Goal: Transaction & Acquisition: Book appointment/travel/reservation

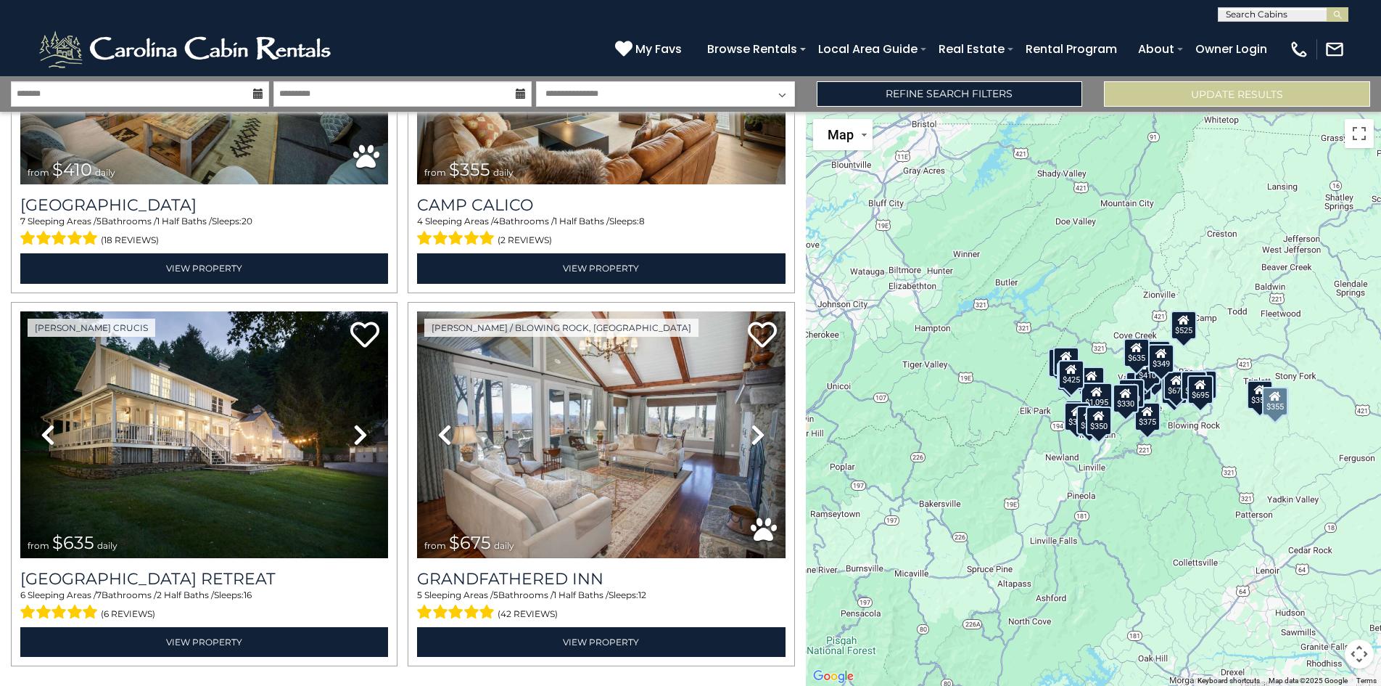
scroll to position [5112, 0]
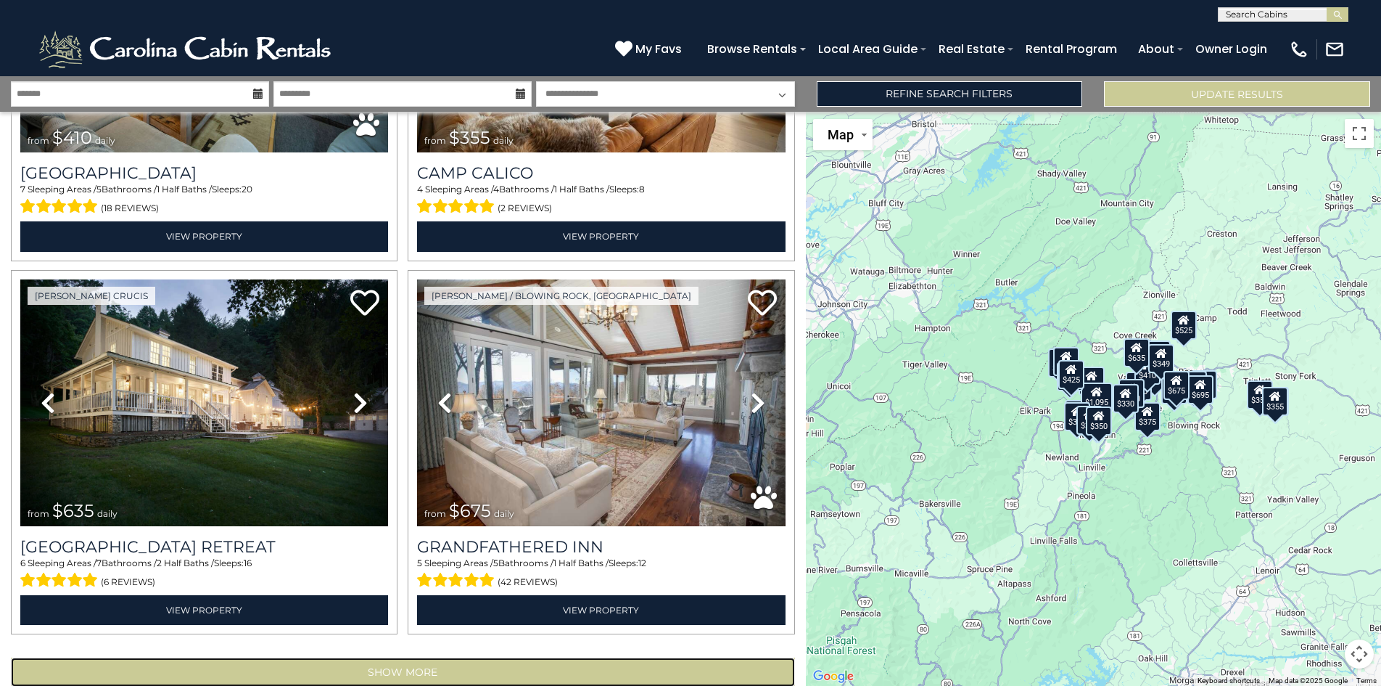
click at [416, 657] on button "Show More" at bounding box center [403, 671] width 784 height 29
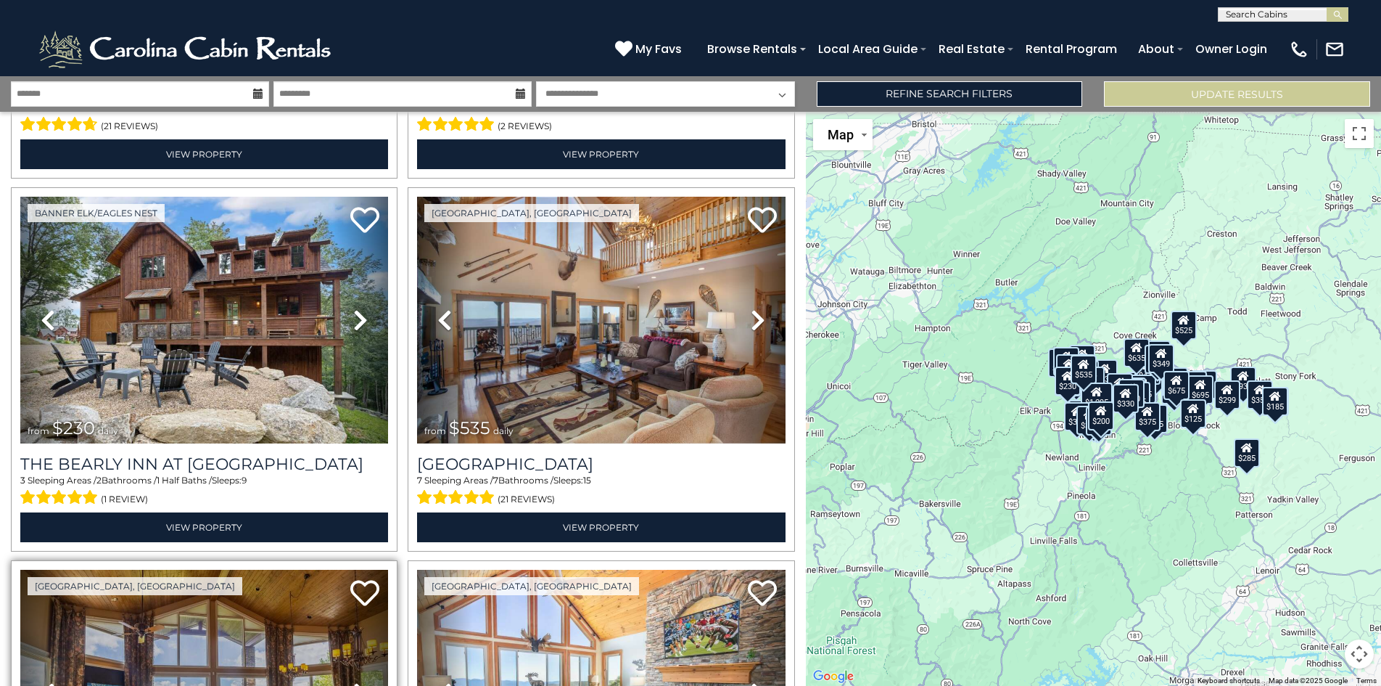
scroll to position [7434, 0]
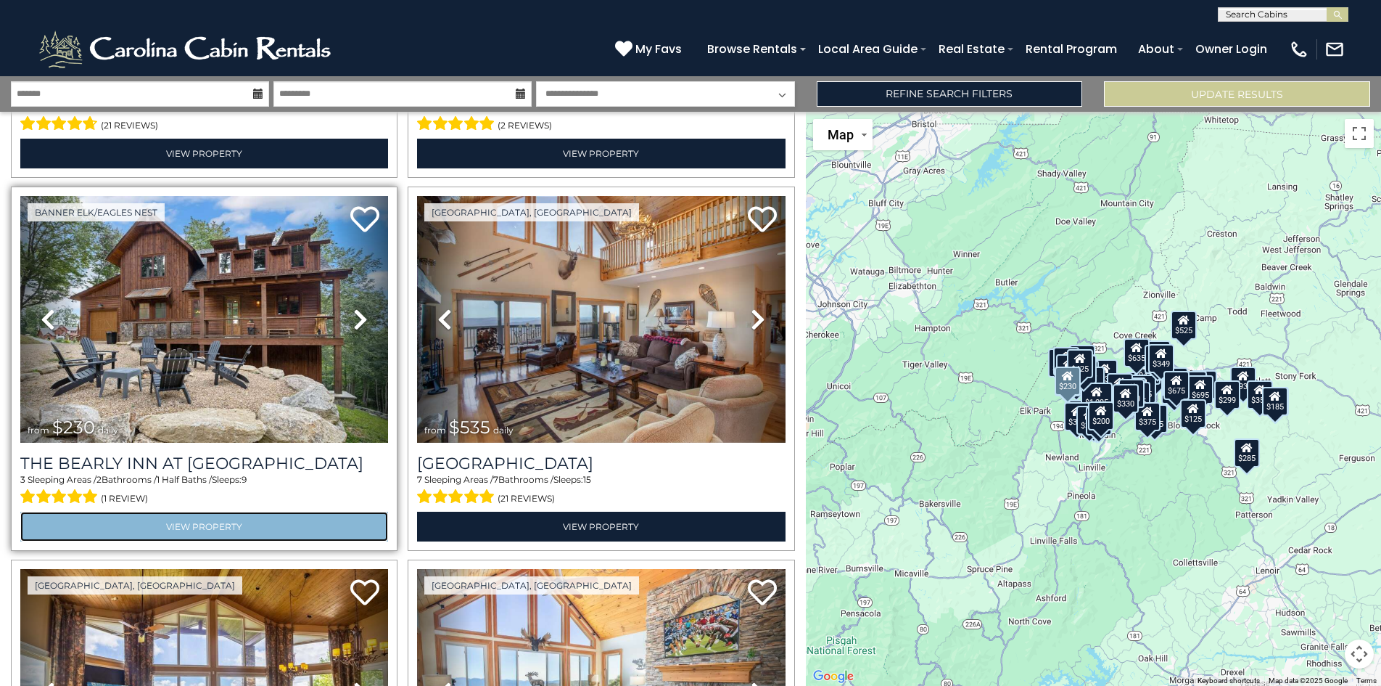
click at [228, 511] on link "View Property" at bounding box center [204, 526] width 368 height 30
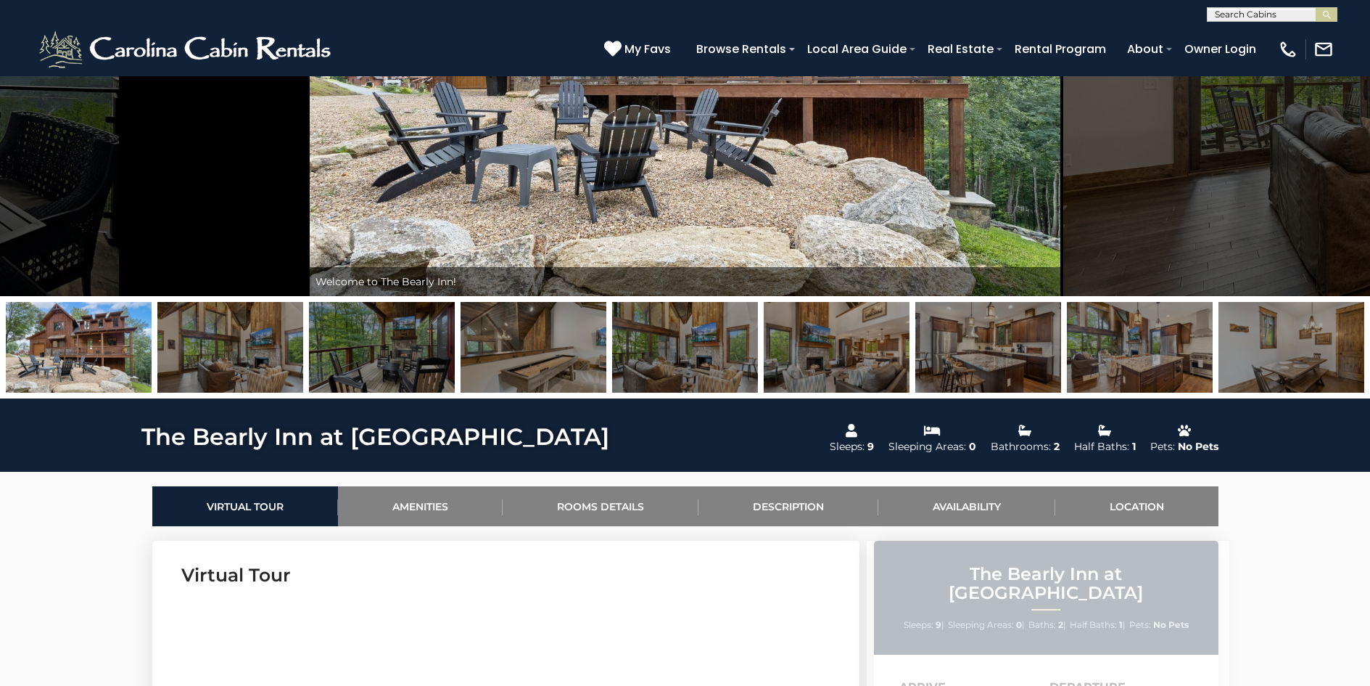
scroll to position [218, 0]
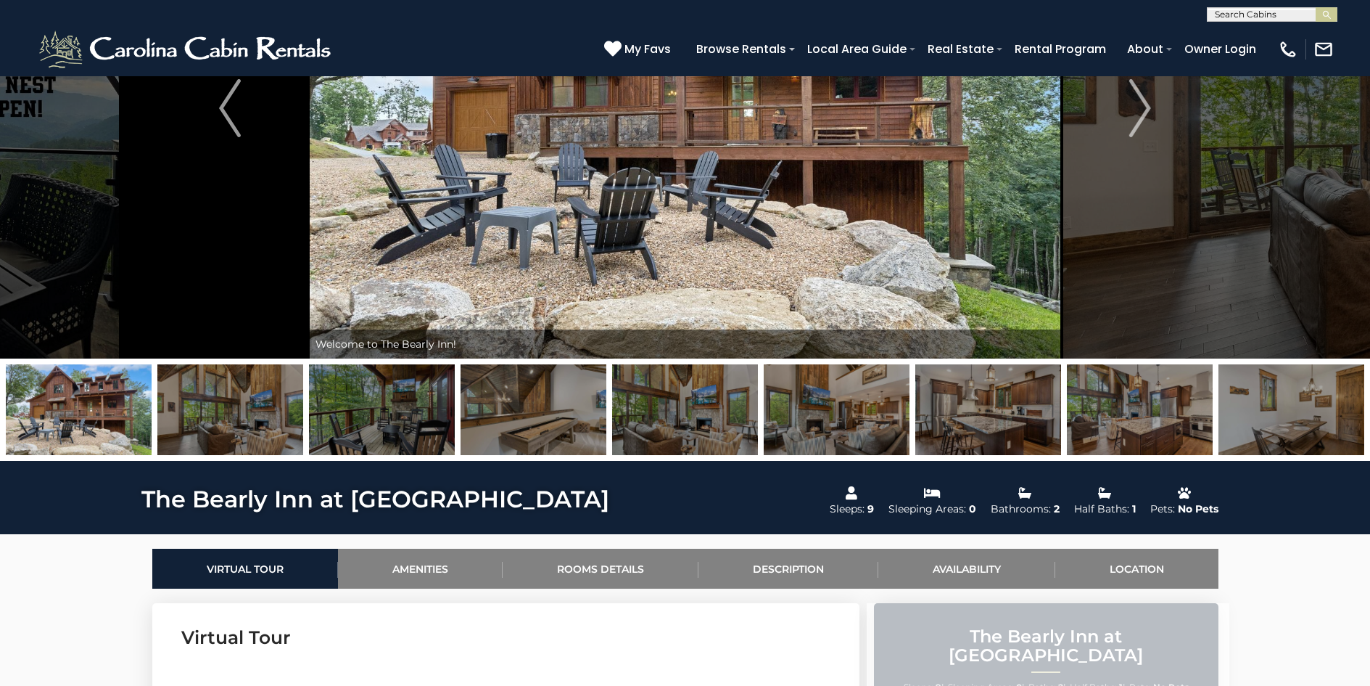
click at [229, 408] on img at bounding box center [230, 409] width 146 height 91
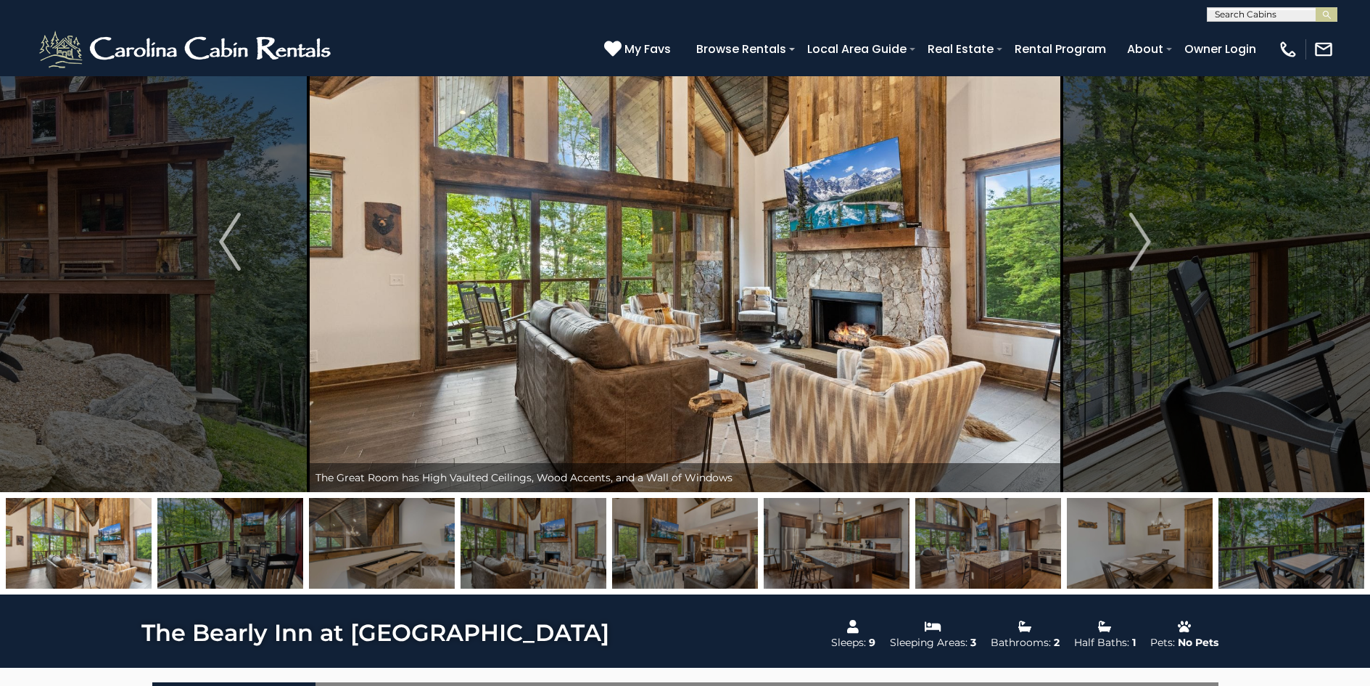
scroll to position [73, 0]
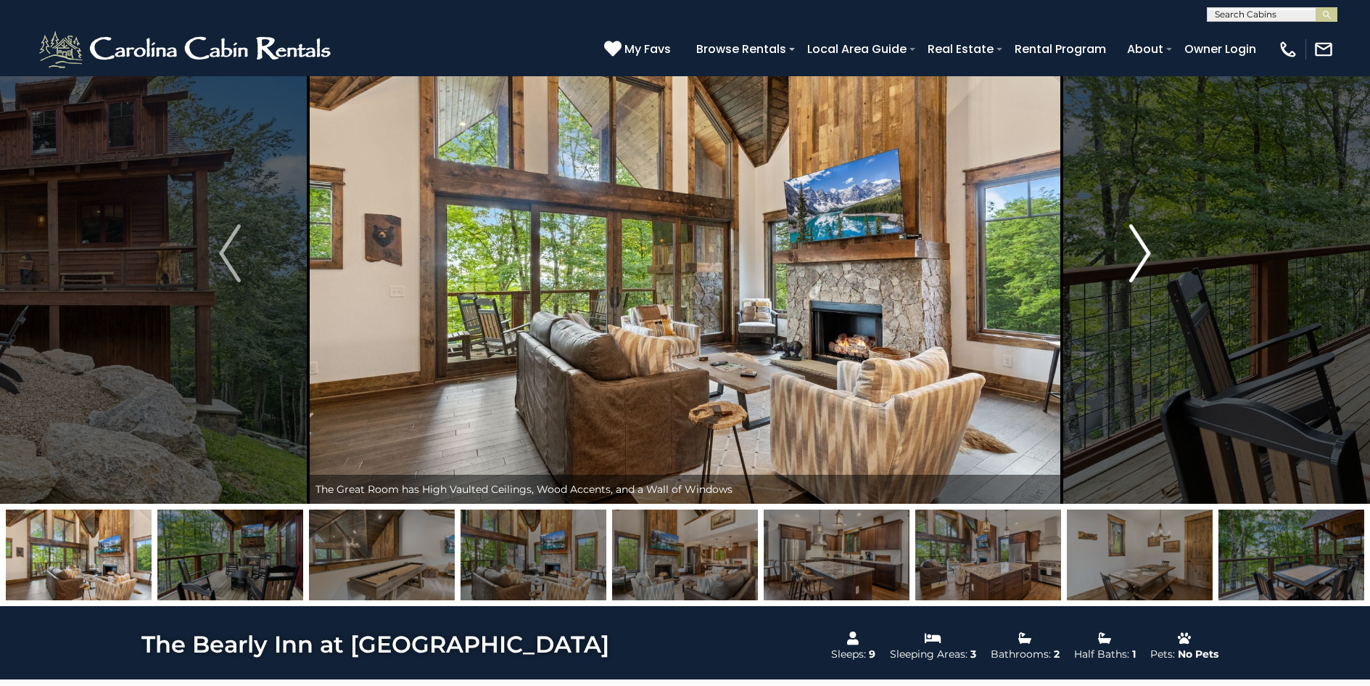
click at [1146, 252] on img "Next" at bounding box center [1141, 253] width 22 height 58
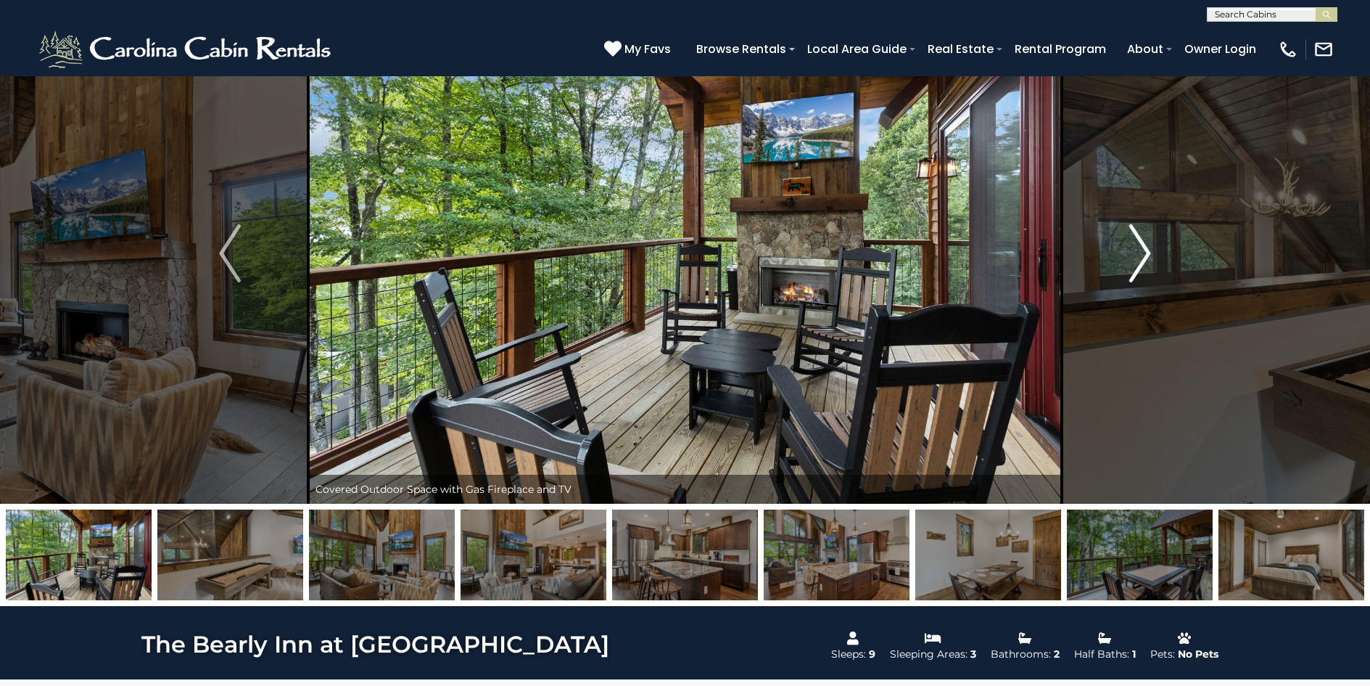
click at [1146, 252] on img "Next" at bounding box center [1141, 253] width 22 height 58
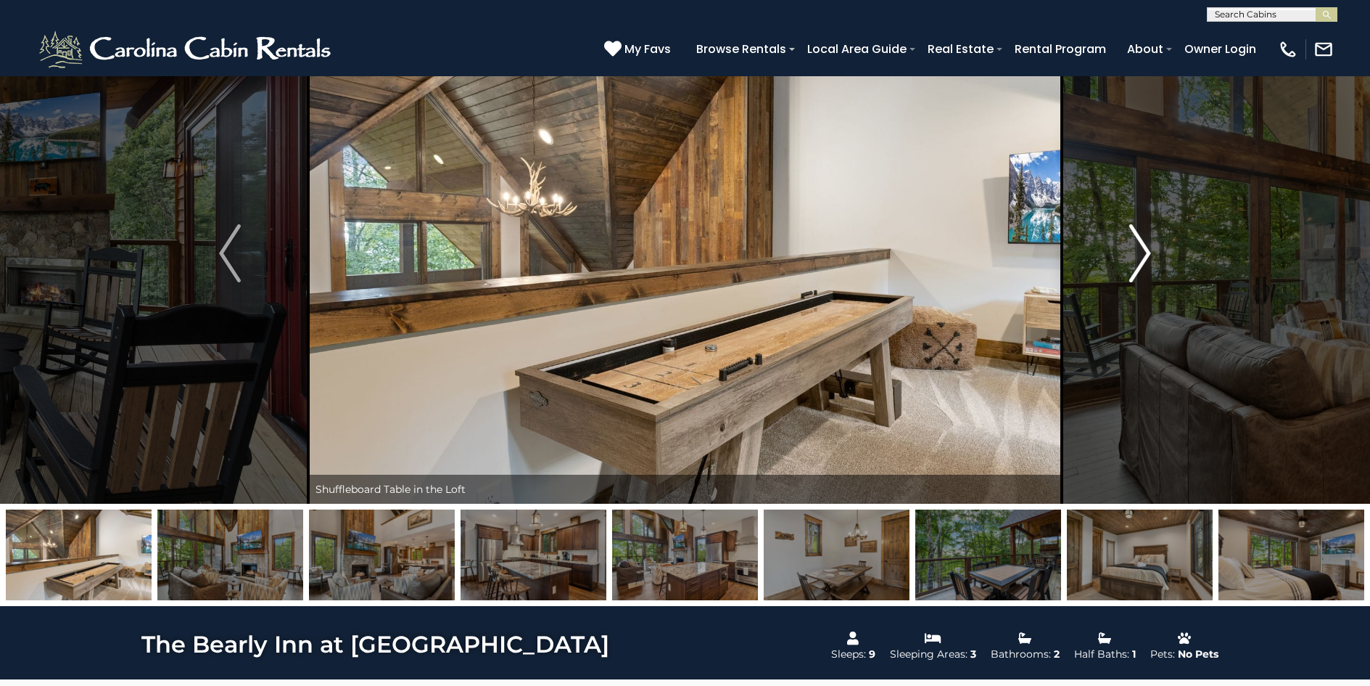
click at [1146, 252] on img "Next" at bounding box center [1141, 253] width 22 height 58
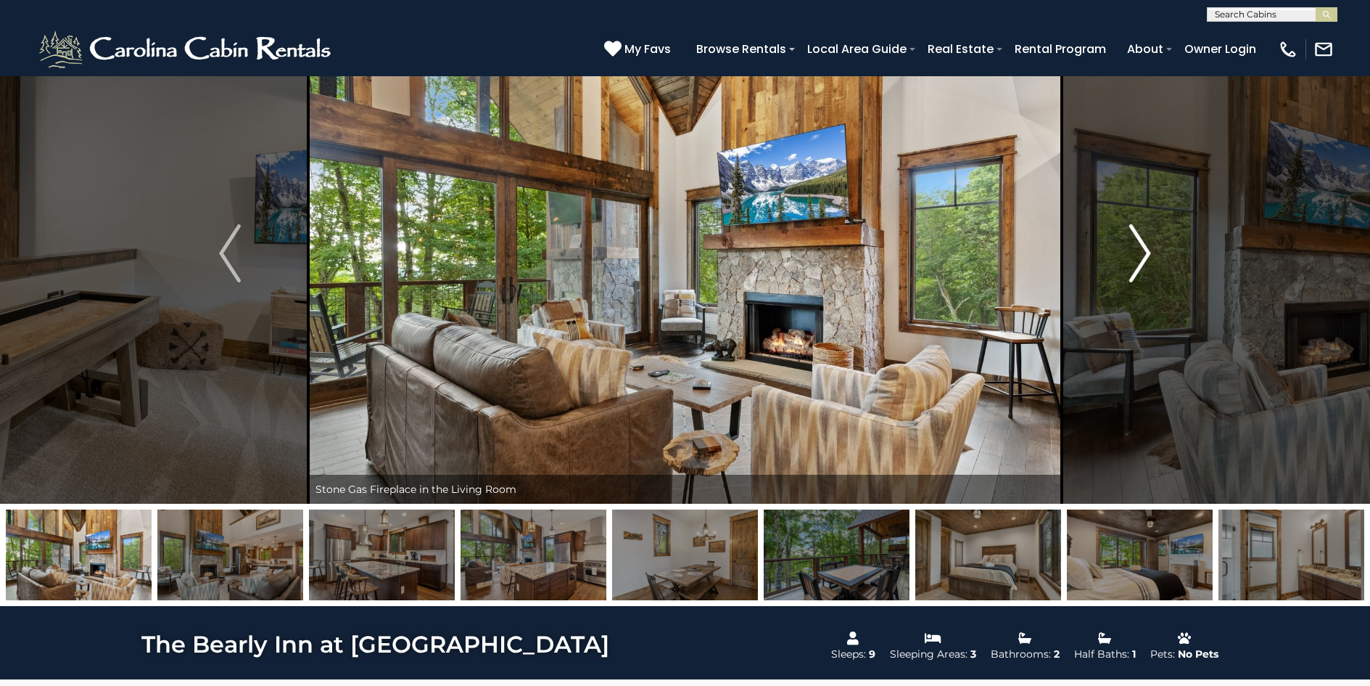
click at [1146, 252] on img "Next" at bounding box center [1141, 253] width 22 height 58
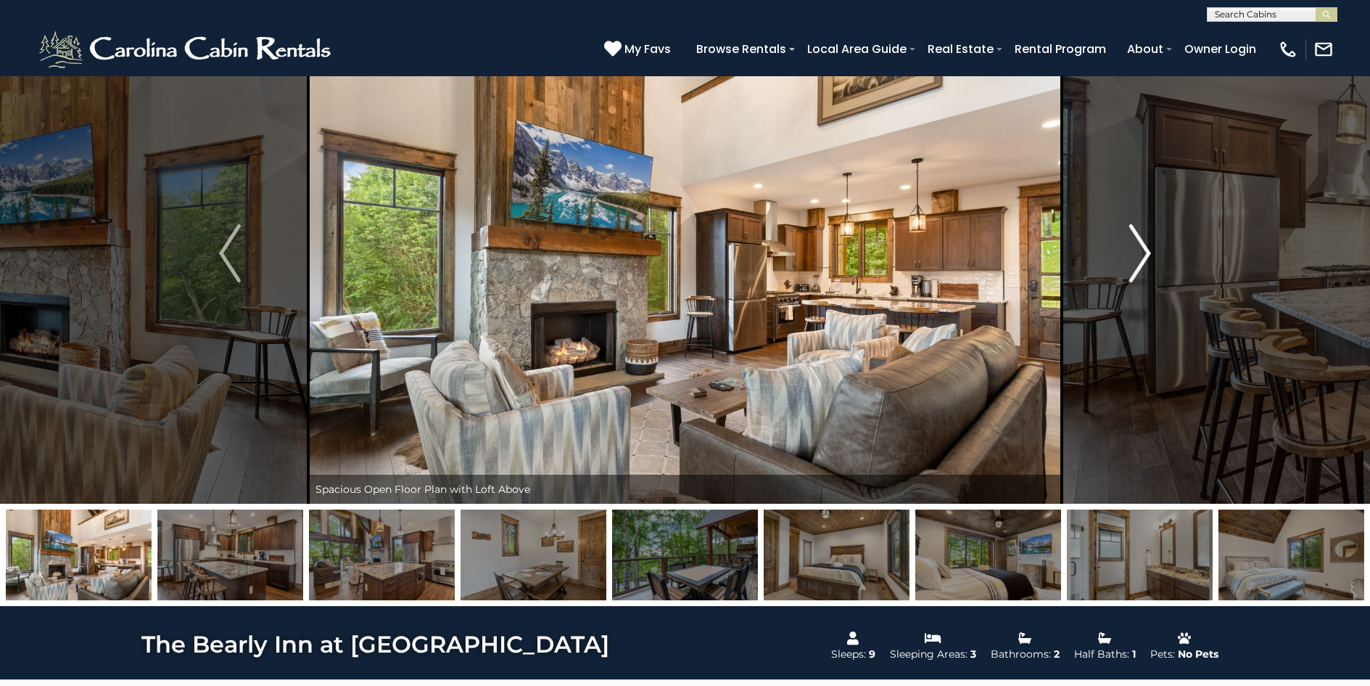
click at [1146, 252] on img "Next" at bounding box center [1141, 253] width 22 height 58
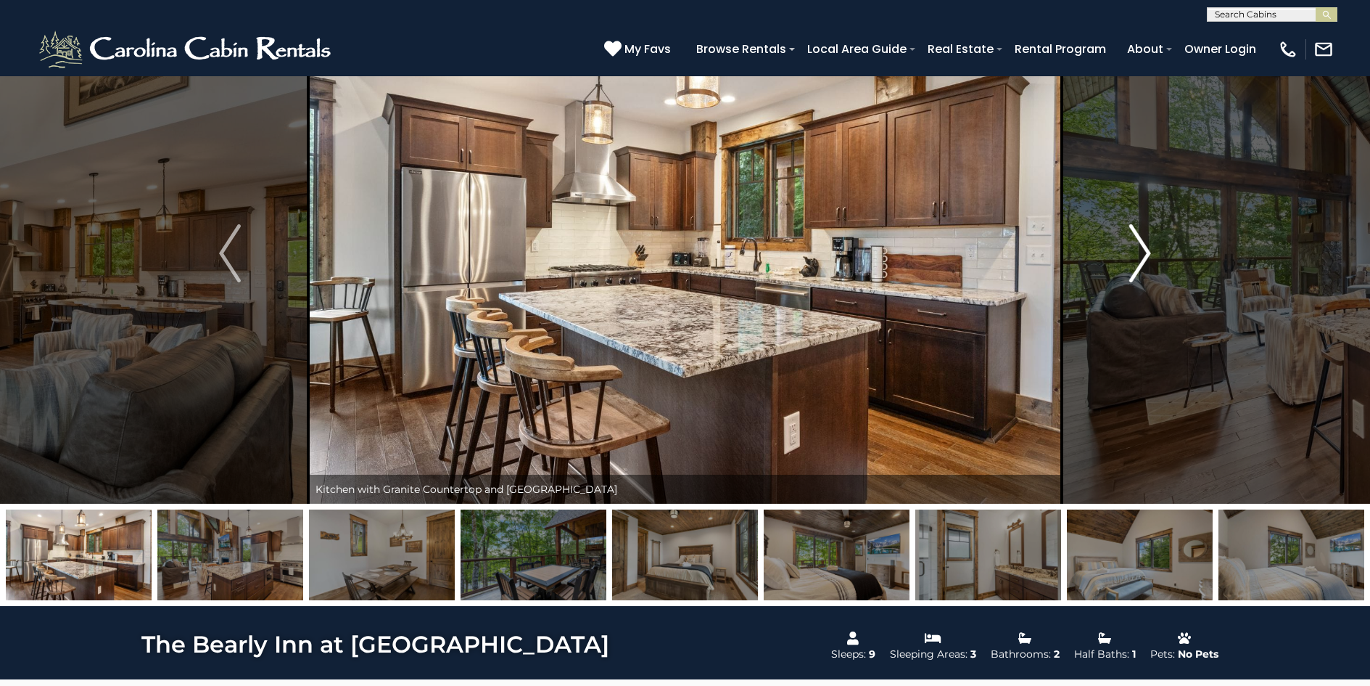
click at [1146, 252] on img "Next" at bounding box center [1141, 253] width 22 height 58
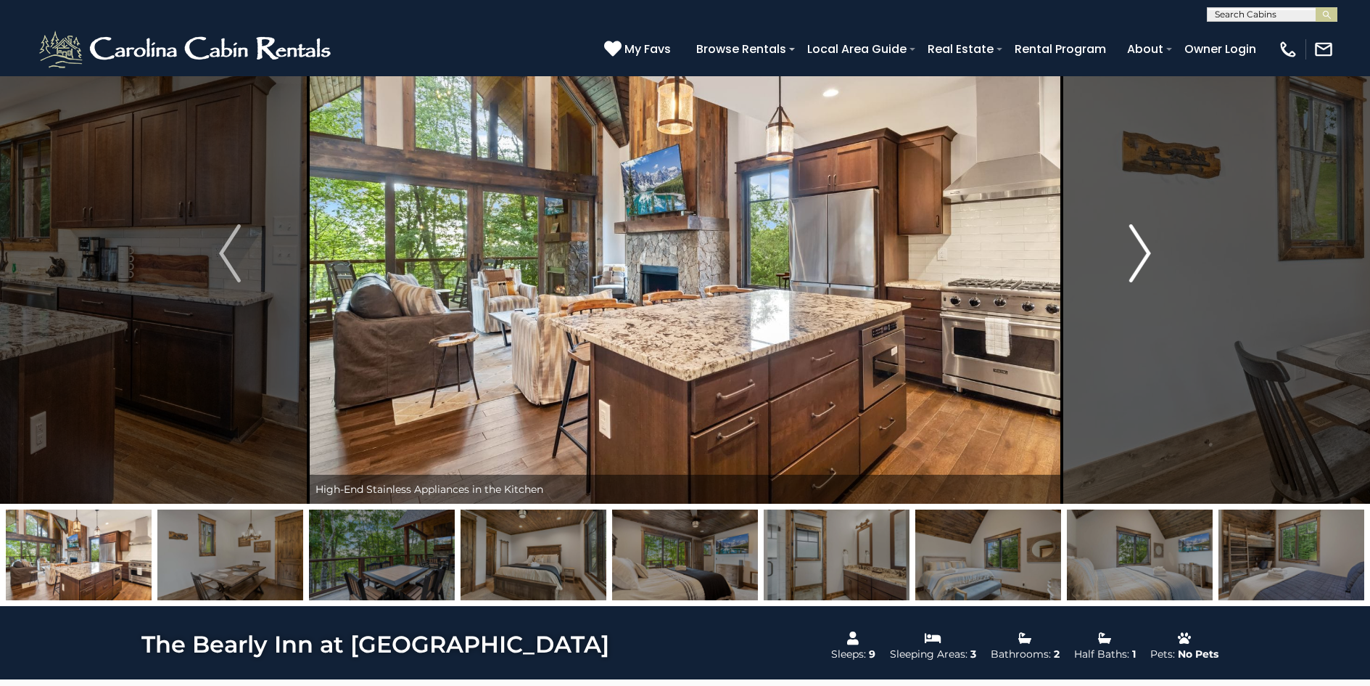
click at [1146, 252] on img "Next" at bounding box center [1141, 253] width 22 height 58
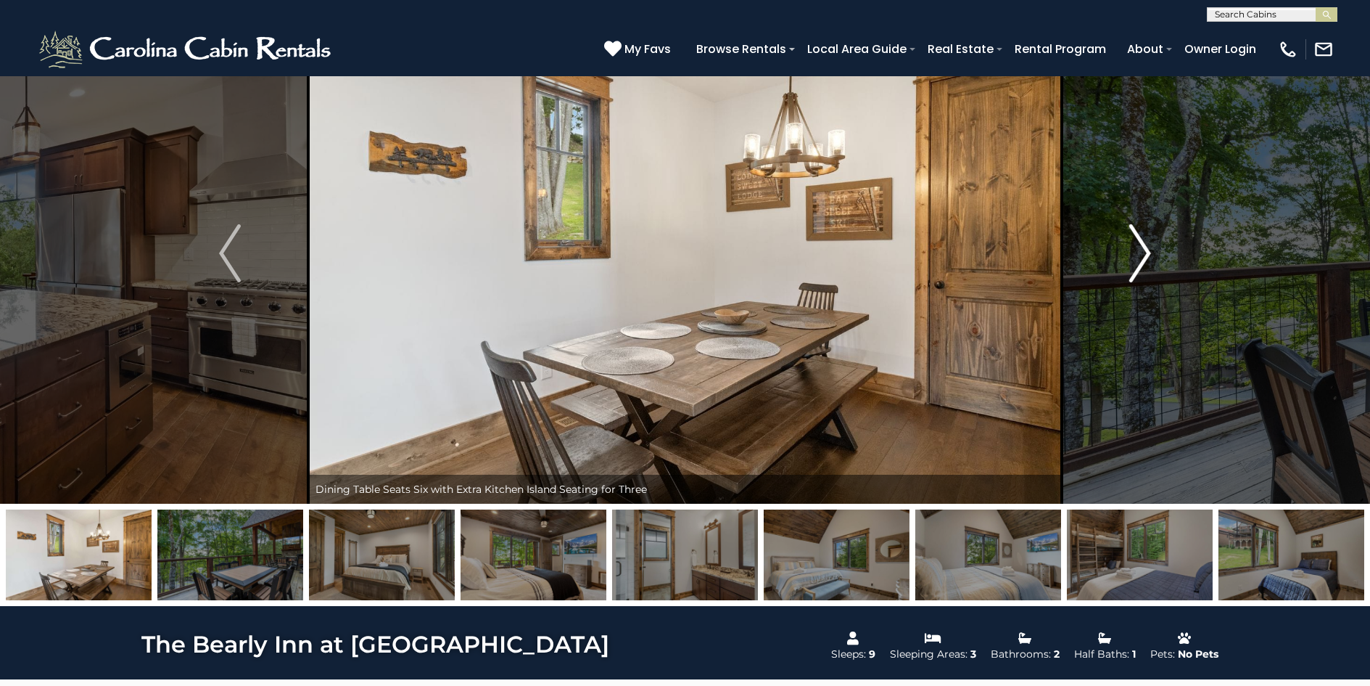
click at [1146, 252] on img "Next" at bounding box center [1141, 253] width 22 height 58
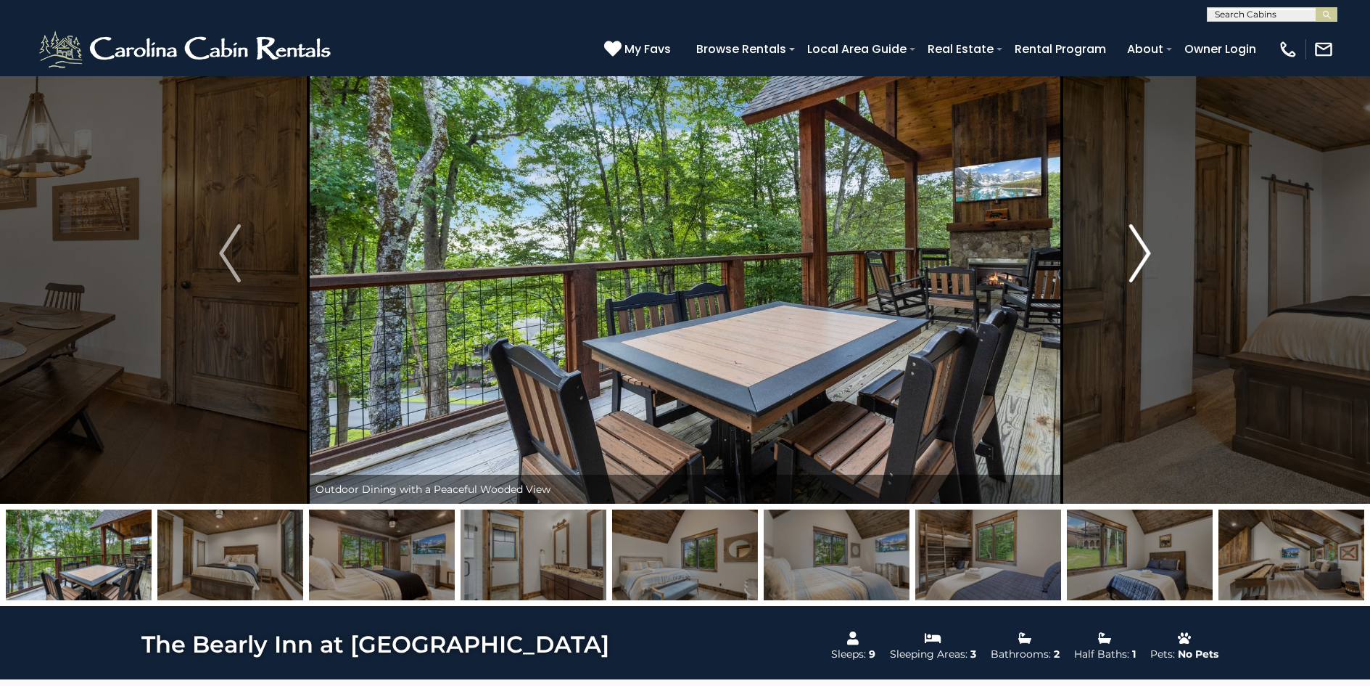
click at [1146, 252] on img "Next" at bounding box center [1141, 253] width 22 height 58
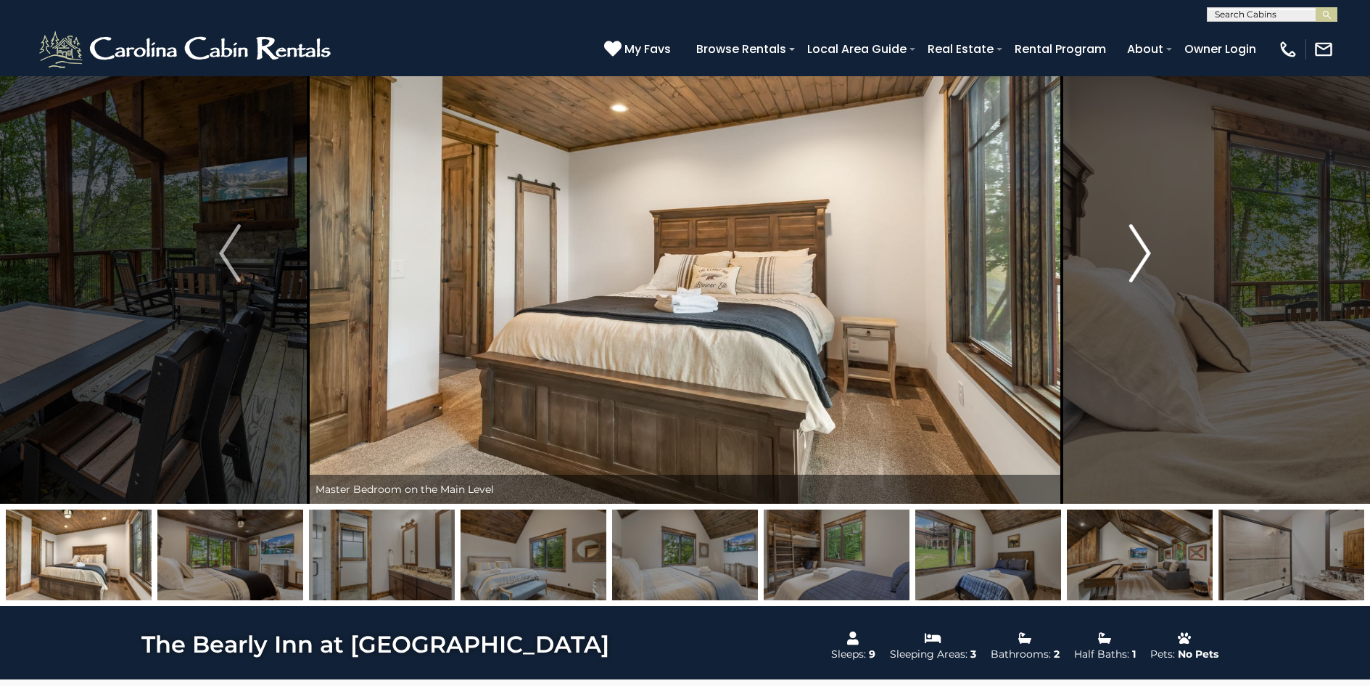
click at [1146, 252] on img "Next" at bounding box center [1141, 253] width 22 height 58
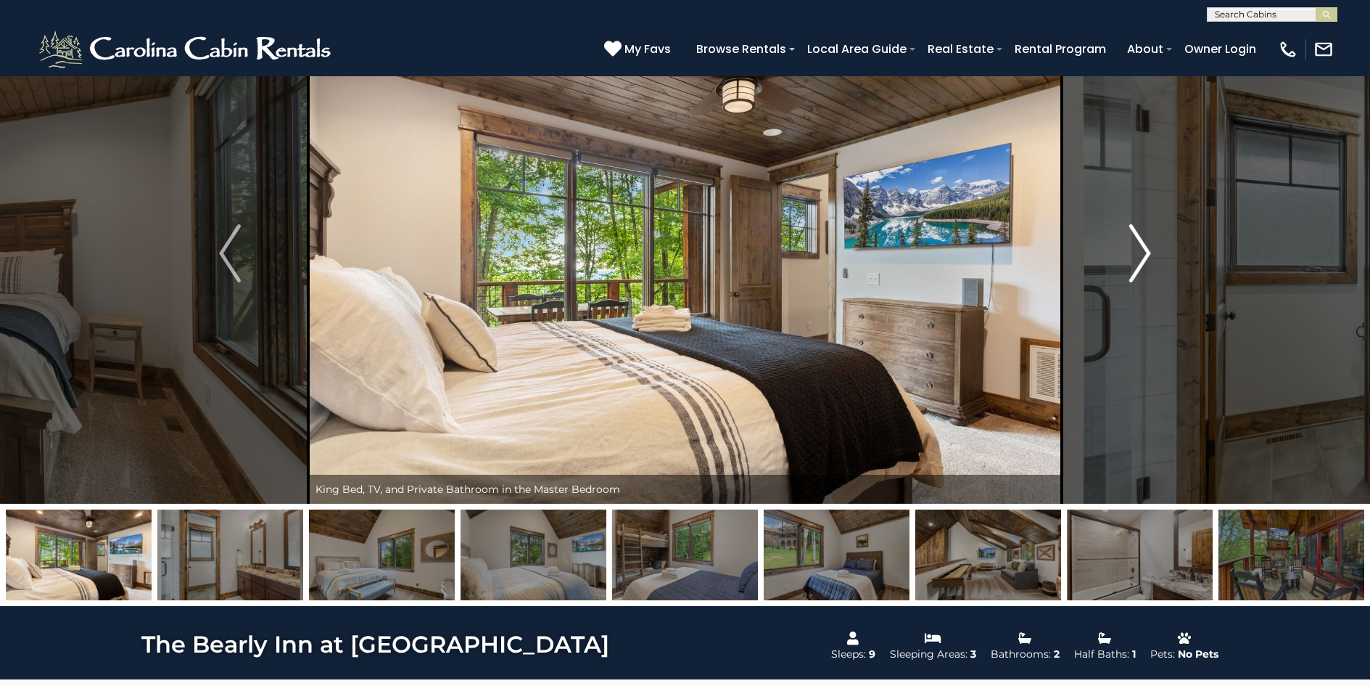
click at [1146, 252] on img "Next" at bounding box center [1141, 253] width 22 height 58
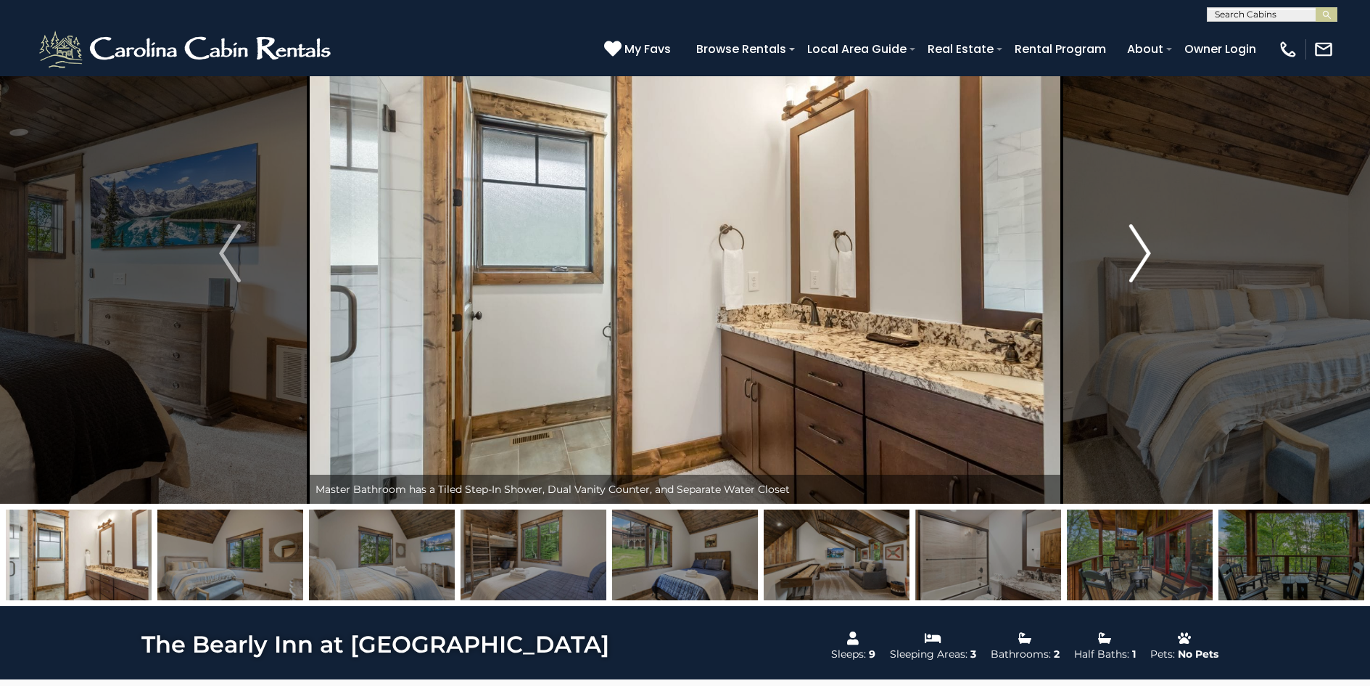
click at [1146, 252] on img "Next" at bounding box center [1141, 253] width 22 height 58
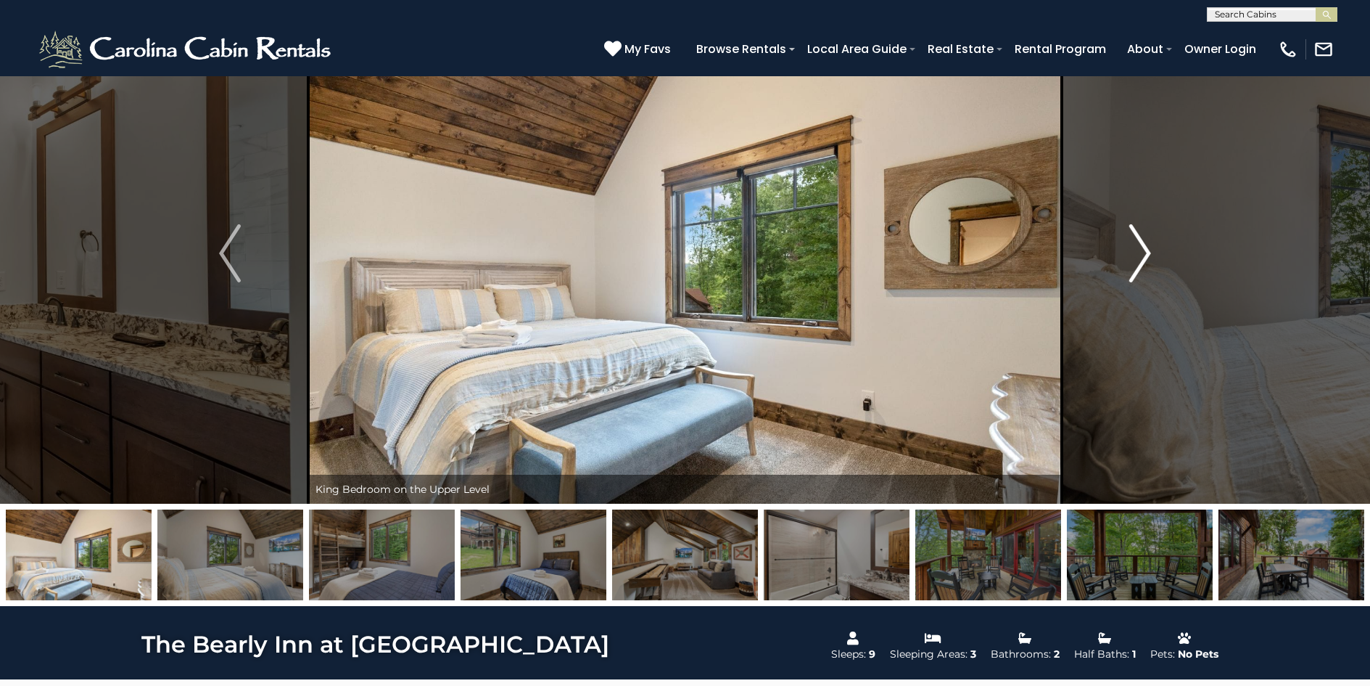
click at [1146, 252] on img "Next" at bounding box center [1141, 253] width 22 height 58
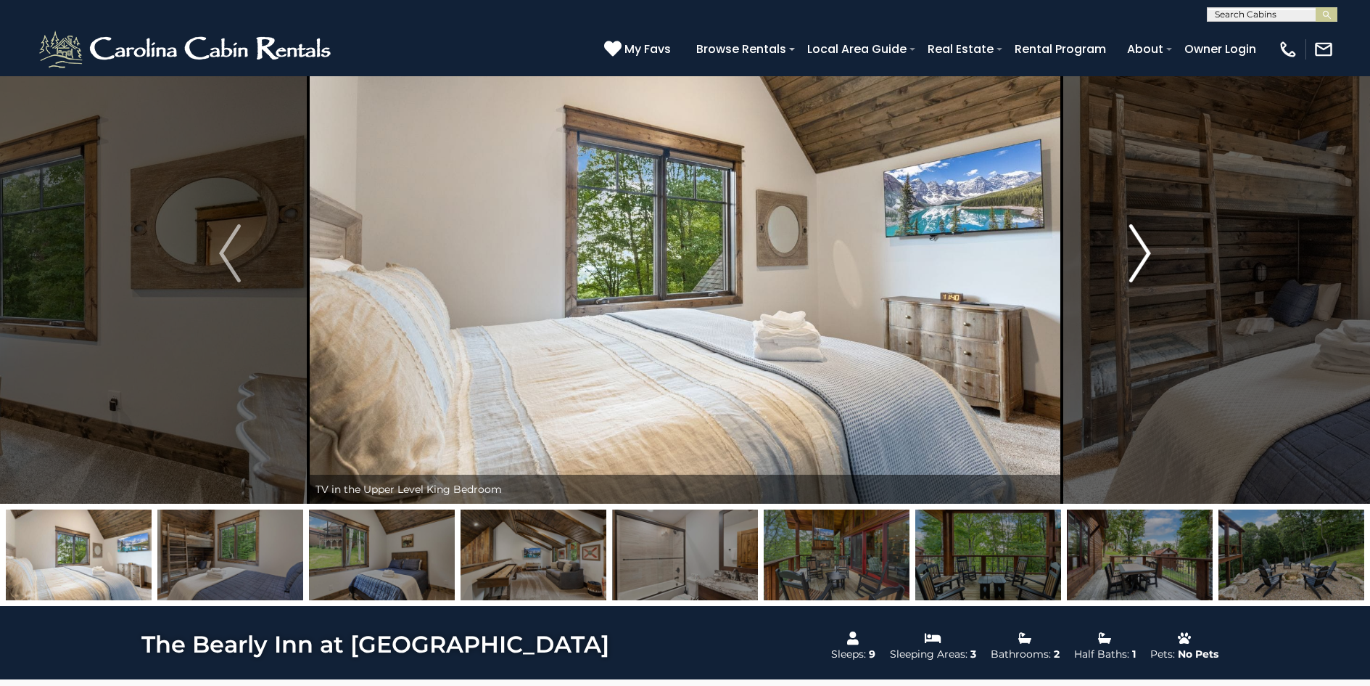
click at [1146, 252] on img "Next" at bounding box center [1141, 253] width 22 height 58
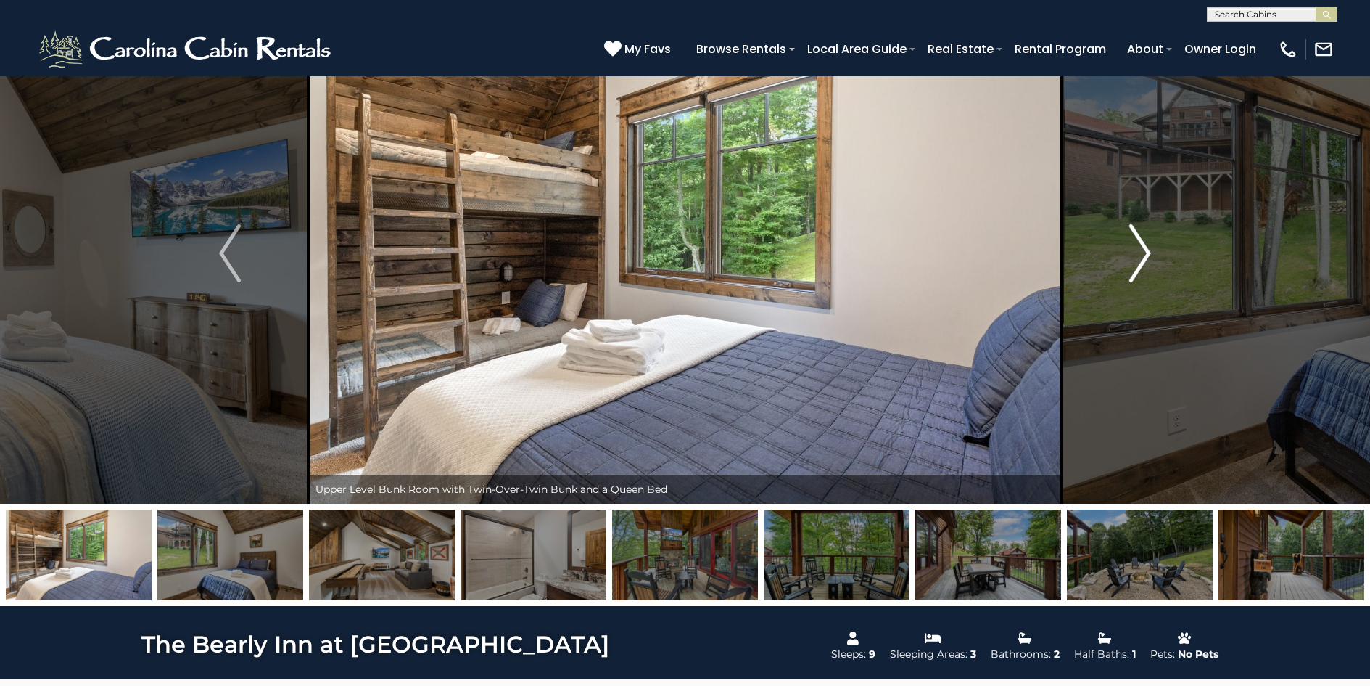
click at [1146, 252] on img "Next" at bounding box center [1141, 253] width 22 height 58
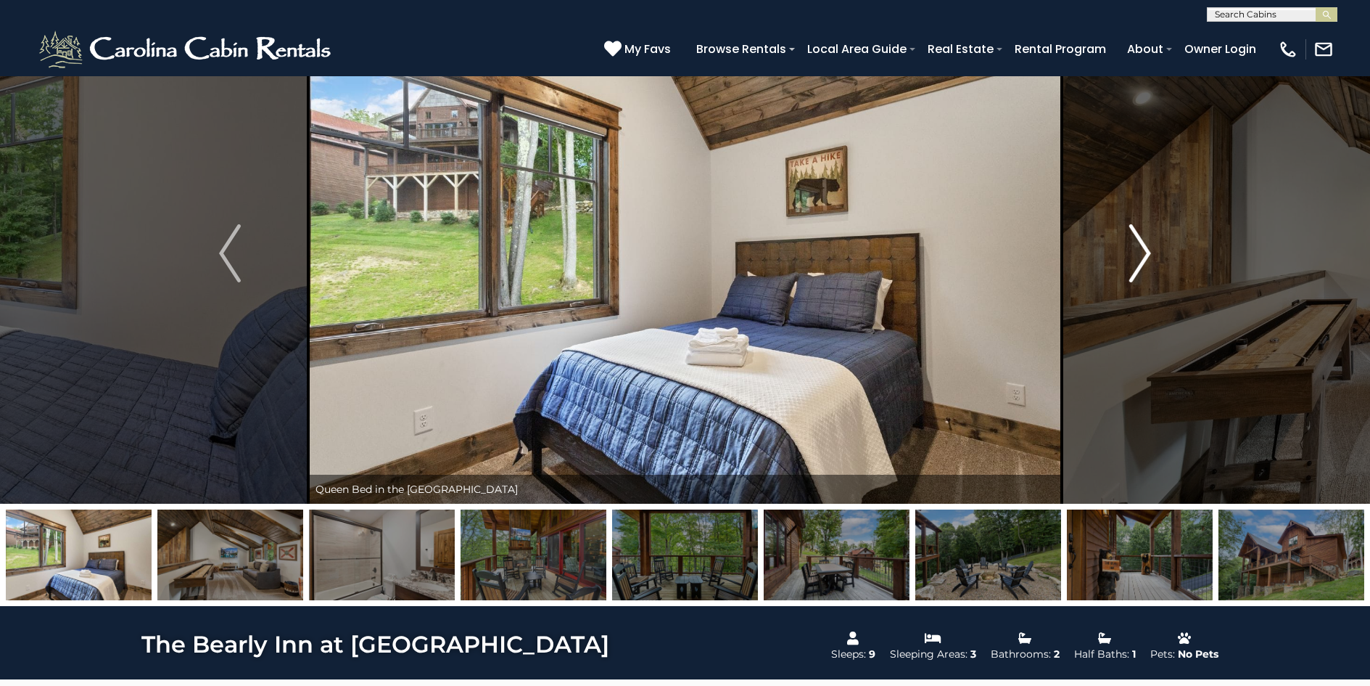
click at [1146, 252] on img "Next" at bounding box center [1141, 253] width 22 height 58
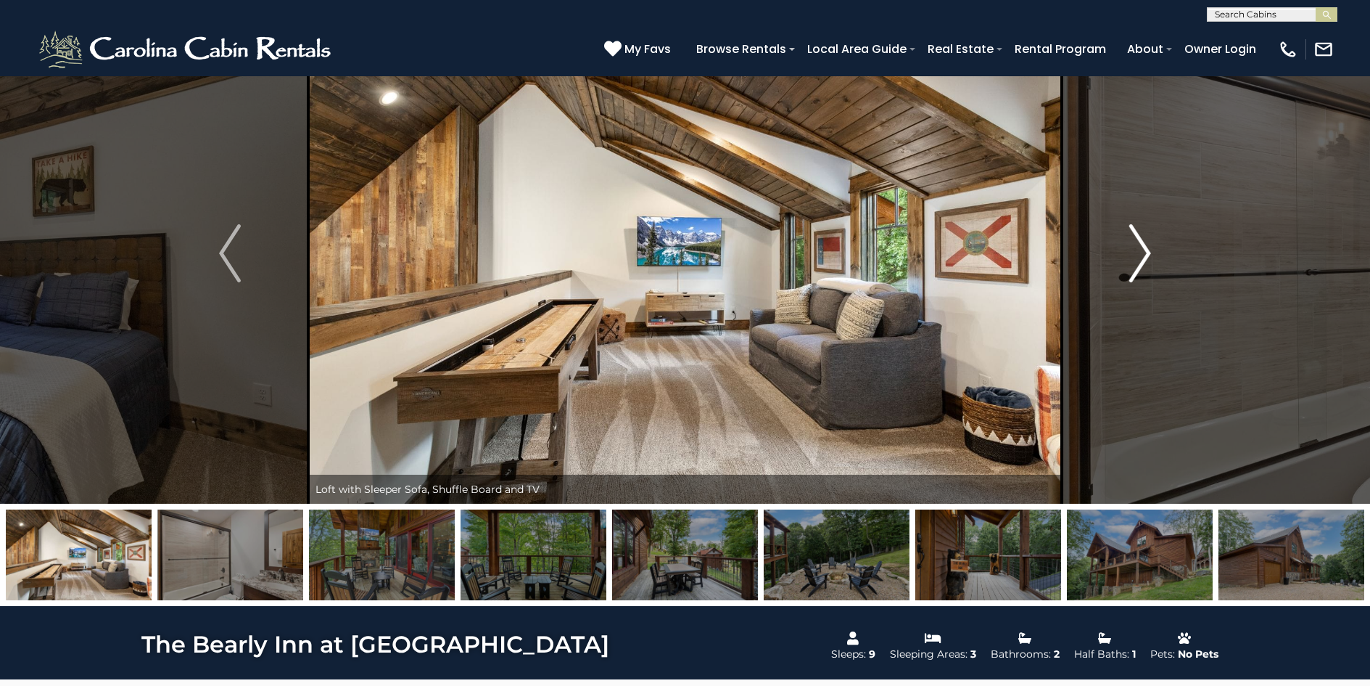
click at [1146, 252] on img "Next" at bounding box center [1141, 253] width 22 height 58
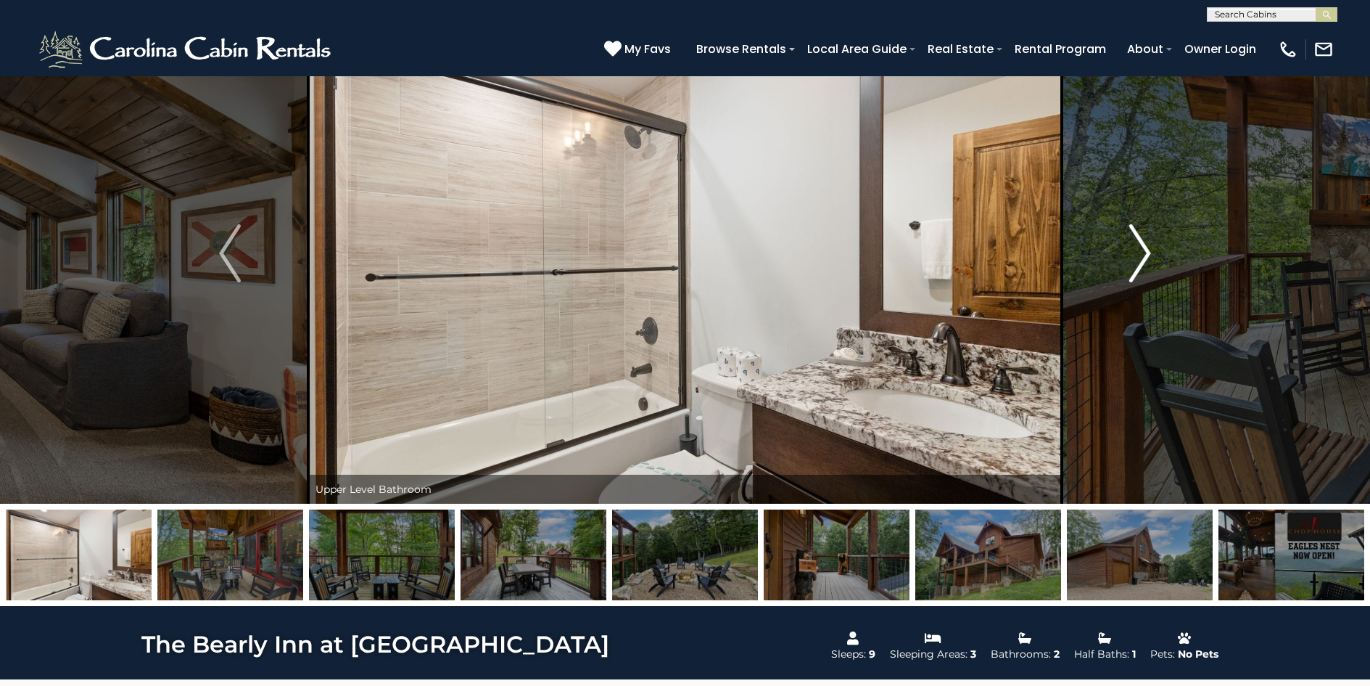
click at [1146, 252] on img "Next" at bounding box center [1141, 253] width 22 height 58
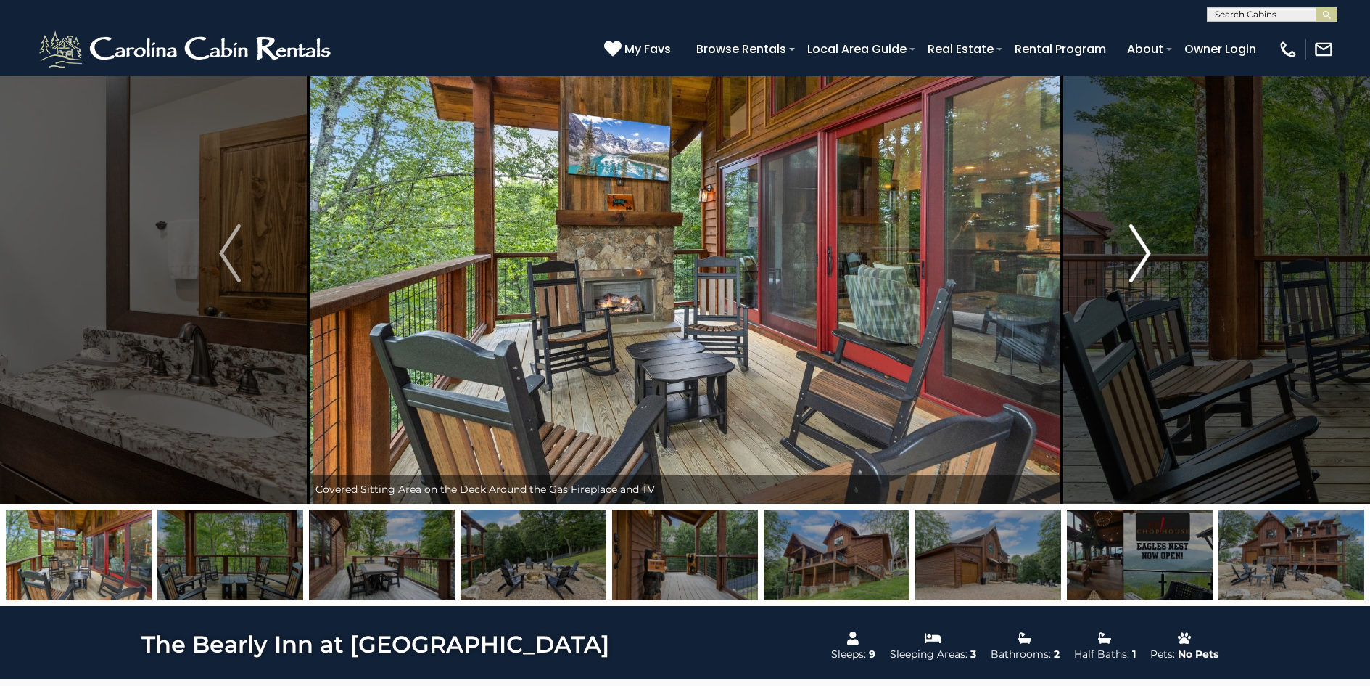
click at [1146, 252] on img "Next" at bounding box center [1141, 253] width 22 height 58
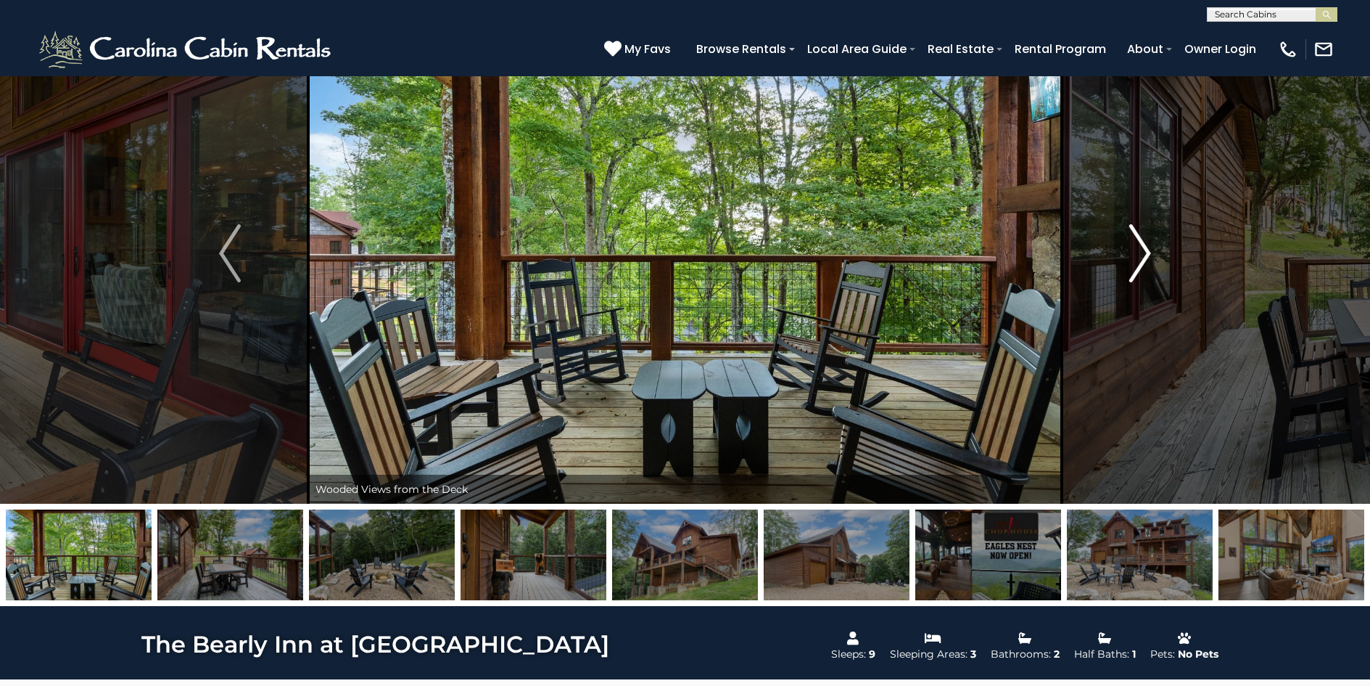
click at [1146, 252] on img "Next" at bounding box center [1141, 253] width 22 height 58
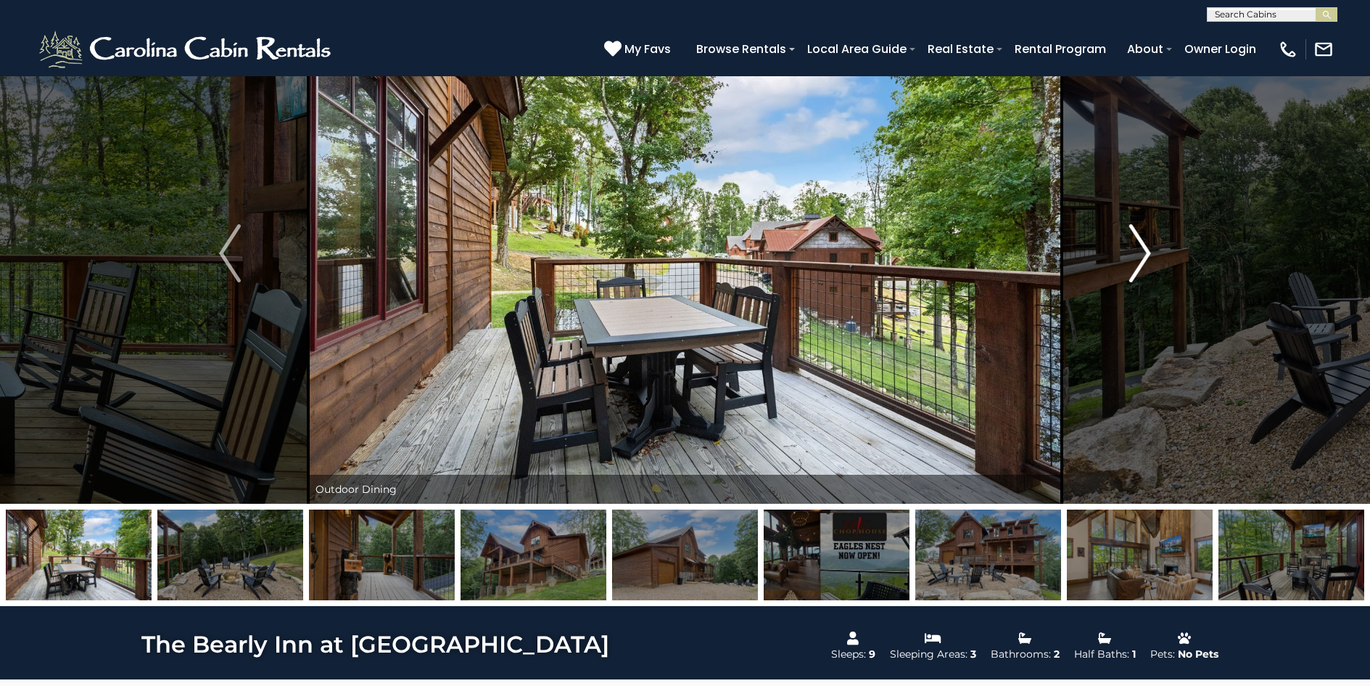
click at [1146, 252] on img "Next" at bounding box center [1141, 253] width 22 height 58
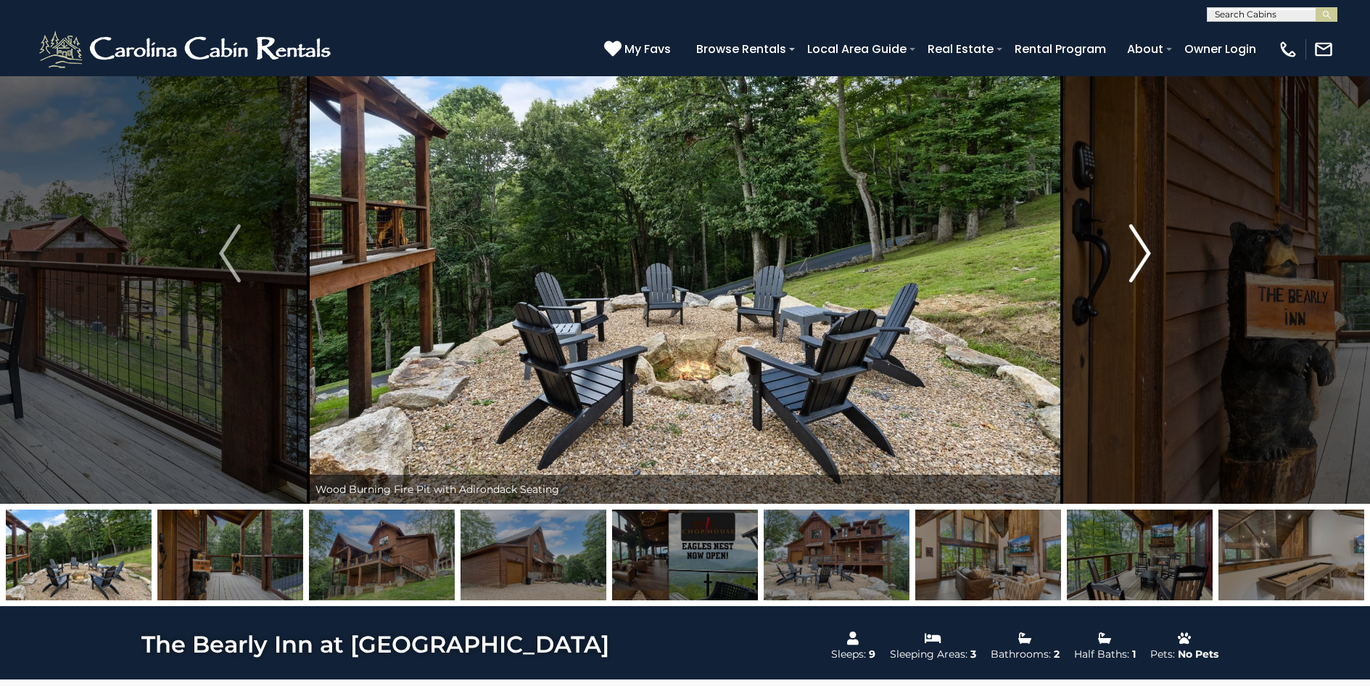
click at [1146, 252] on img "Next" at bounding box center [1141, 253] width 22 height 58
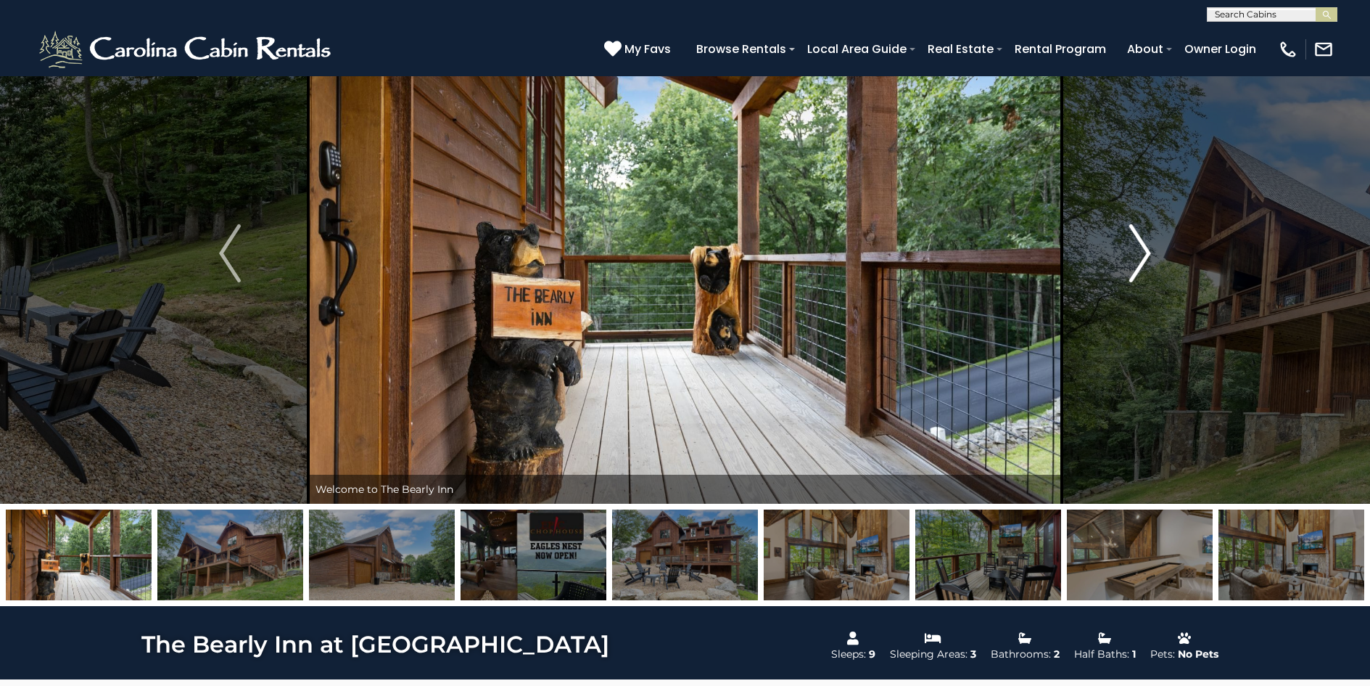
click at [1146, 252] on img "Next" at bounding box center [1141, 253] width 22 height 58
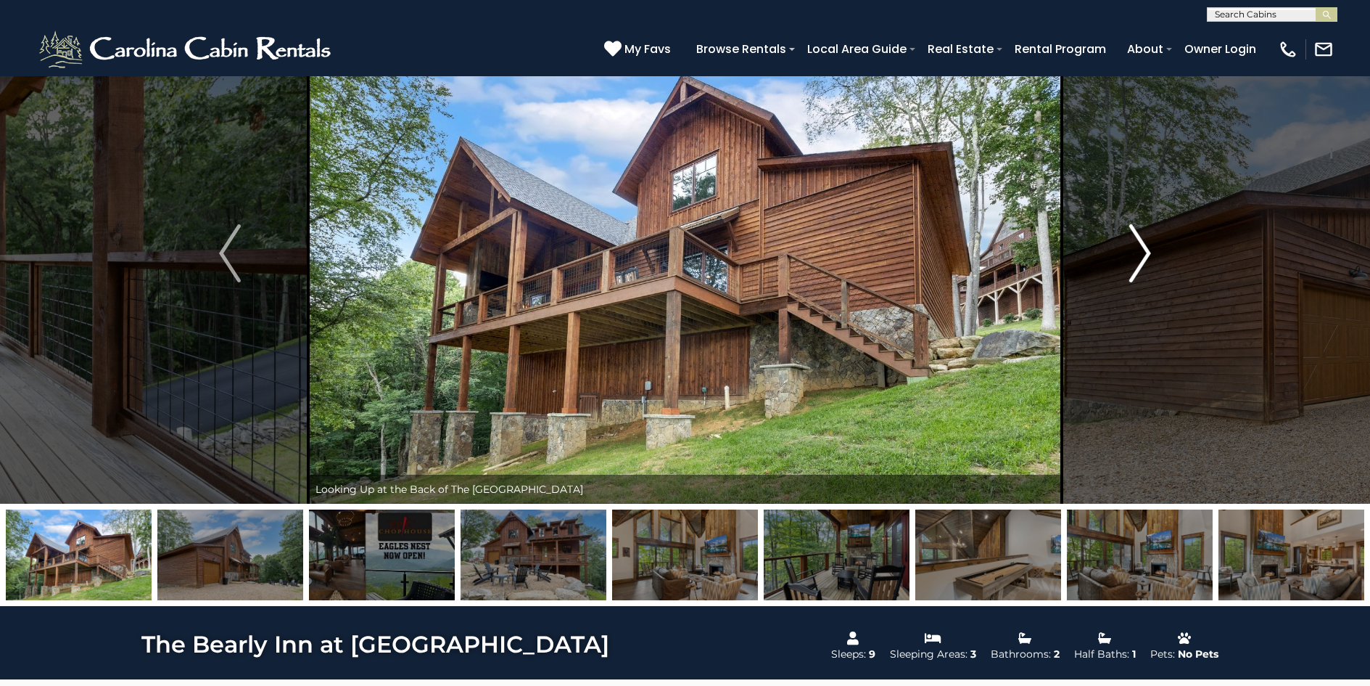
click at [1146, 252] on img "Next" at bounding box center [1141, 253] width 22 height 58
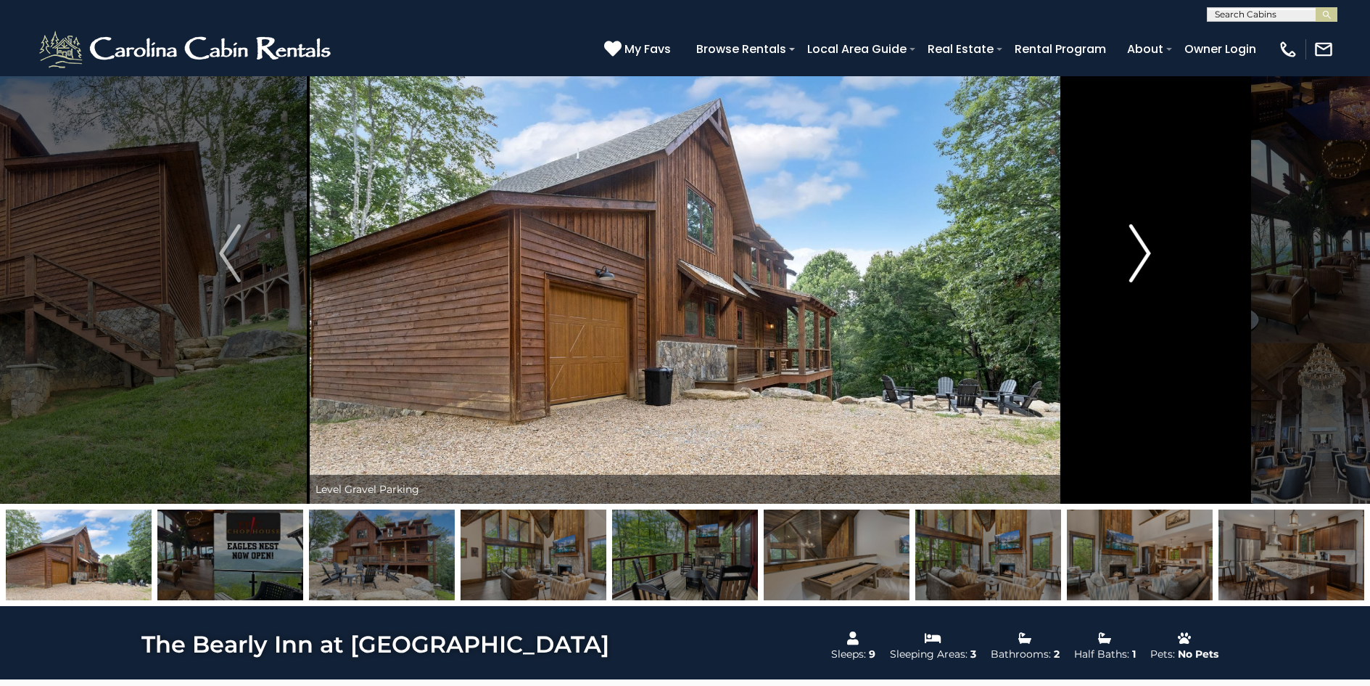
click at [1146, 252] on img "Next" at bounding box center [1141, 253] width 22 height 58
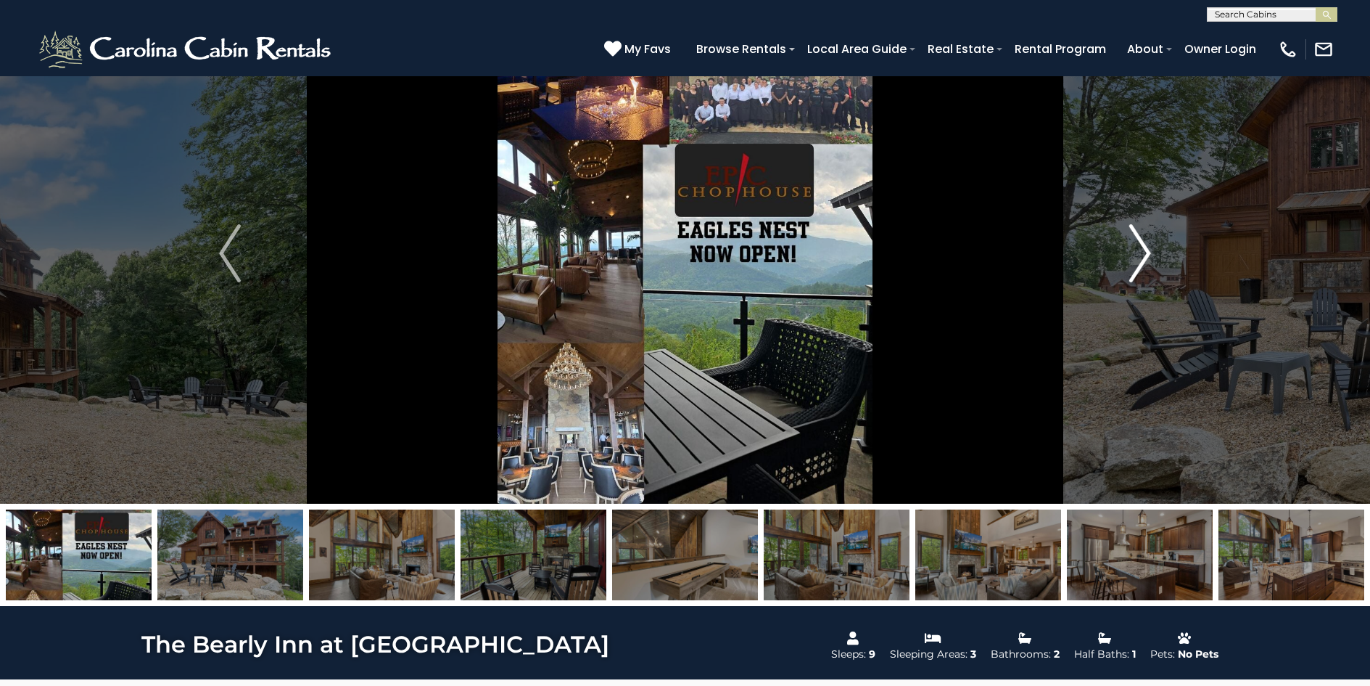
click at [1146, 252] on img "Next" at bounding box center [1141, 253] width 22 height 58
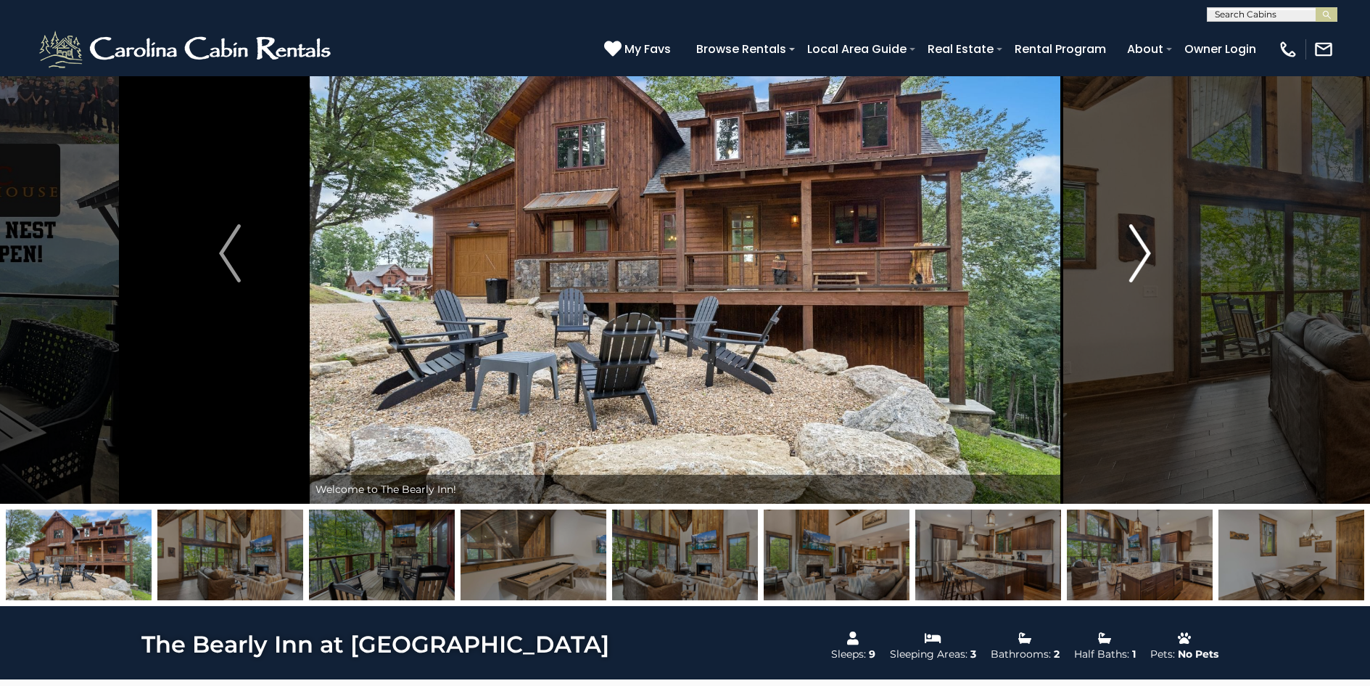
click at [1146, 252] on img "Next" at bounding box center [1141, 253] width 22 height 58
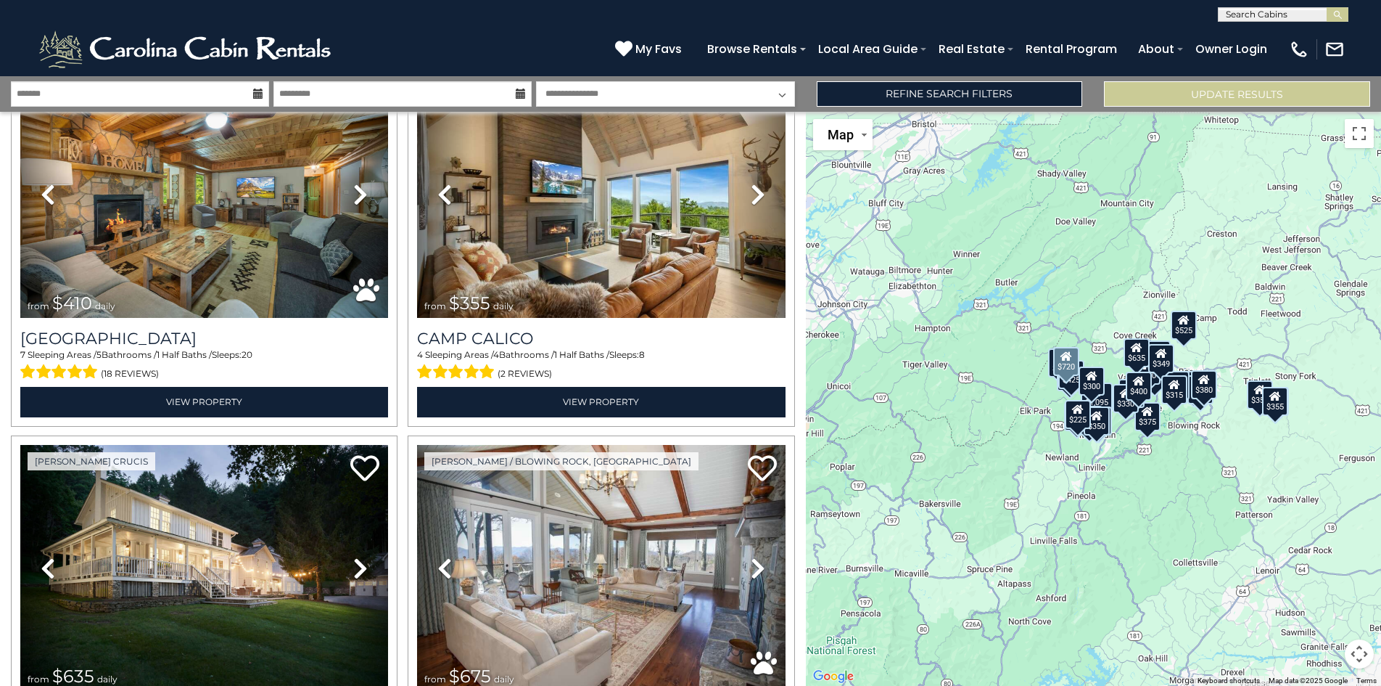
scroll to position [5112, 0]
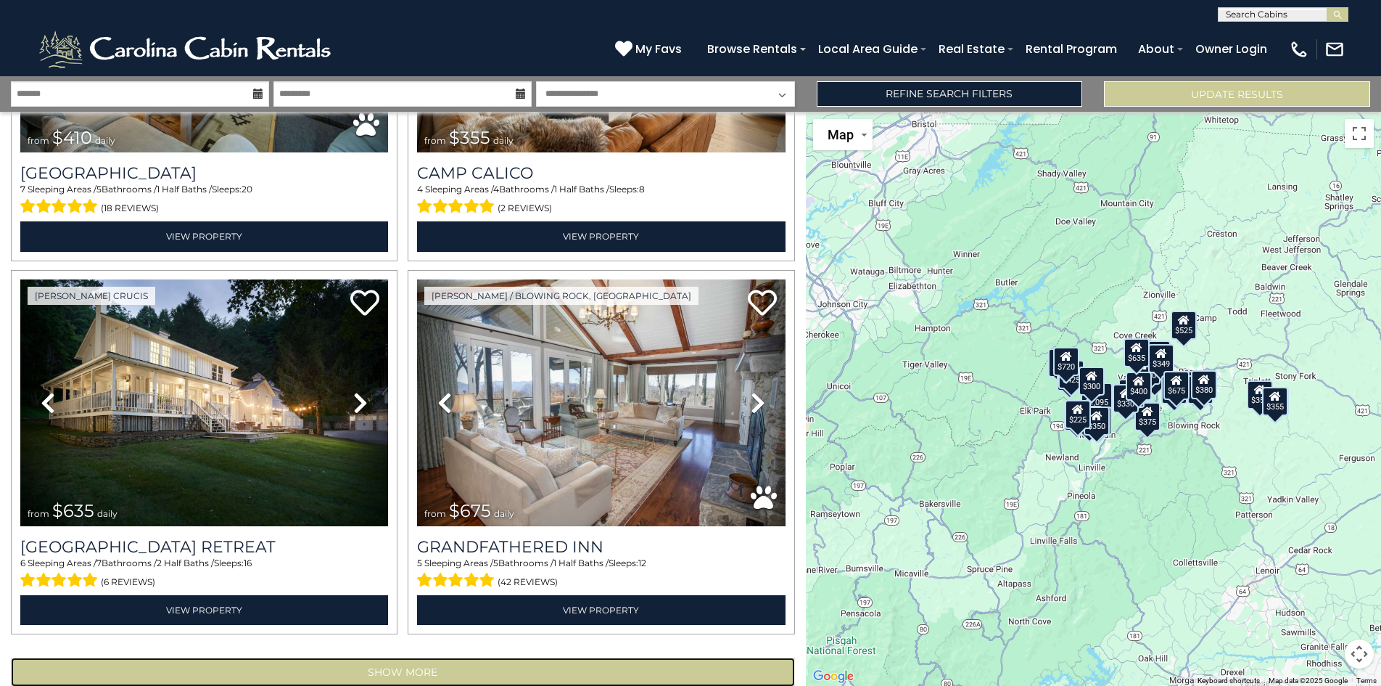
click at [381, 657] on button "Show More" at bounding box center [403, 671] width 784 height 29
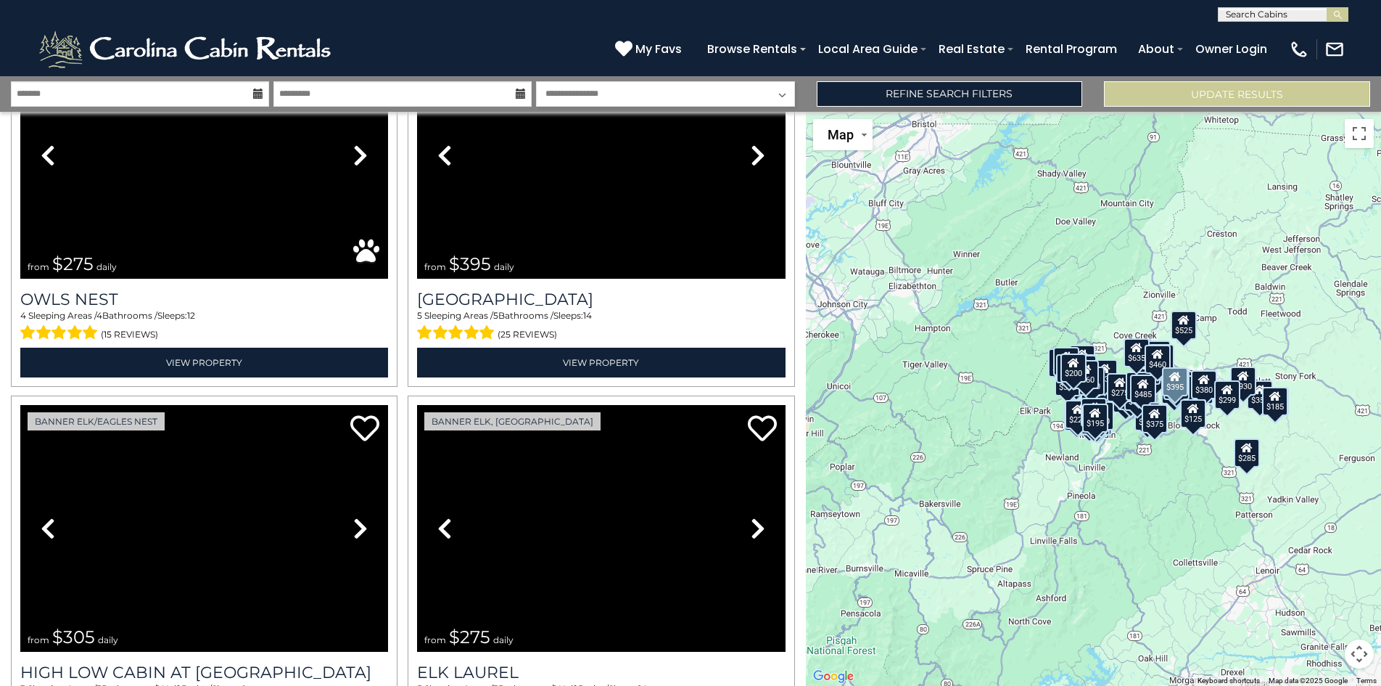
scroll to position [10671, 0]
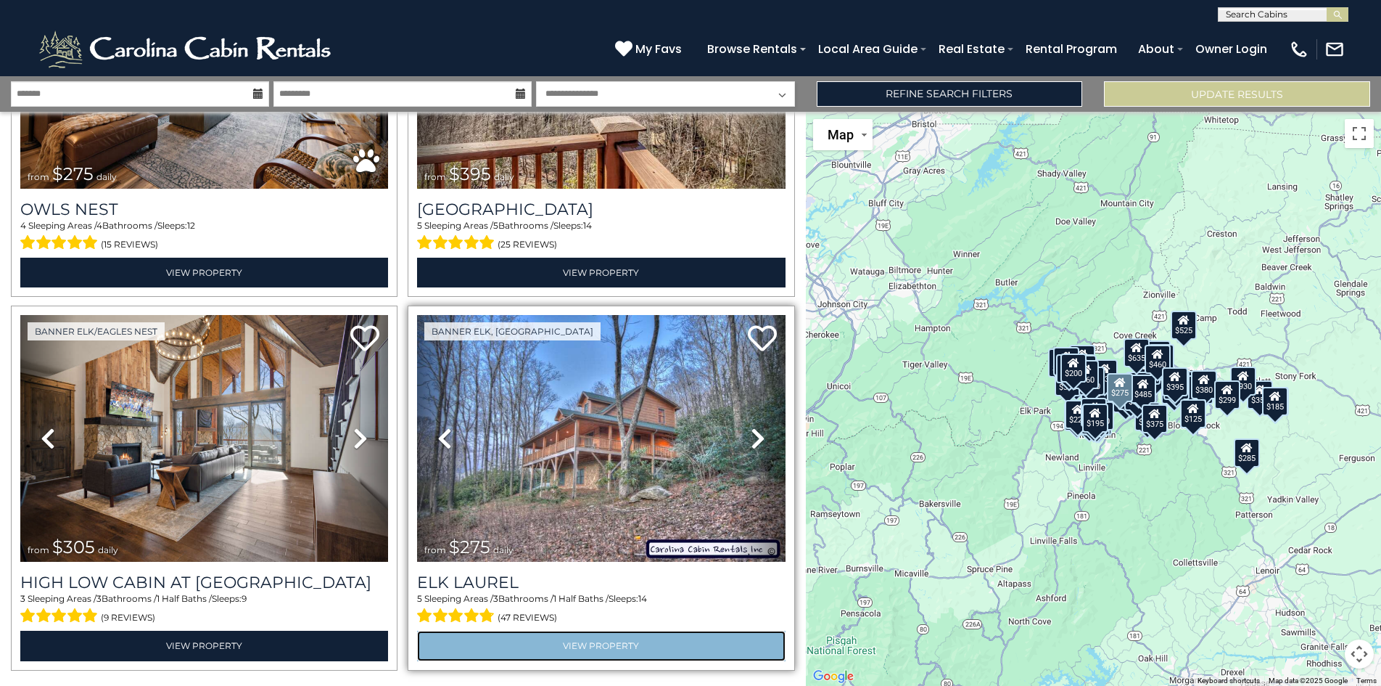
click at [600, 630] on link "View Property" at bounding box center [601, 645] width 368 height 30
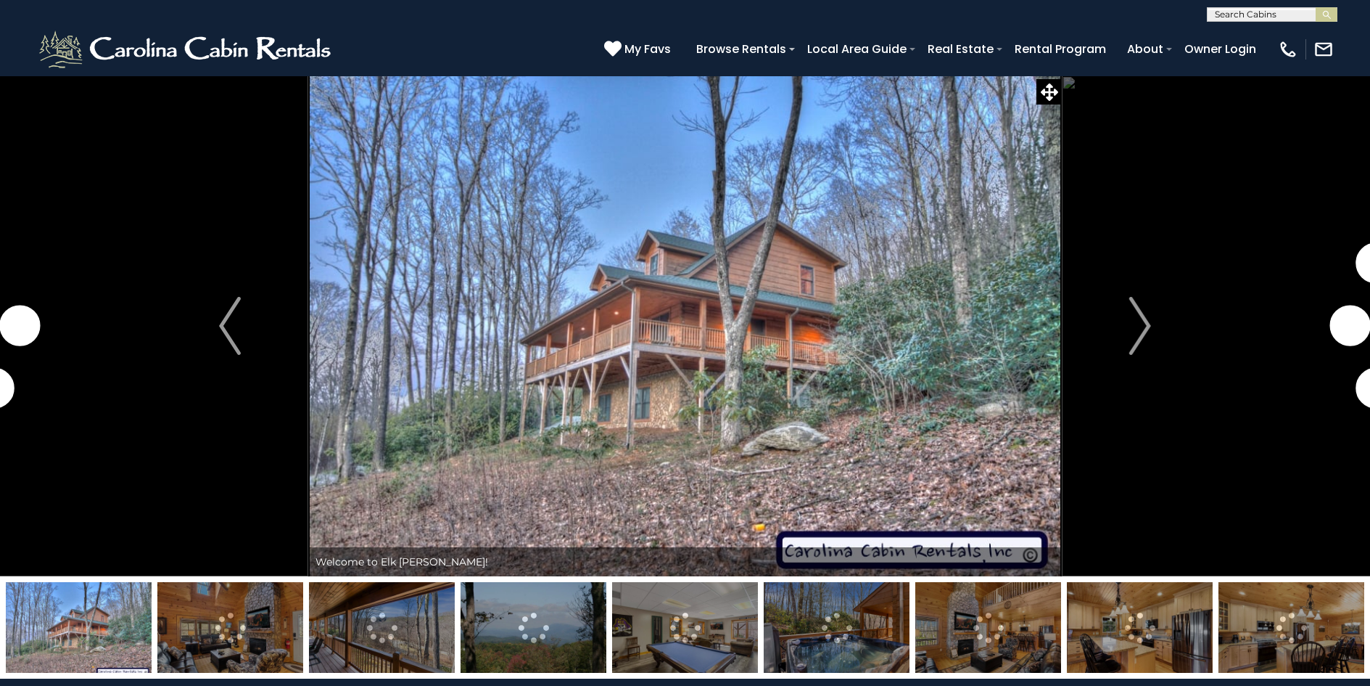
click at [229, 628] on img at bounding box center [230, 627] width 146 height 91
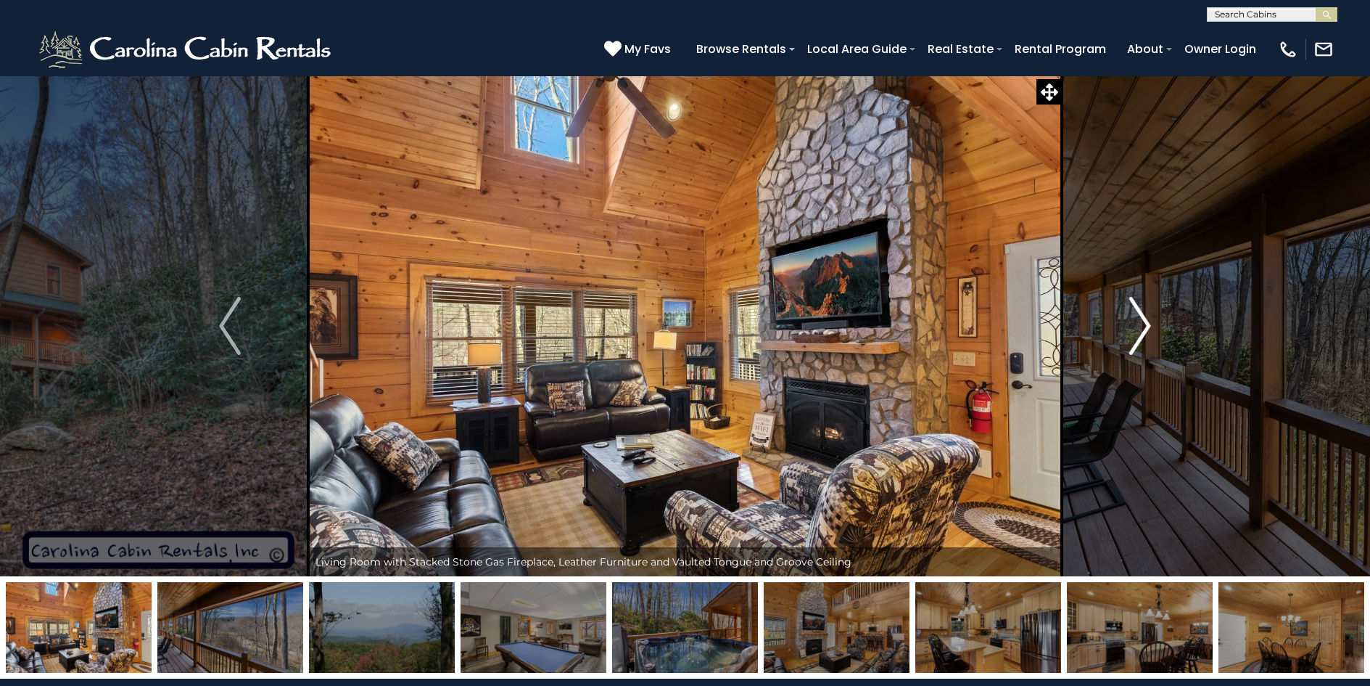
click at [1150, 326] on img "Next" at bounding box center [1141, 326] width 22 height 58
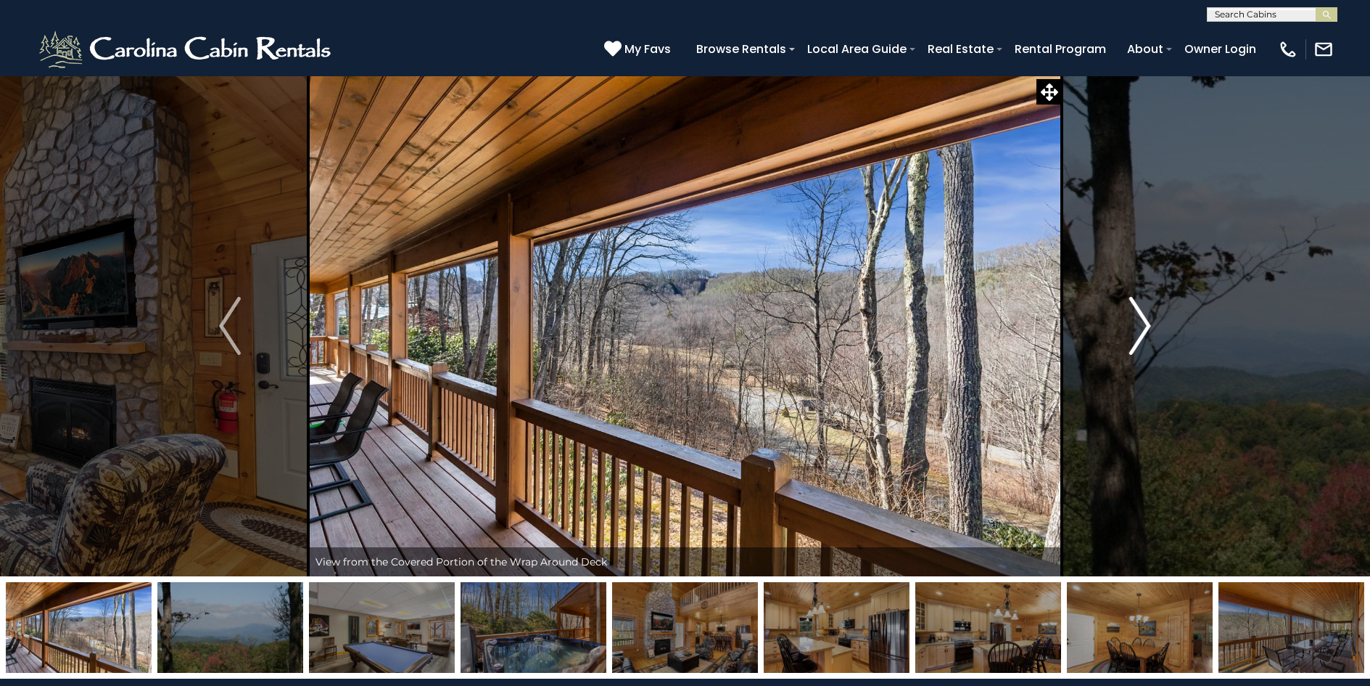
click at [1150, 326] on img "Next" at bounding box center [1141, 326] width 22 height 58
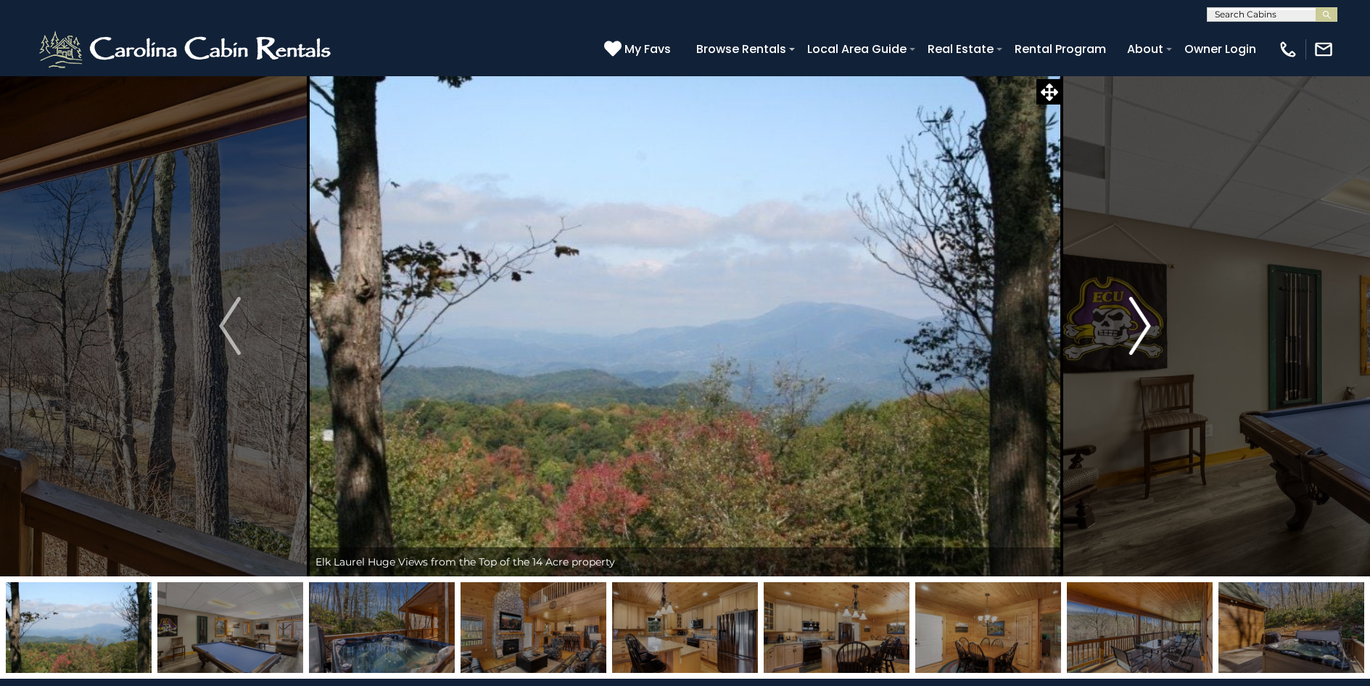
click at [1150, 326] on img "Next" at bounding box center [1141, 326] width 22 height 58
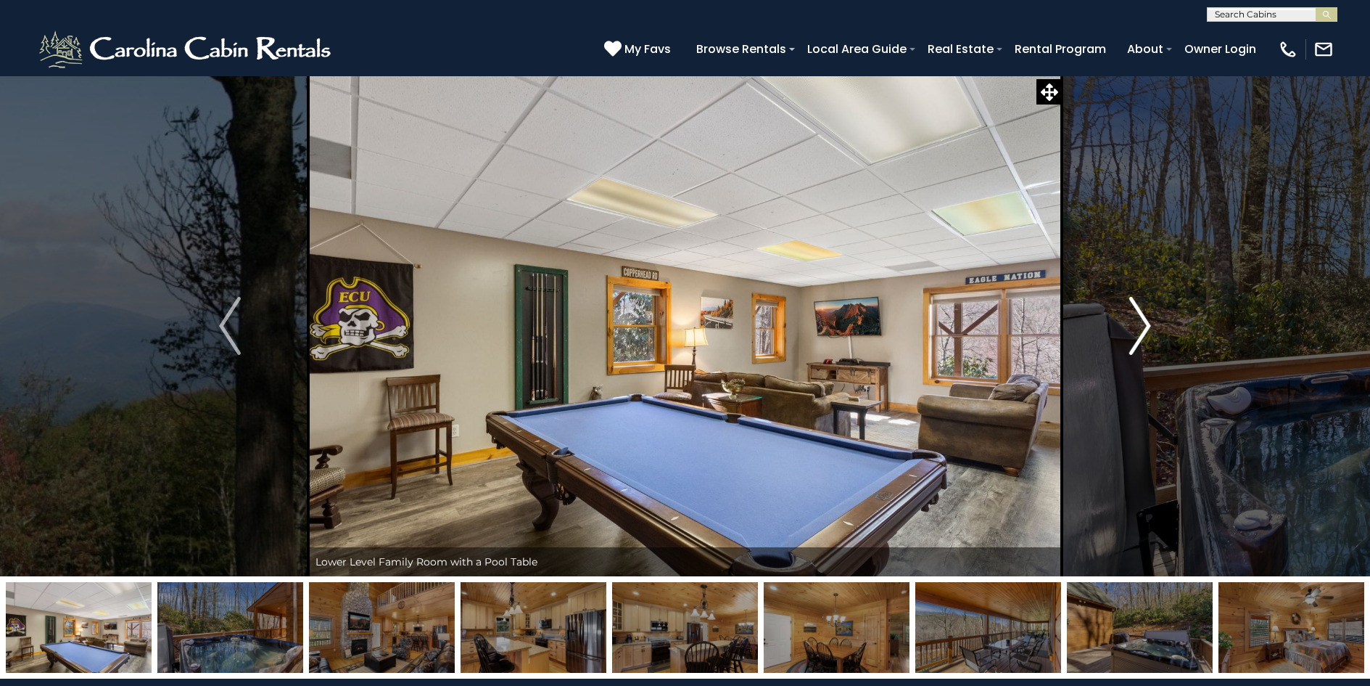
click at [1150, 326] on img "Next" at bounding box center [1141, 326] width 22 height 58
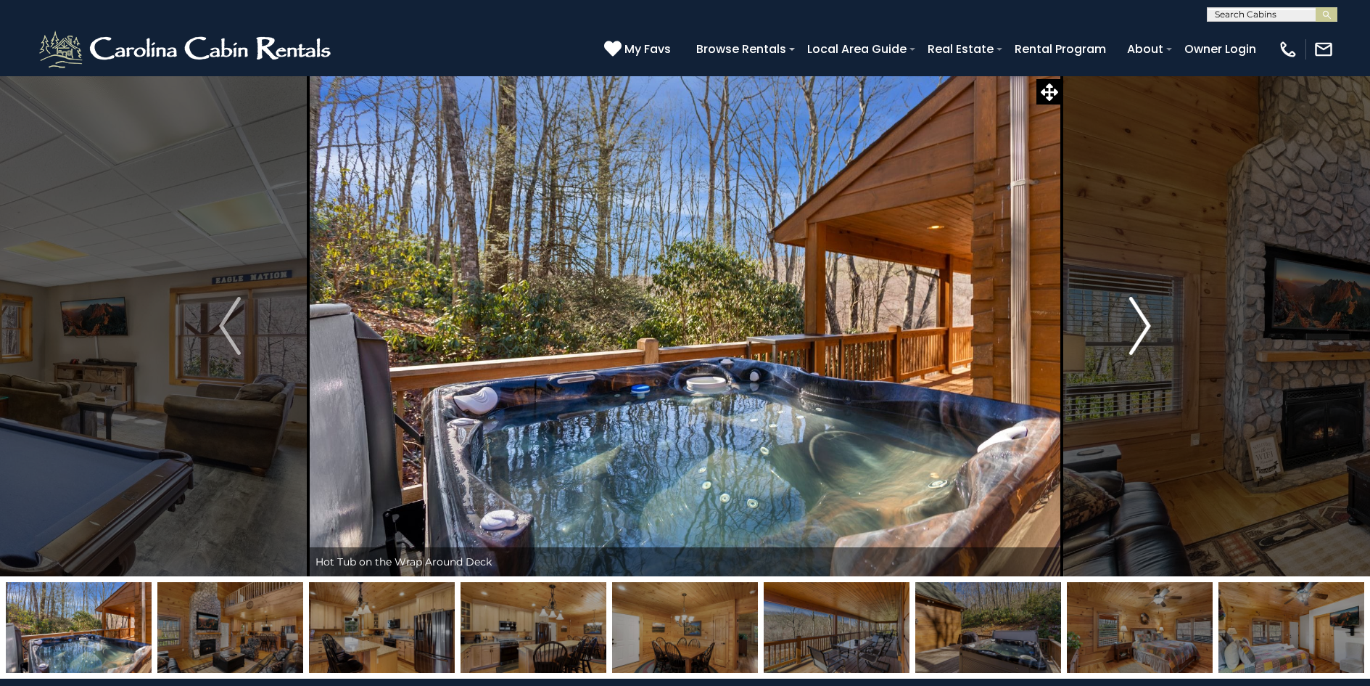
click at [1150, 326] on img "Next" at bounding box center [1141, 326] width 22 height 58
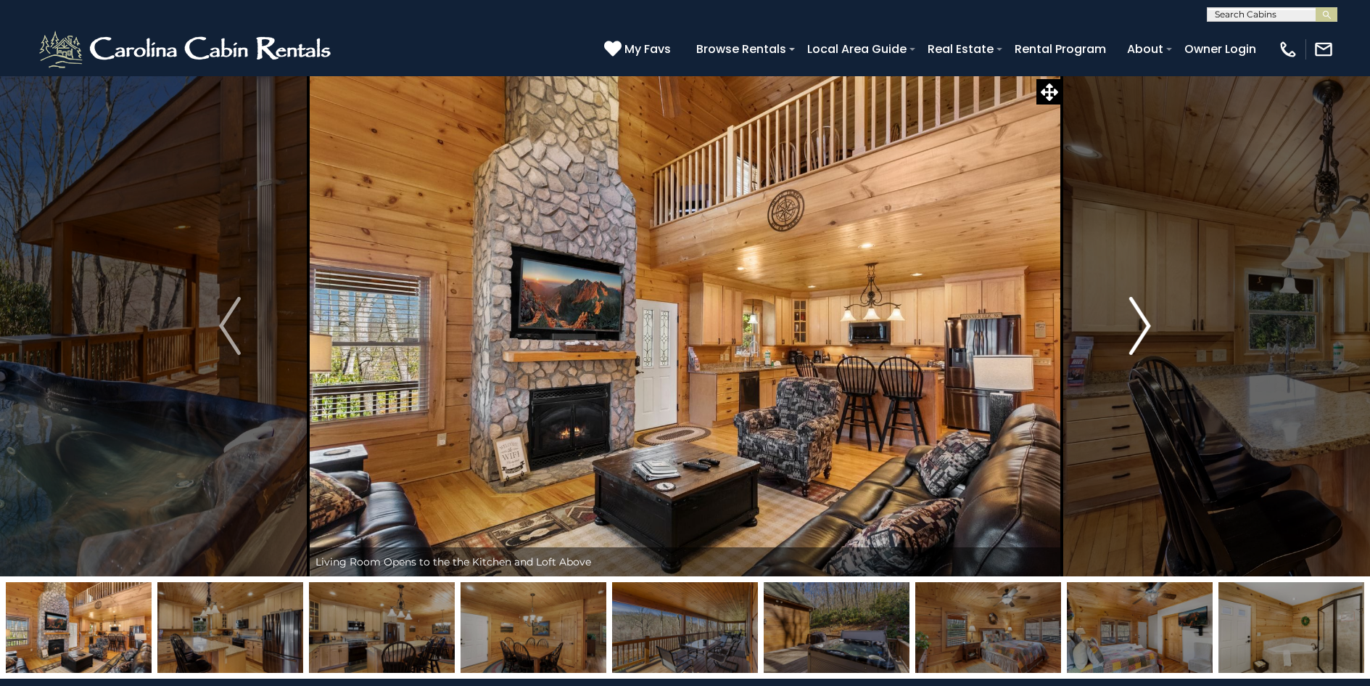
click at [1150, 326] on img "Next" at bounding box center [1141, 326] width 22 height 58
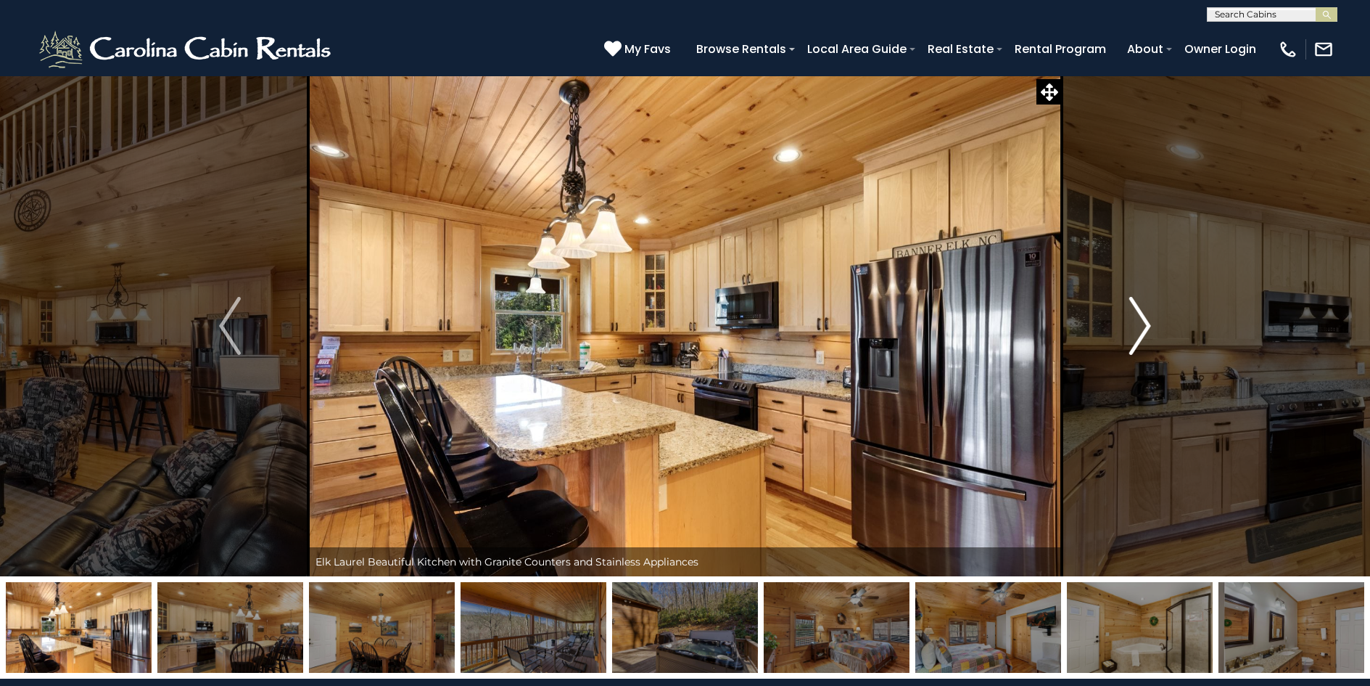
click at [1150, 326] on img "Next" at bounding box center [1141, 326] width 22 height 58
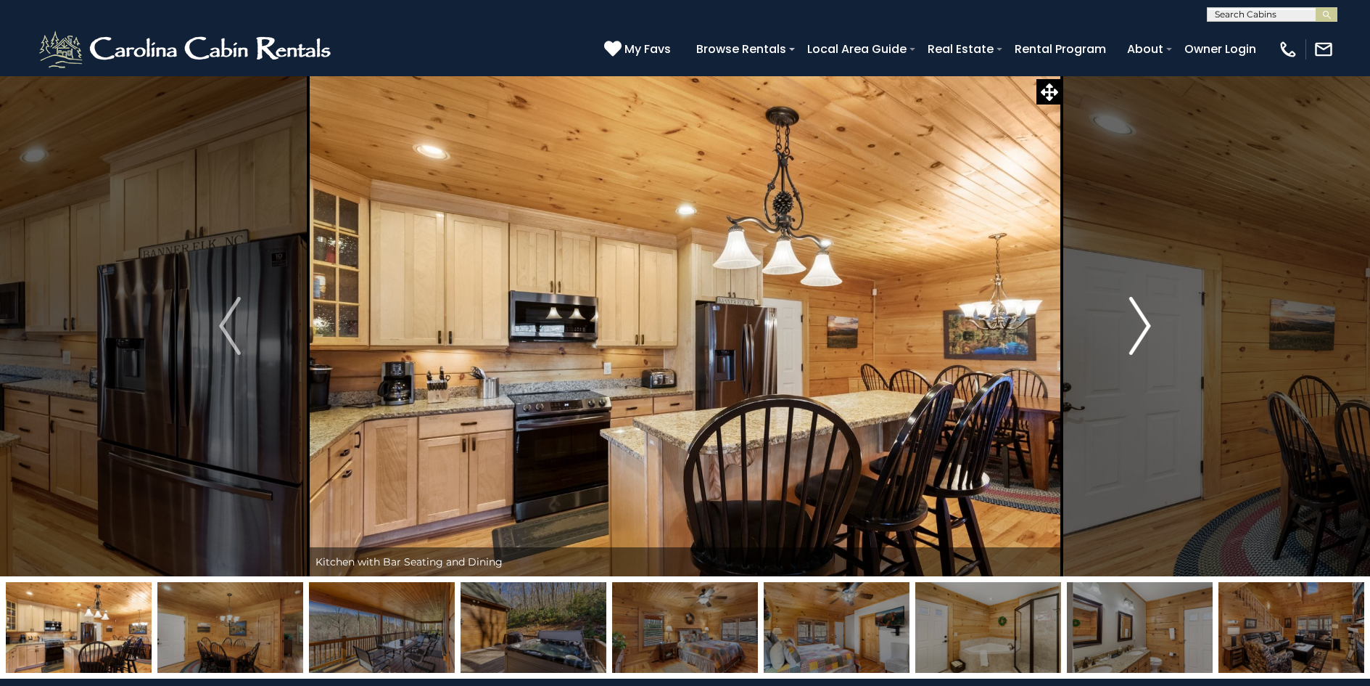
click at [1150, 326] on img "Next" at bounding box center [1141, 326] width 22 height 58
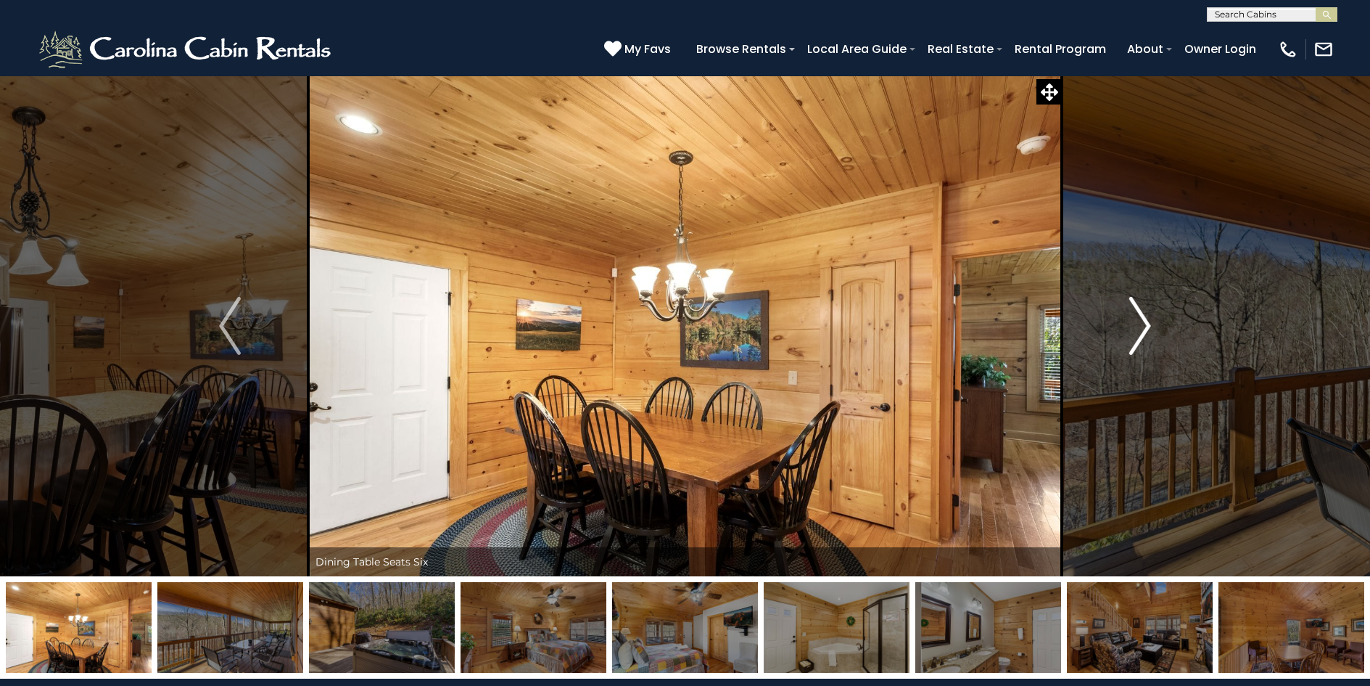
click at [1150, 326] on img "Next" at bounding box center [1141, 326] width 22 height 58
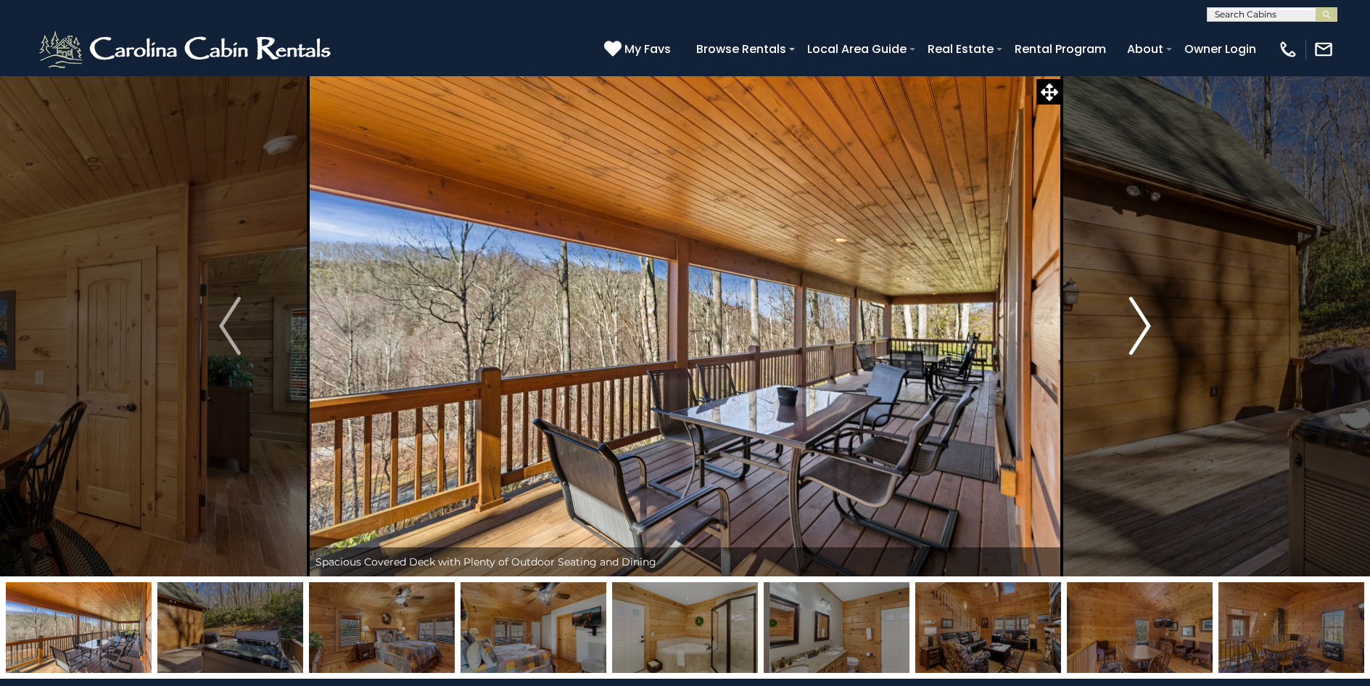
click at [1150, 326] on img "Next" at bounding box center [1141, 326] width 22 height 58
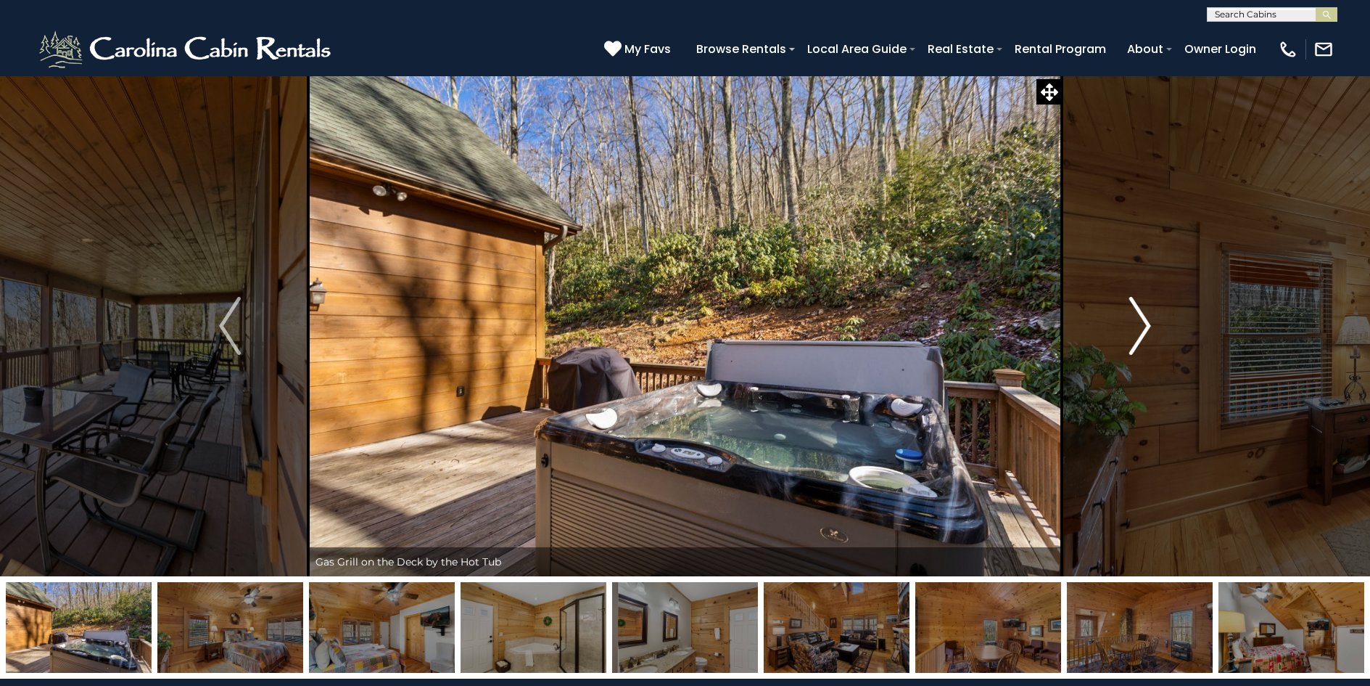
click at [1150, 326] on img "Next" at bounding box center [1141, 326] width 22 height 58
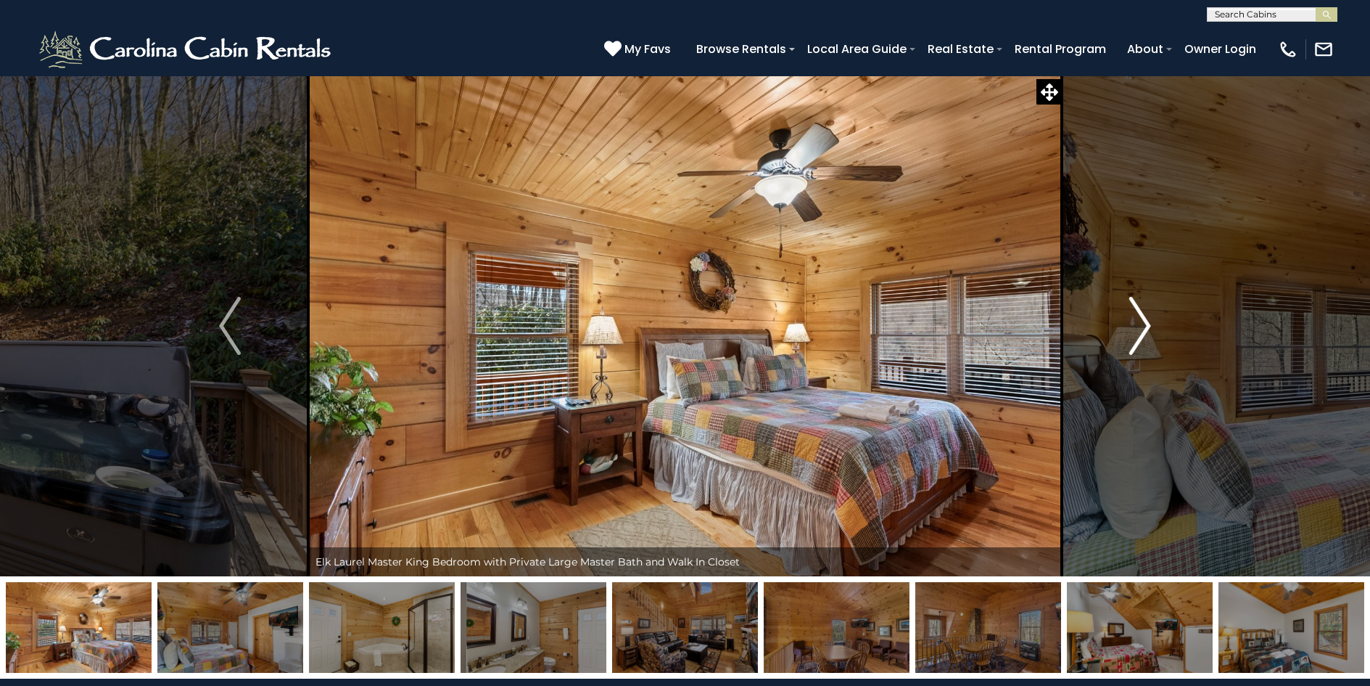
click at [1150, 326] on img "Next" at bounding box center [1141, 326] width 22 height 58
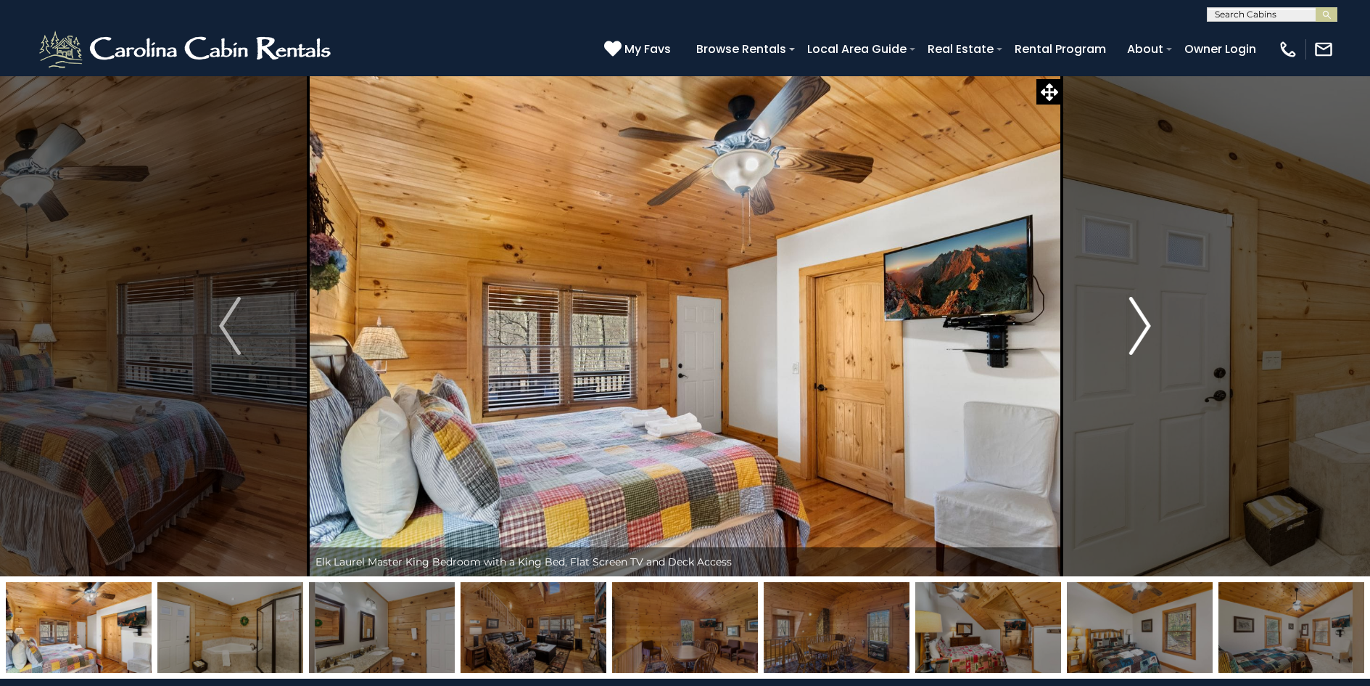
click at [1150, 326] on img "Next" at bounding box center [1141, 326] width 22 height 58
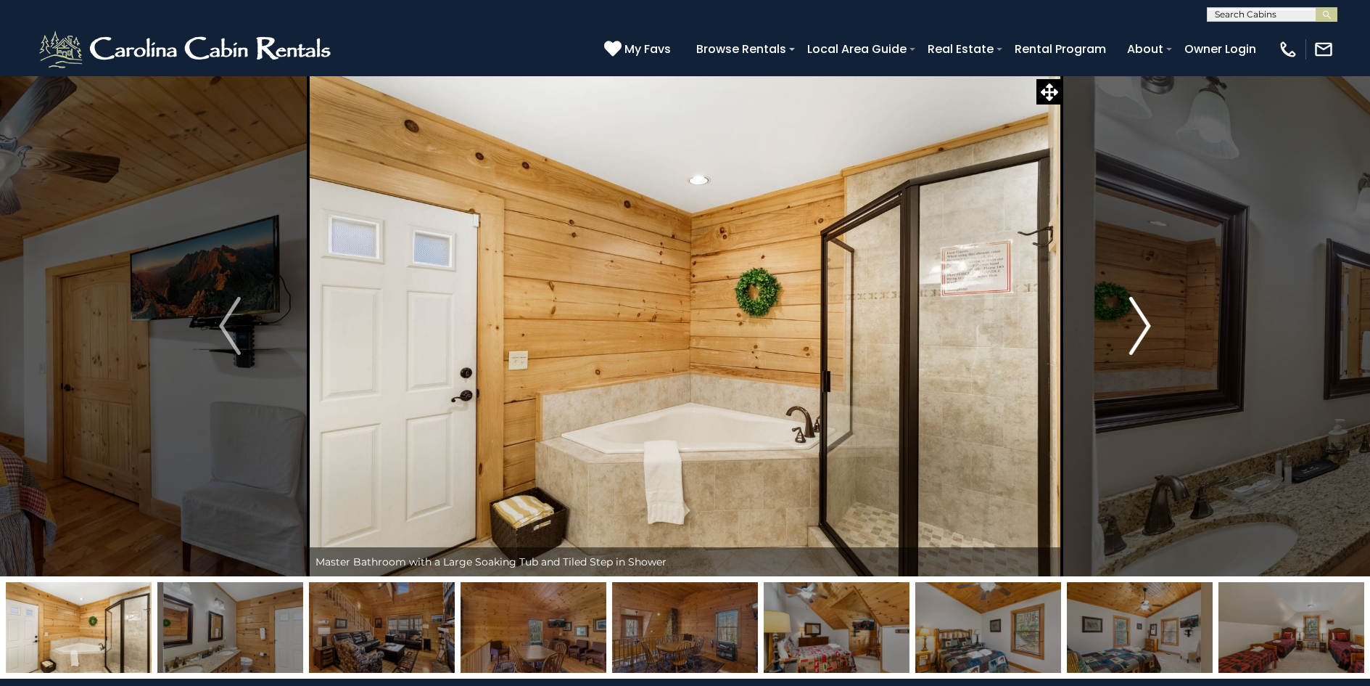
click at [1150, 326] on img "Next" at bounding box center [1141, 326] width 22 height 58
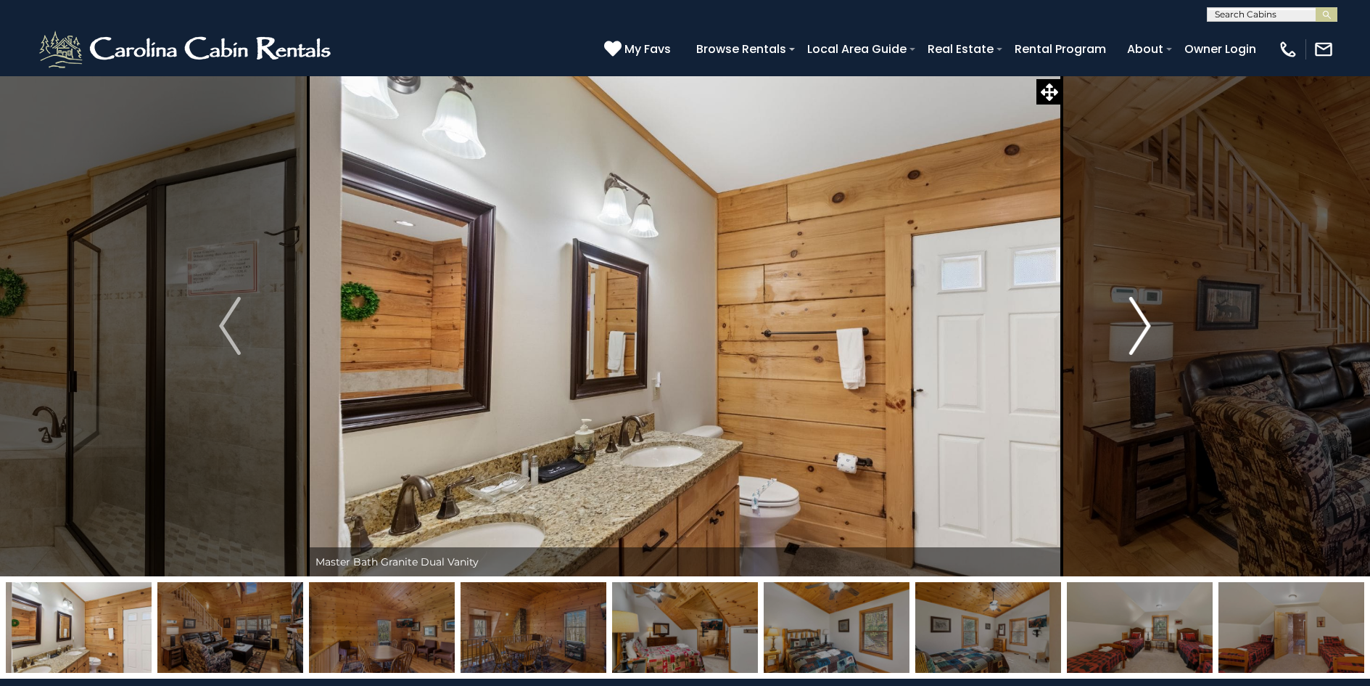
click at [1150, 326] on img "Next" at bounding box center [1141, 326] width 22 height 58
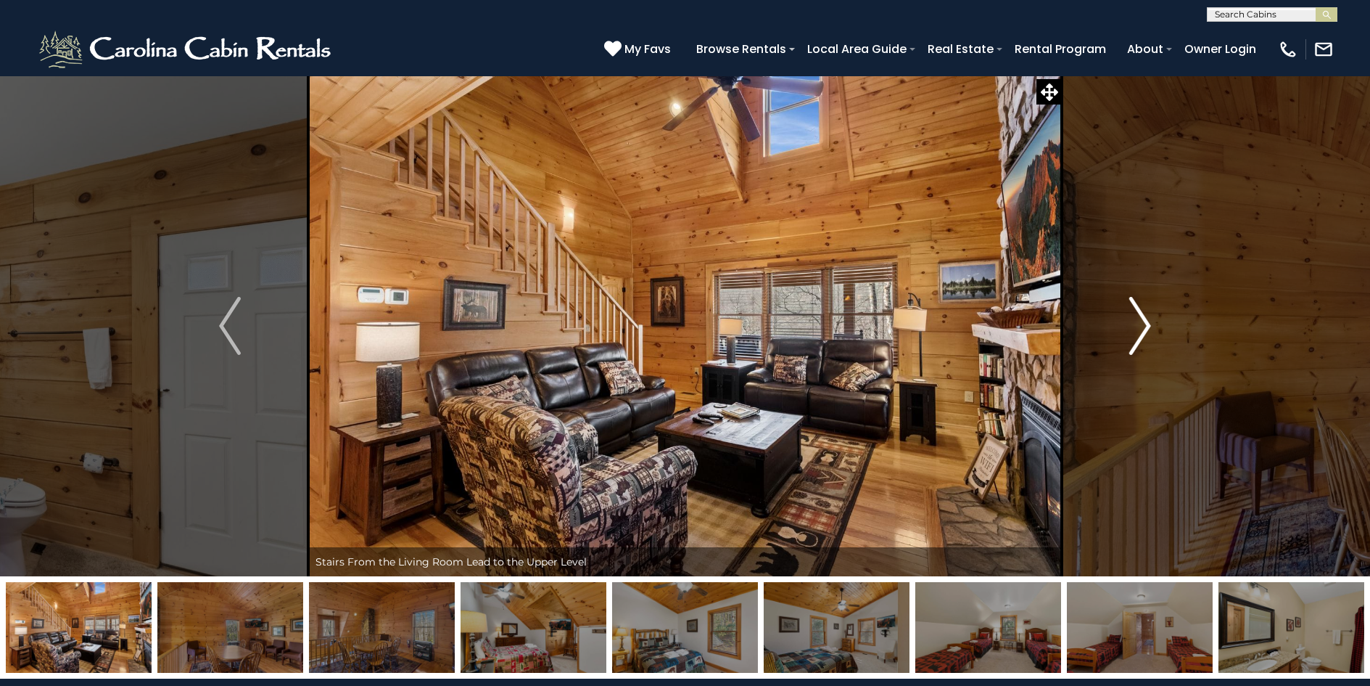
click at [1150, 326] on img "Next" at bounding box center [1141, 326] width 22 height 58
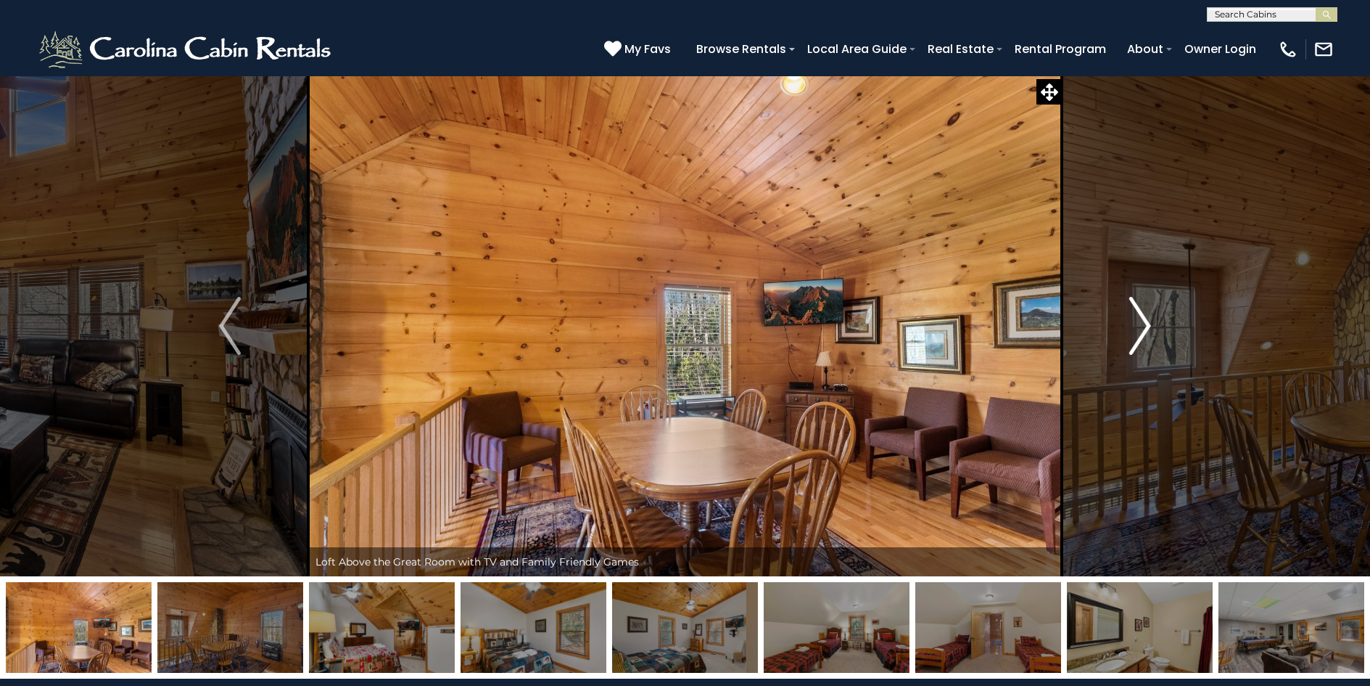
click at [1150, 326] on img "Next" at bounding box center [1141, 326] width 22 height 58
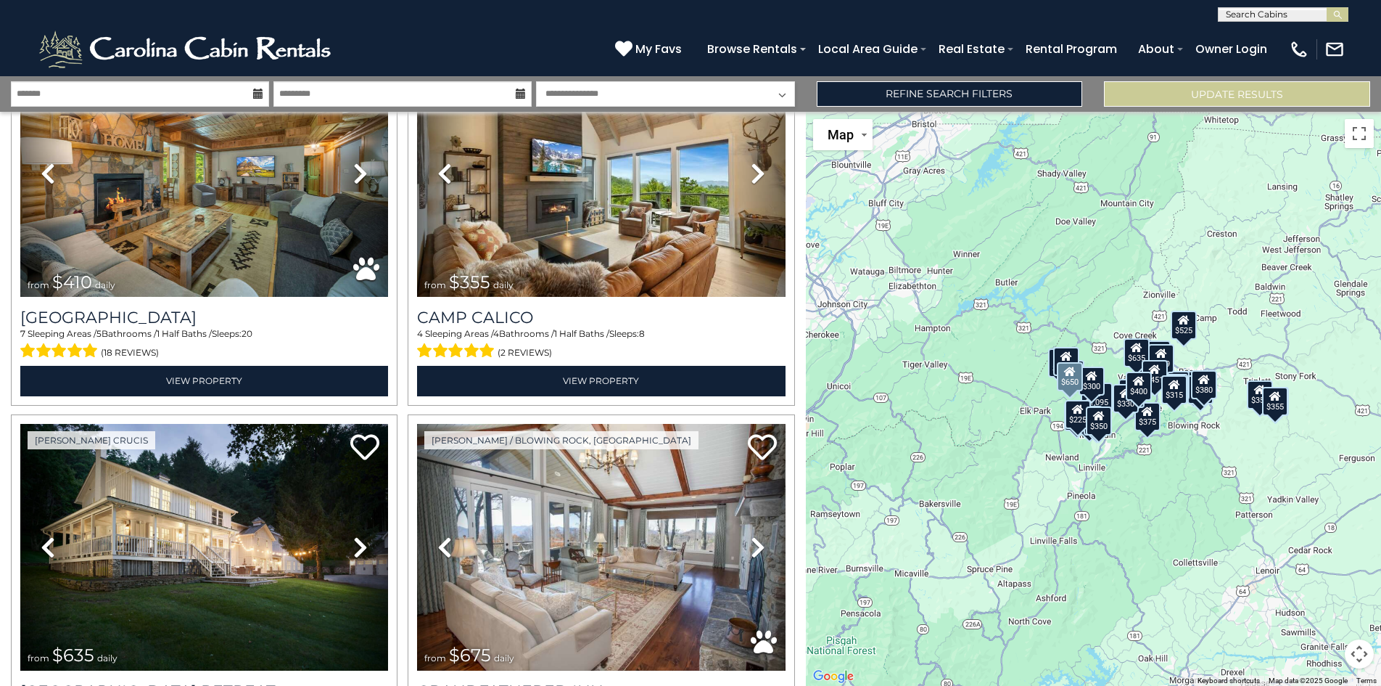
scroll to position [5112, 0]
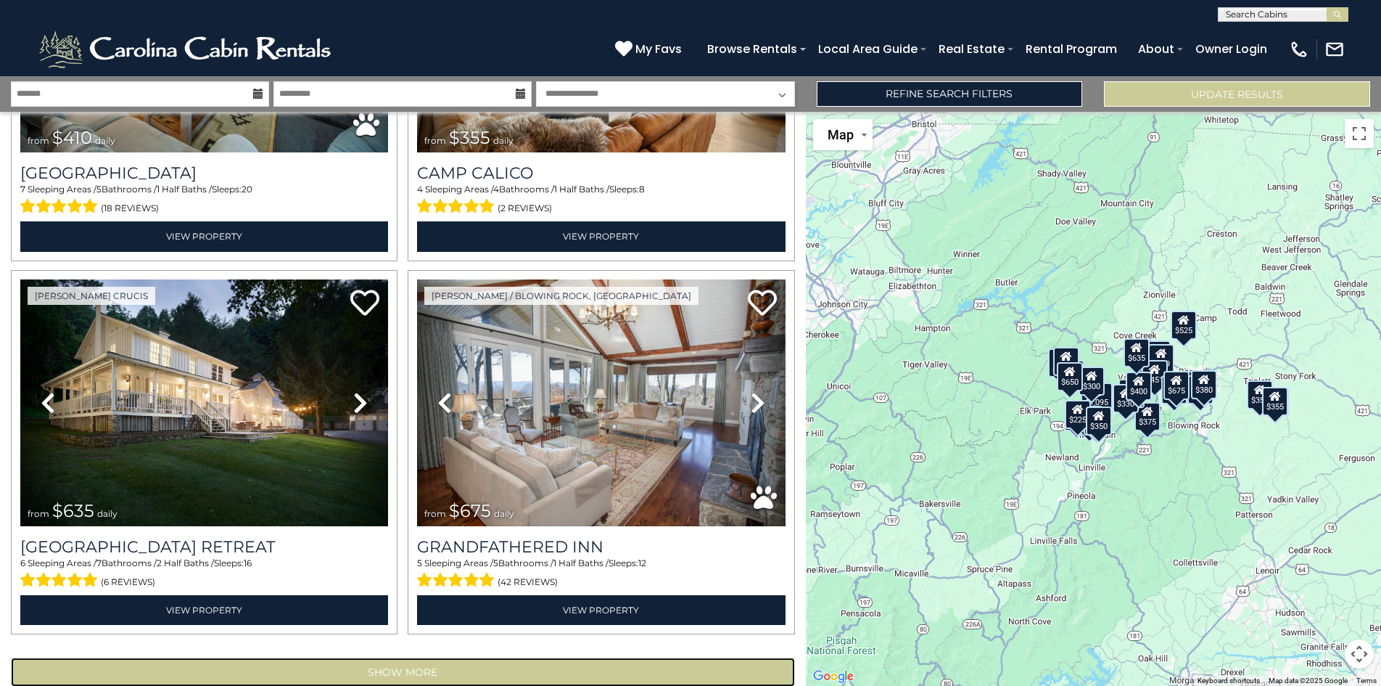
click at [370, 657] on button "Show More" at bounding box center [403, 671] width 784 height 29
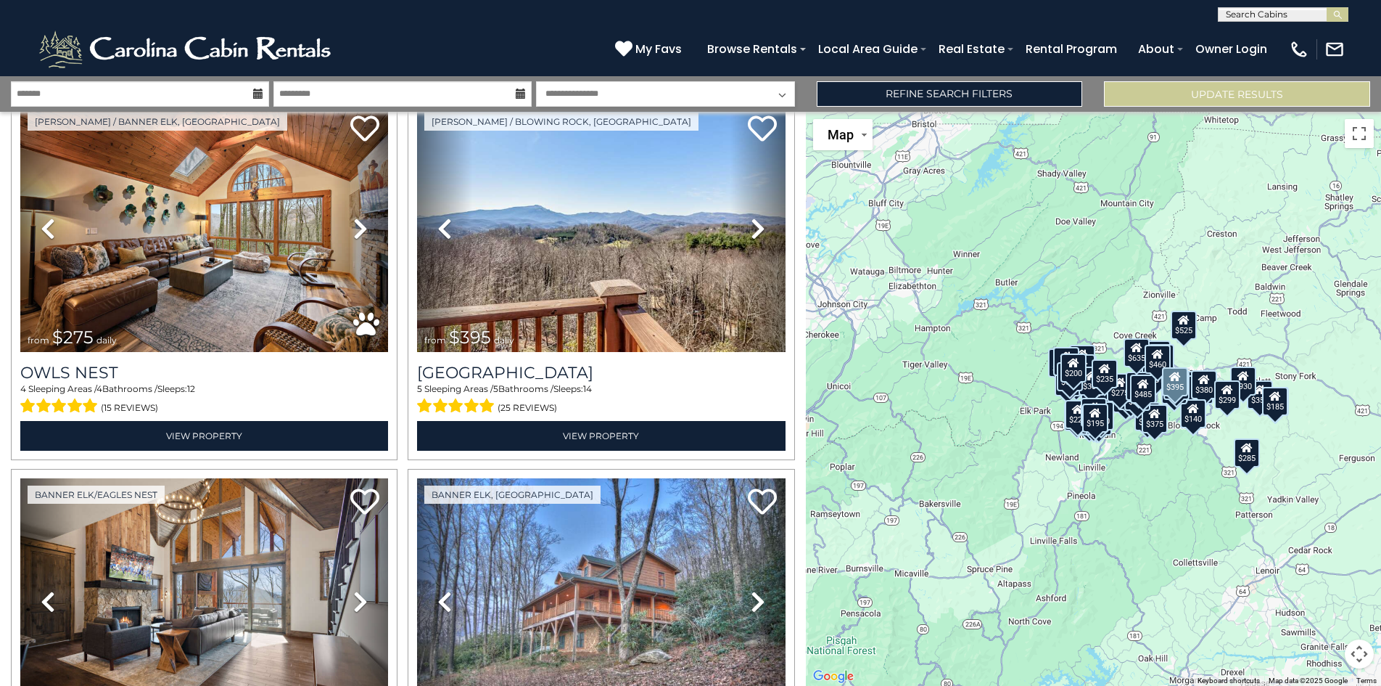
scroll to position [10671, 0]
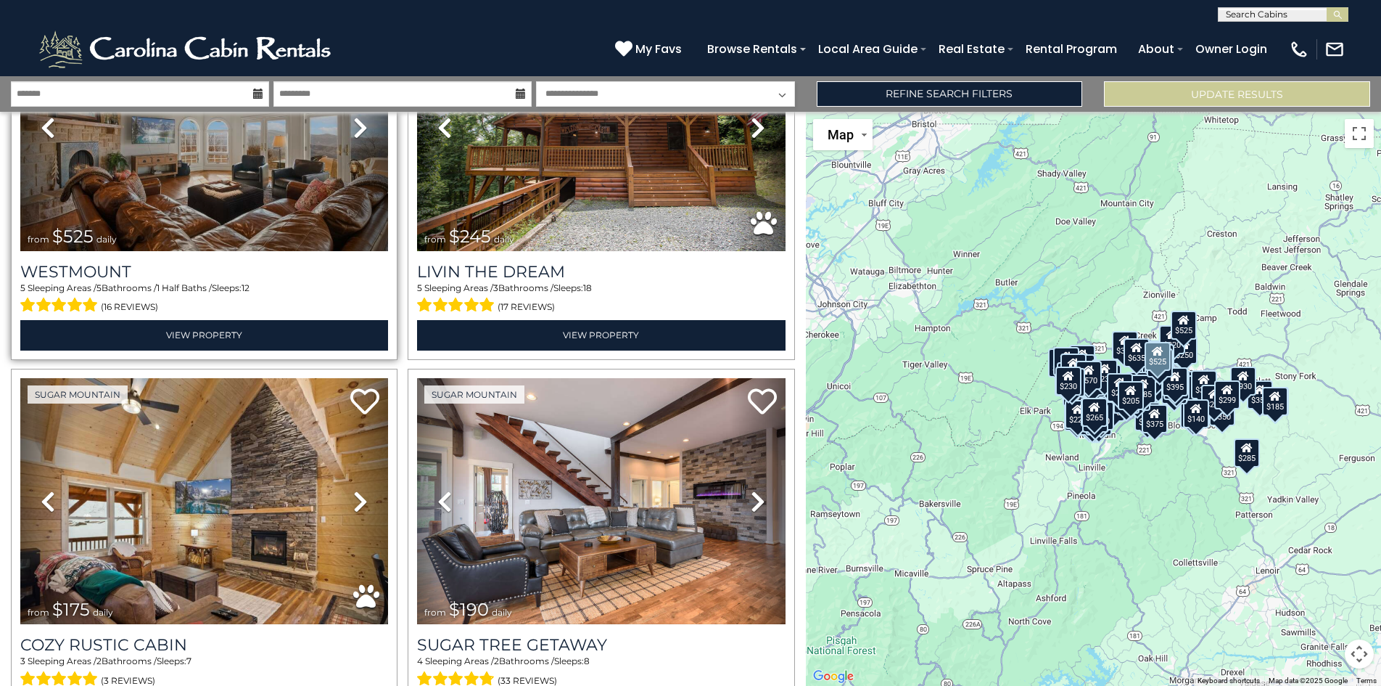
scroll to position [12848, 0]
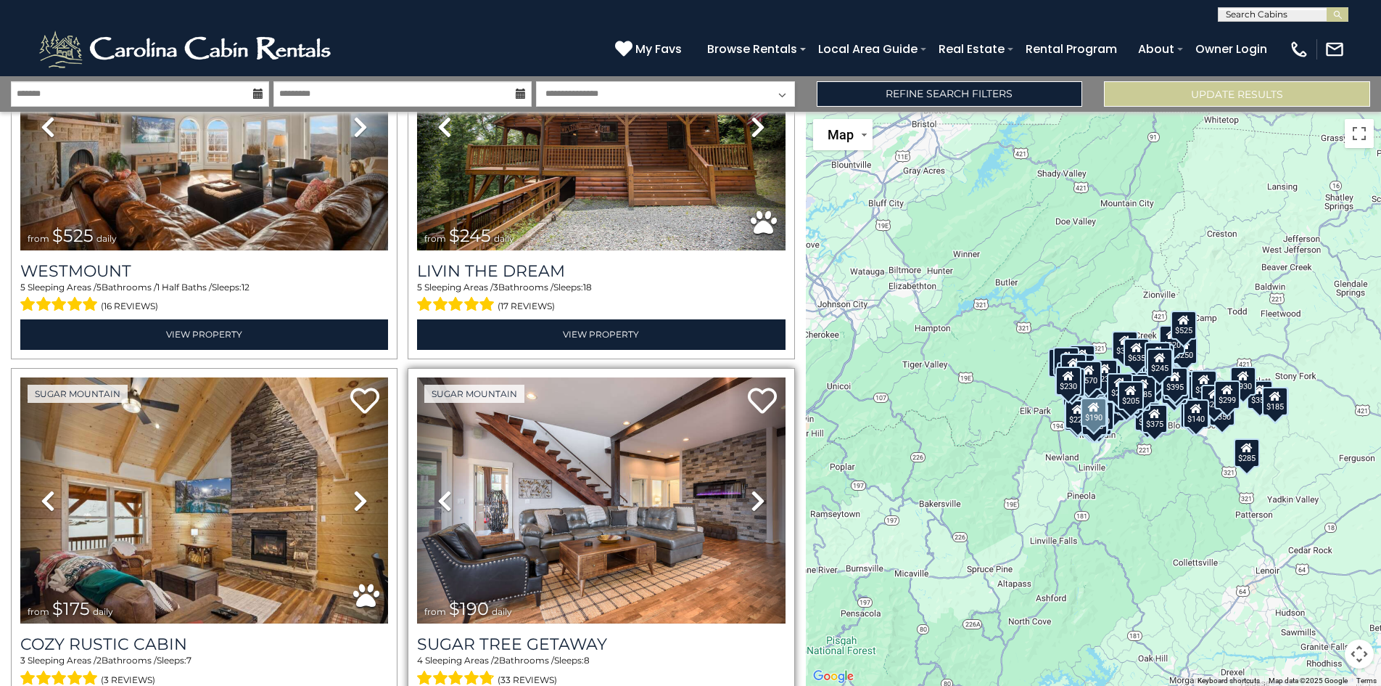
click at [465, 667] on span at bounding box center [454, 678] width 74 height 22
click at [487, 634] on h3 "Sugar Tree Getaway" at bounding box center [601, 644] width 368 height 20
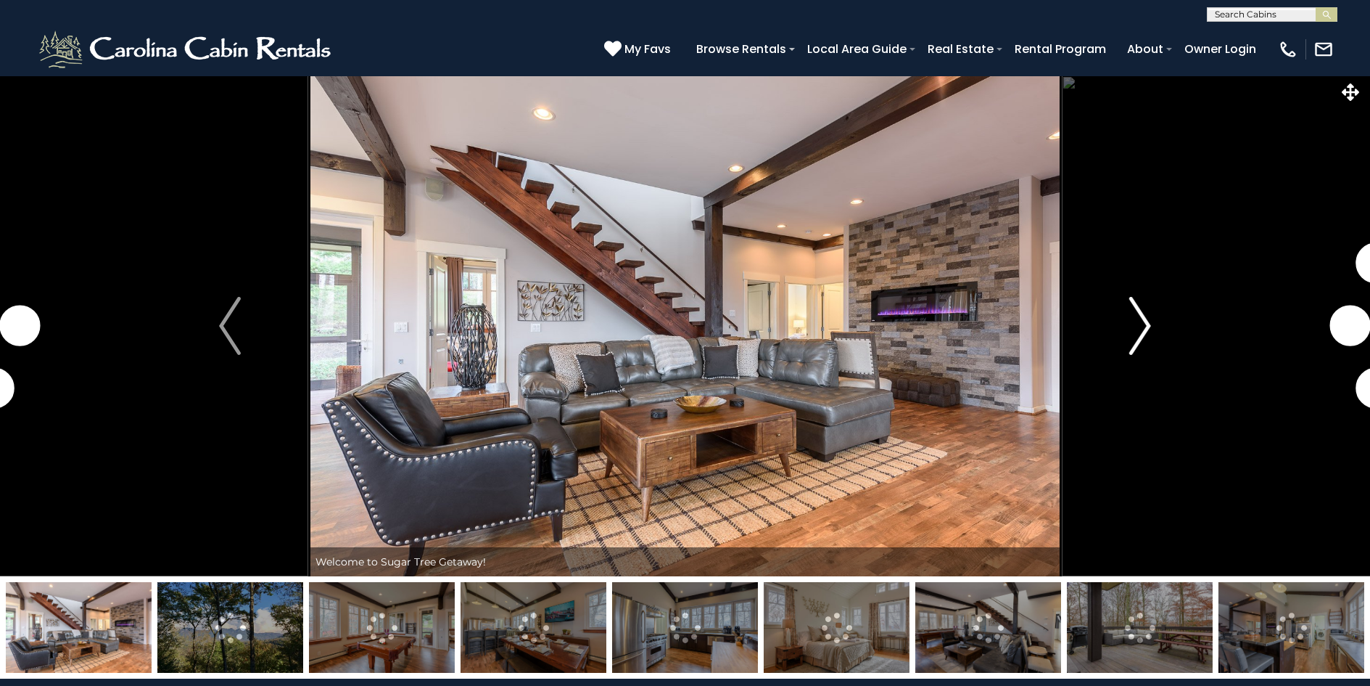
click at [1141, 337] on img "Next" at bounding box center [1141, 326] width 22 height 58
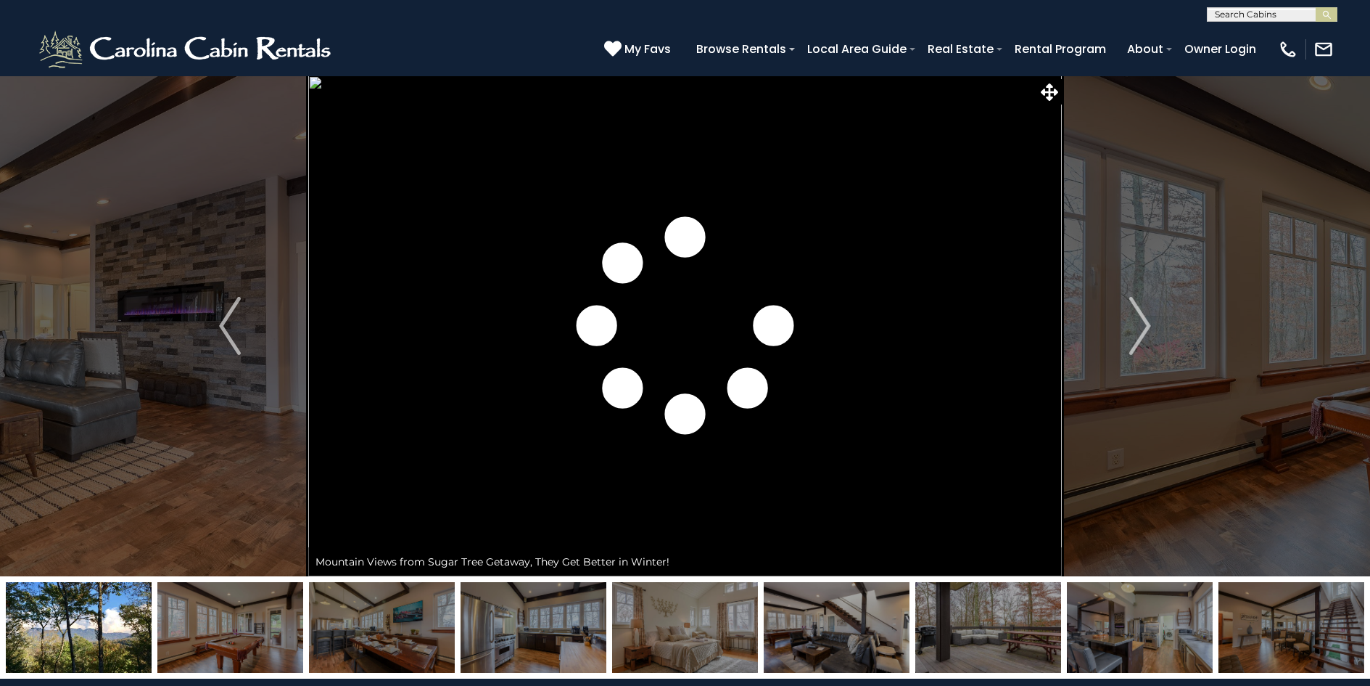
click at [834, 643] on img at bounding box center [837, 627] width 146 height 91
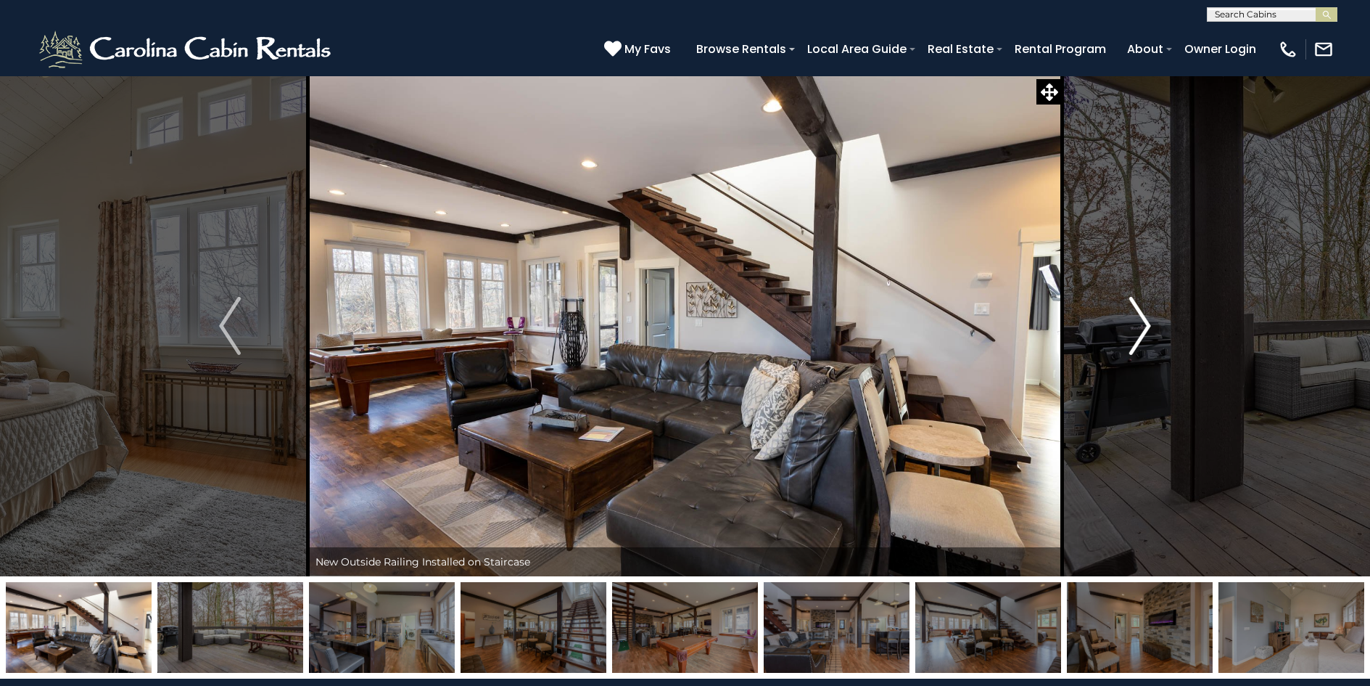
click at [1149, 328] on img "Next" at bounding box center [1141, 326] width 22 height 58
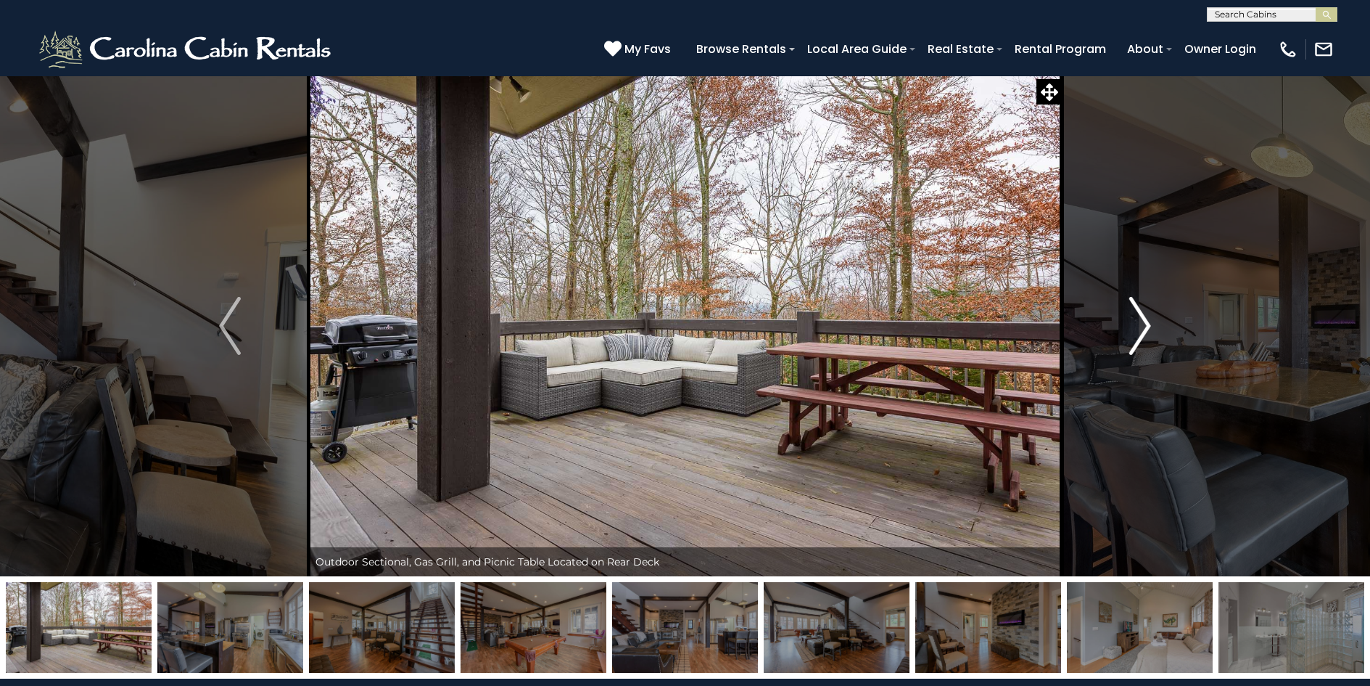
click at [1149, 328] on img "Next" at bounding box center [1141, 326] width 22 height 58
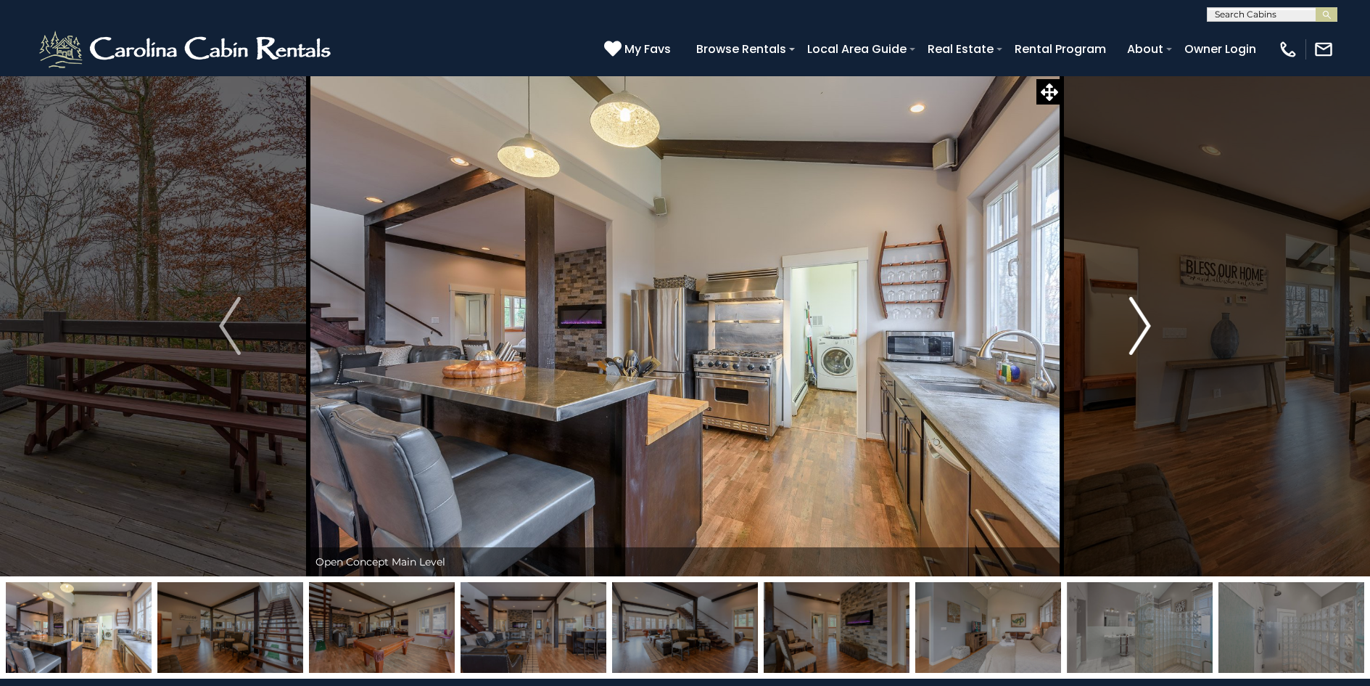
click at [1149, 328] on img "Next" at bounding box center [1141, 326] width 22 height 58
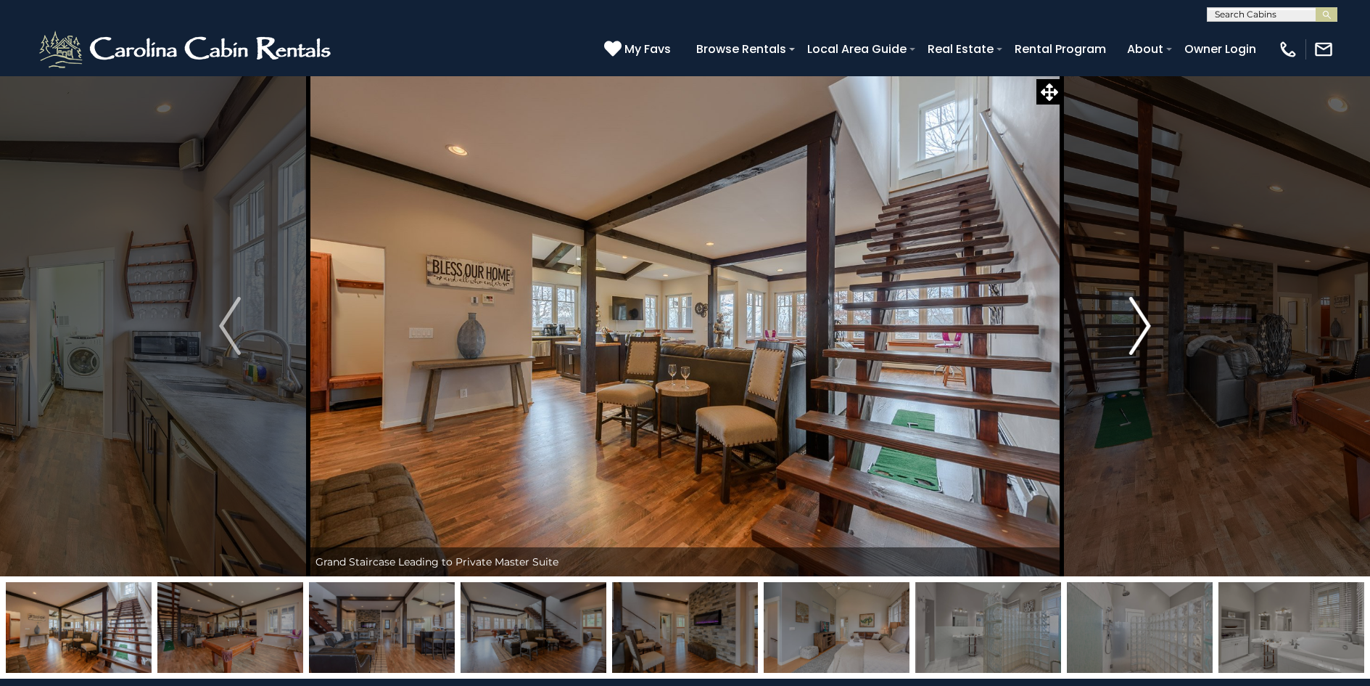
click at [1149, 328] on img "Next" at bounding box center [1141, 326] width 22 height 58
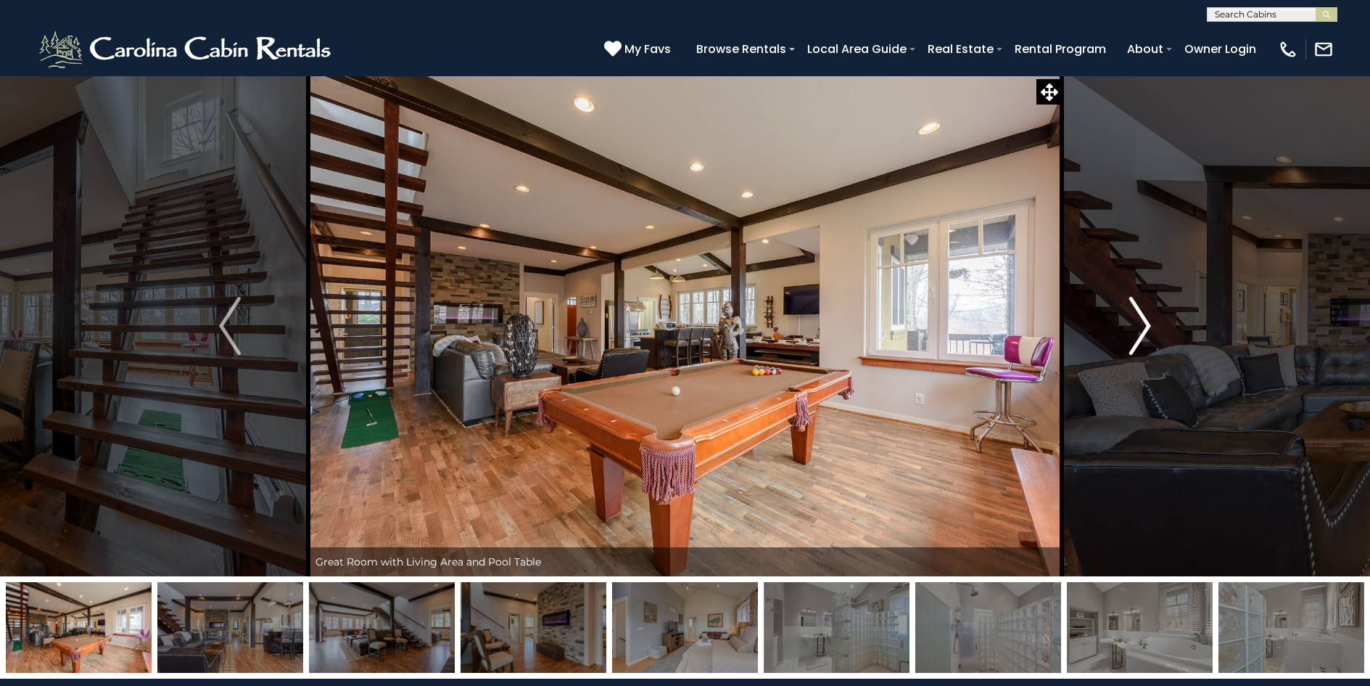
click at [1149, 328] on img "Next" at bounding box center [1141, 326] width 22 height 58
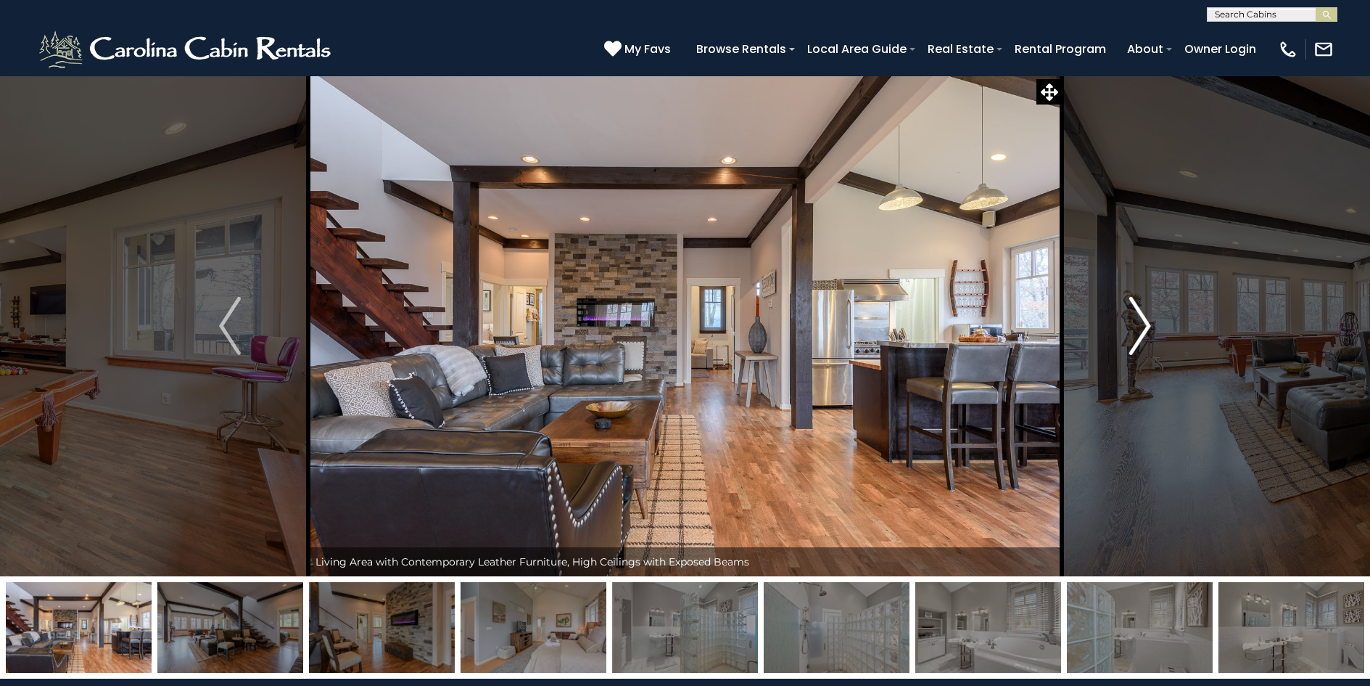
click at [1149, 328] on img "Next" at bounding box center [1141, 326] width 22 height 58
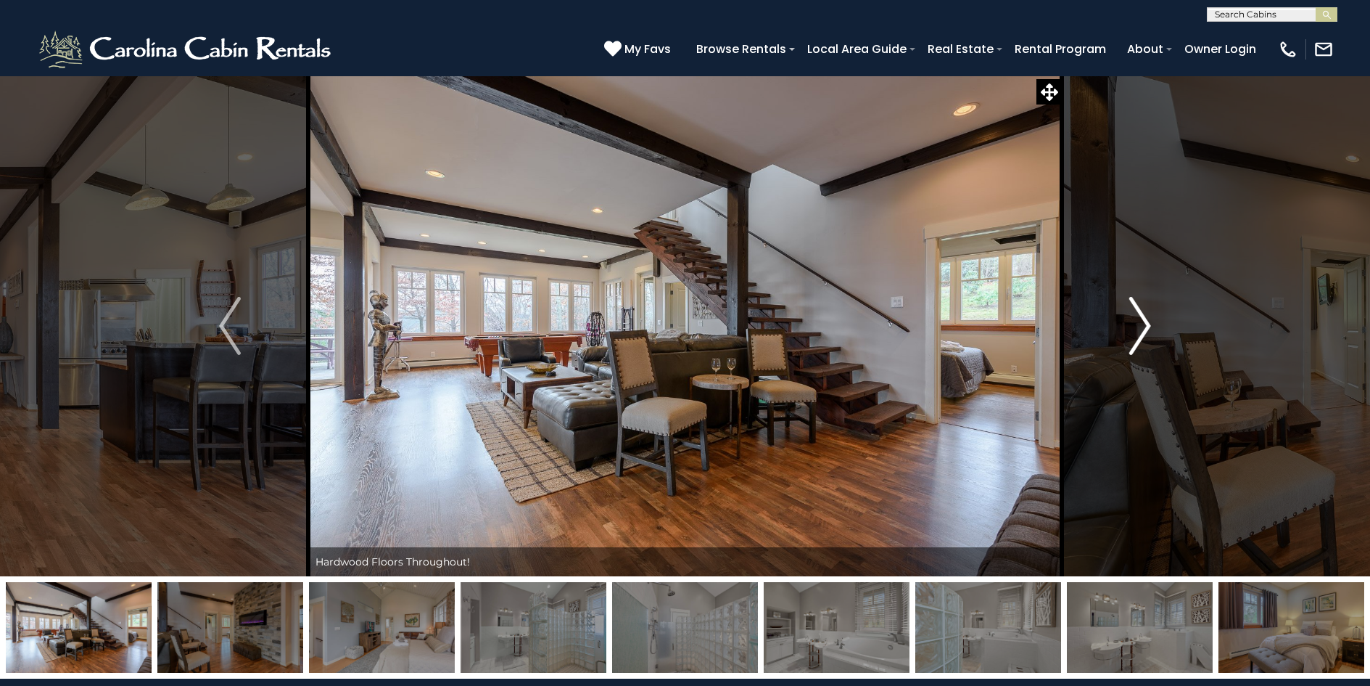
click at [1149, 328] on img "Next" at bounding box center [1141, 326] width 22 height 58
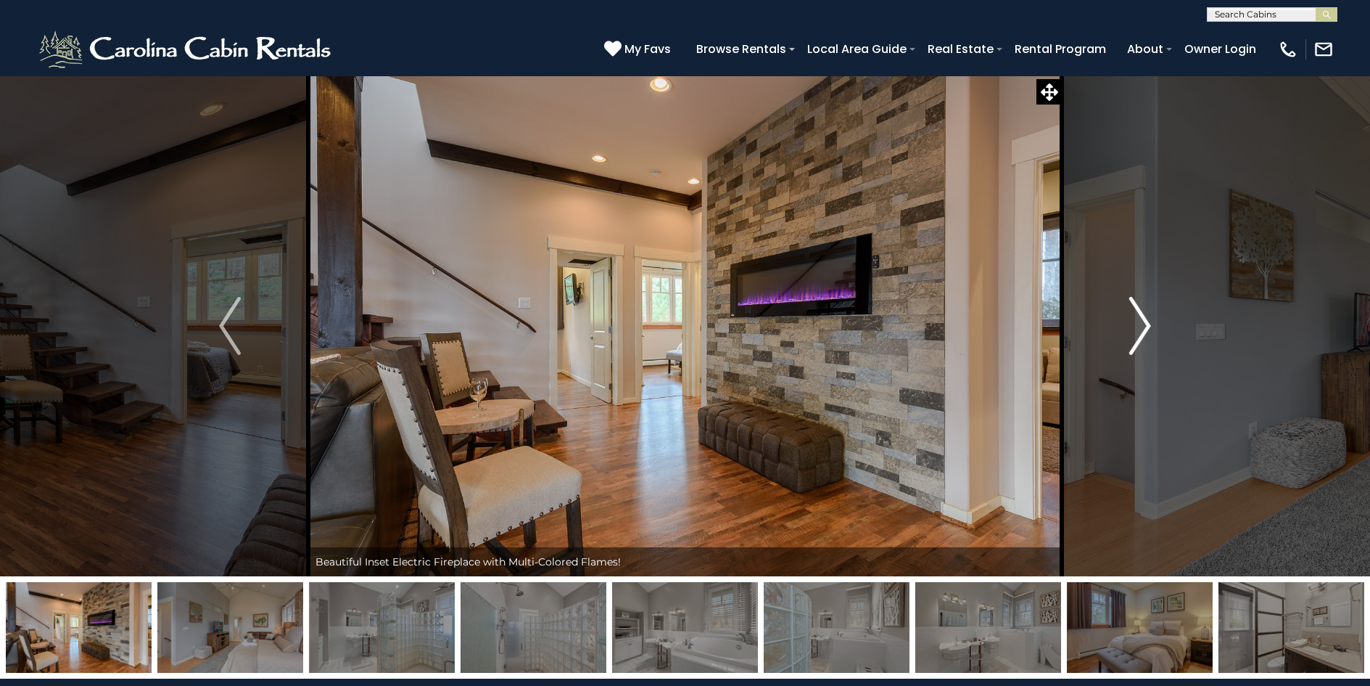
click at [1149, 328] on img "Next" at bounding box center [1141, 326] width 22 height 58
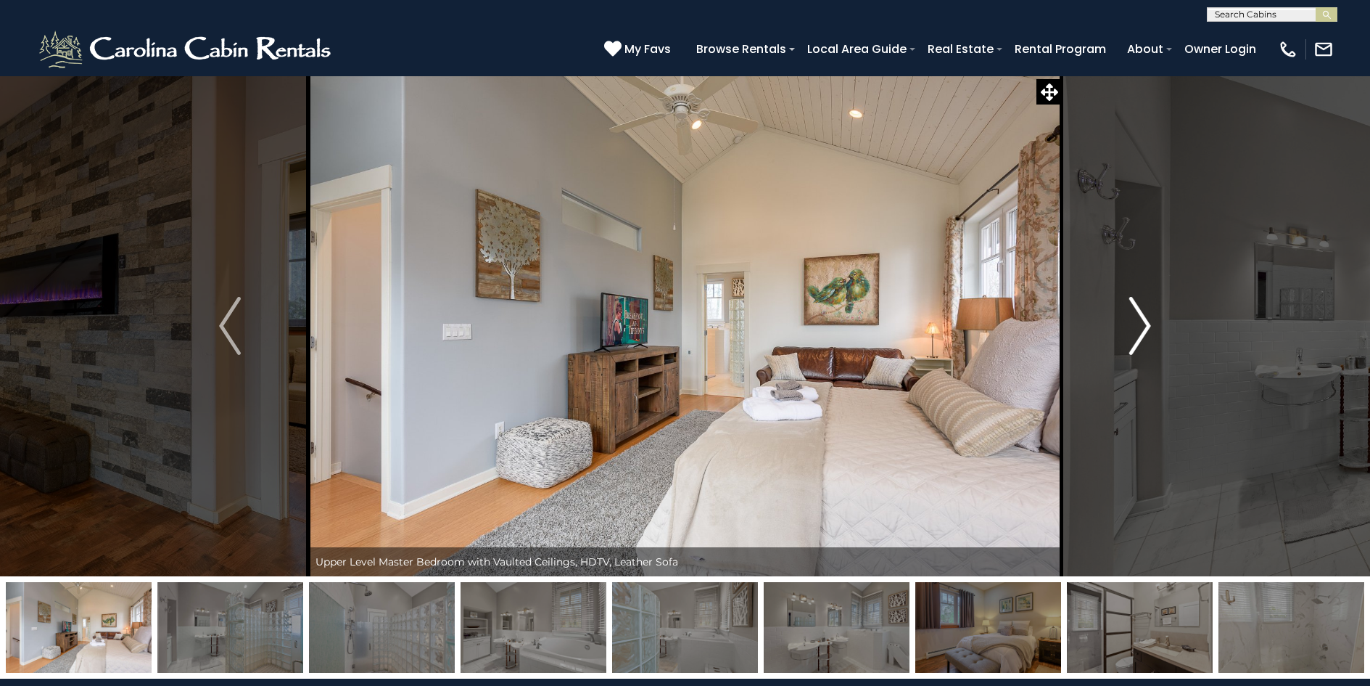
click at [1149, 328] on img "Next" at bounding box center [1141, 326] width 22 height 58
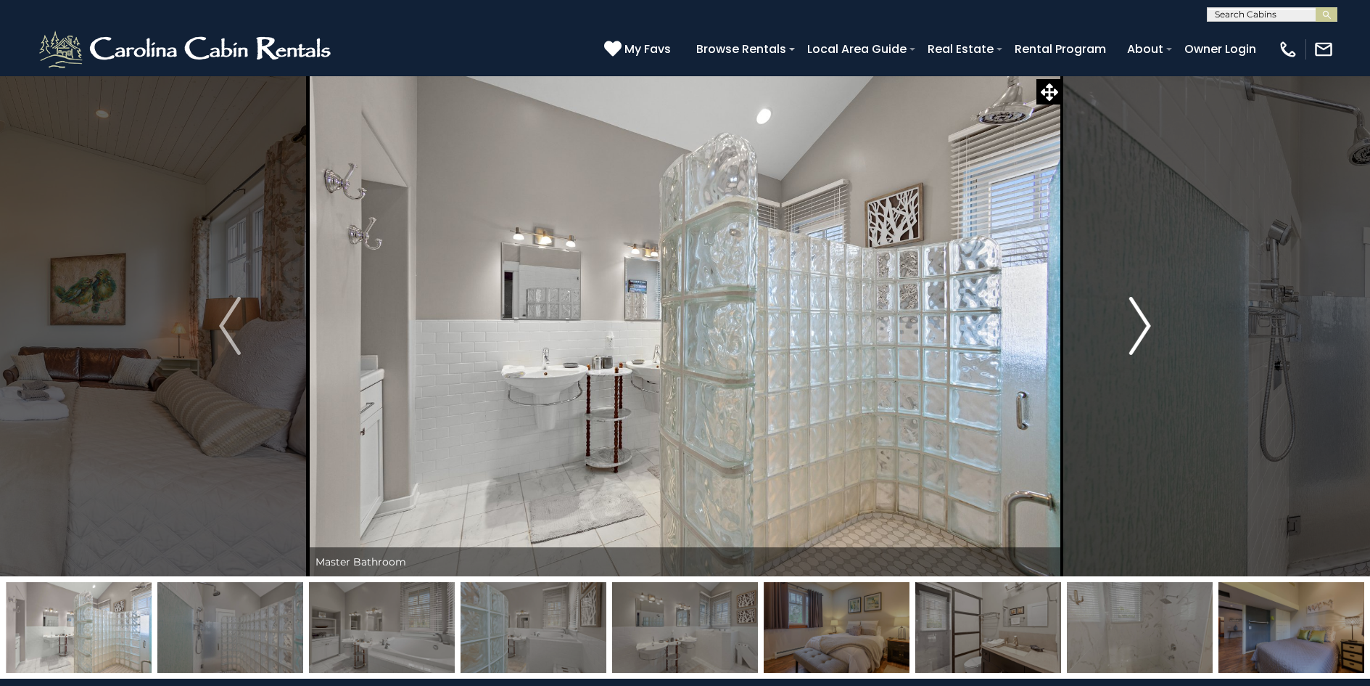
click at [1149, 328] on img "Next" at bounding box center [1141, 326] width 22 height 58
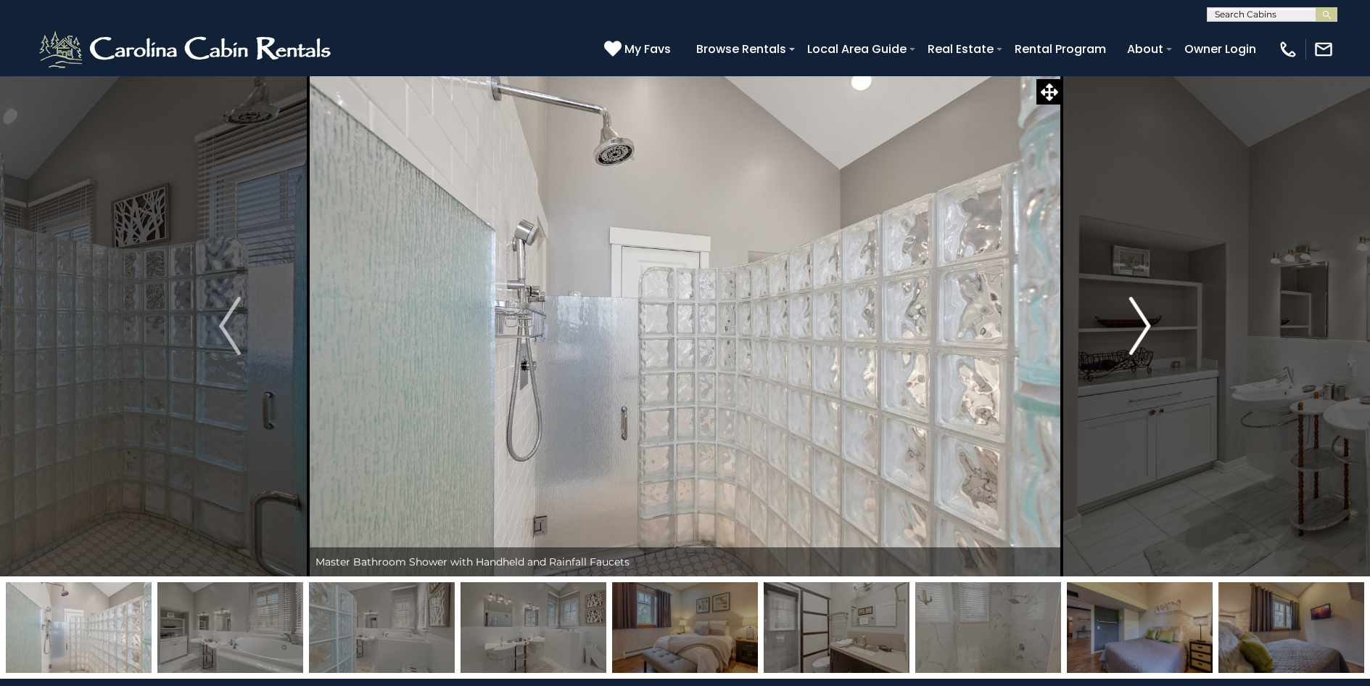
click at [1149, 328] on img "Next" at bounding box center [1141, 326] width 22 height 58
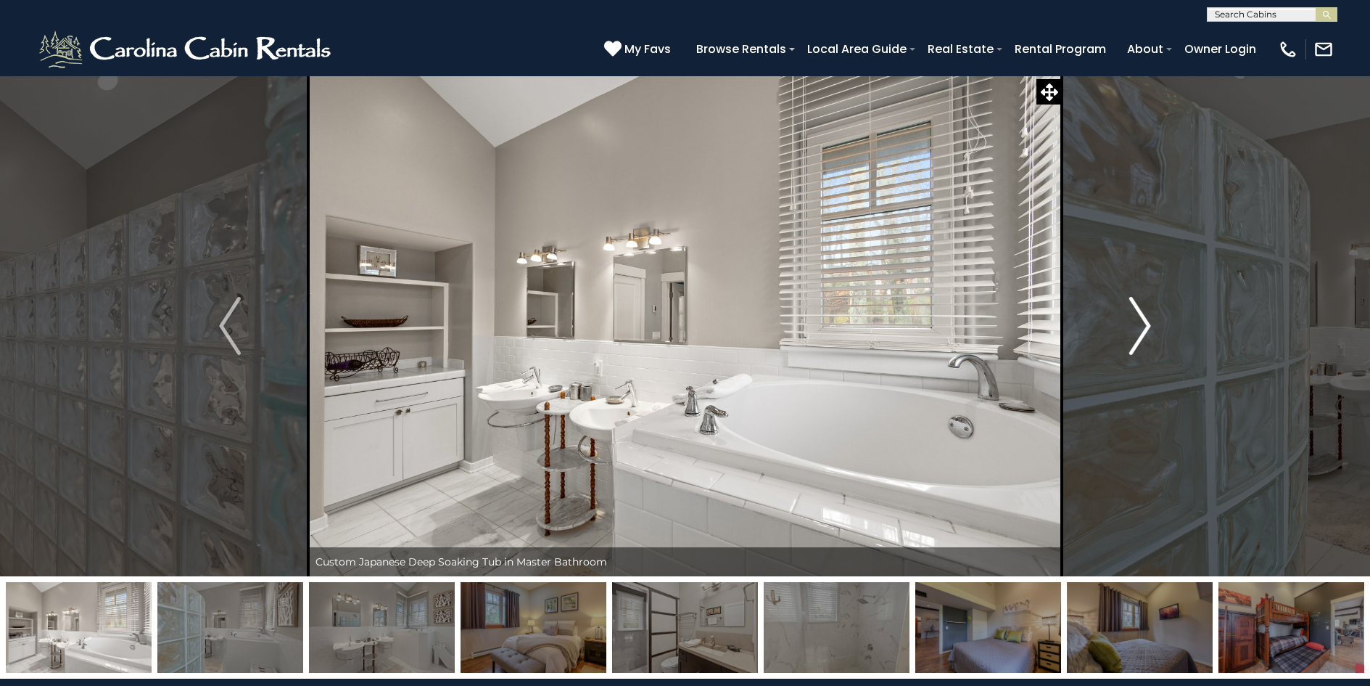
click at [1149, 328] on img "Next" at bounding box center [1141, 326] width 22 height 58
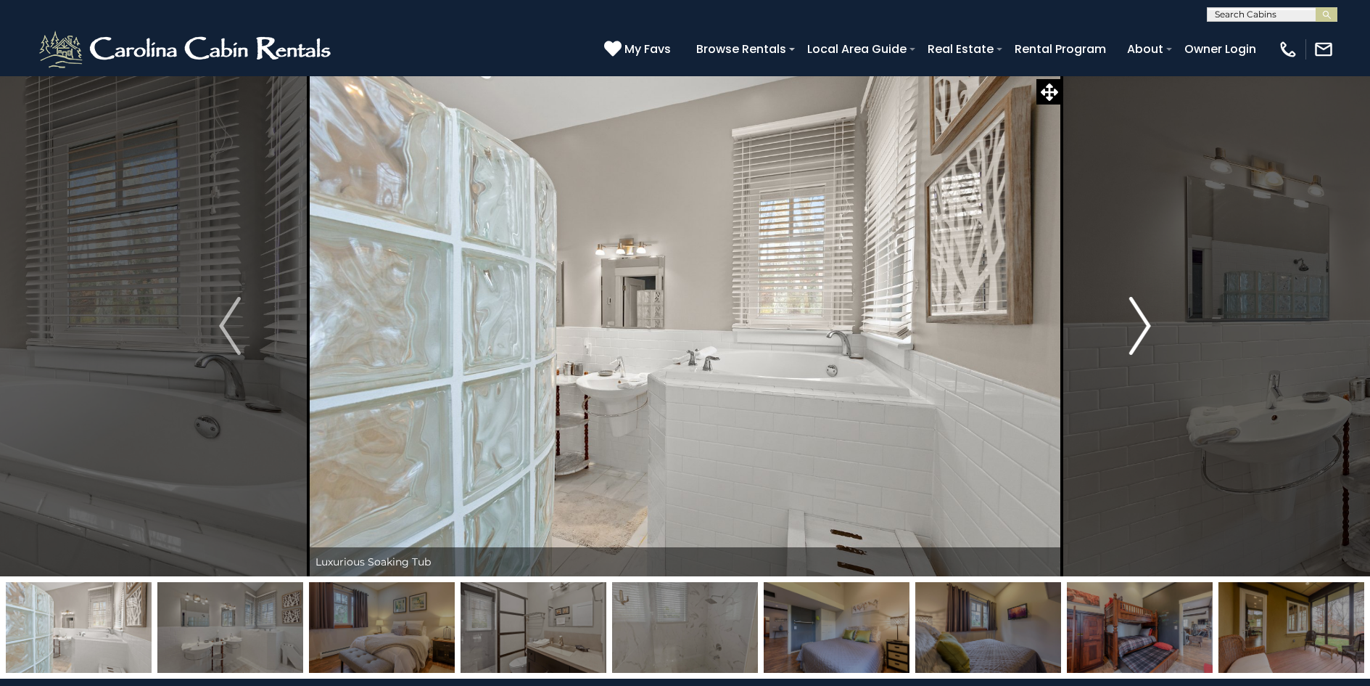
click at [1149, 328] on img "Next" at bounding box center [1141, 326] width 22 height 58
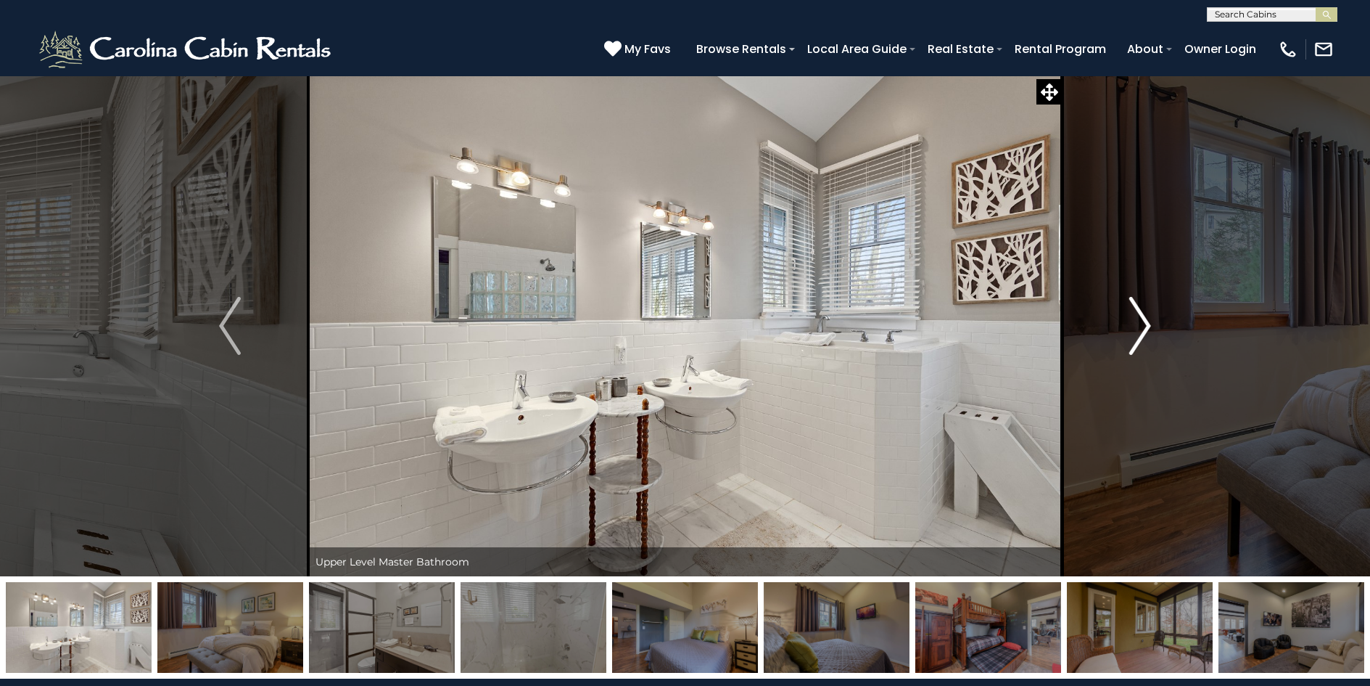
click at [1149, 328] on img "Next" at bounding box center [1141, 326] width 22 height 58
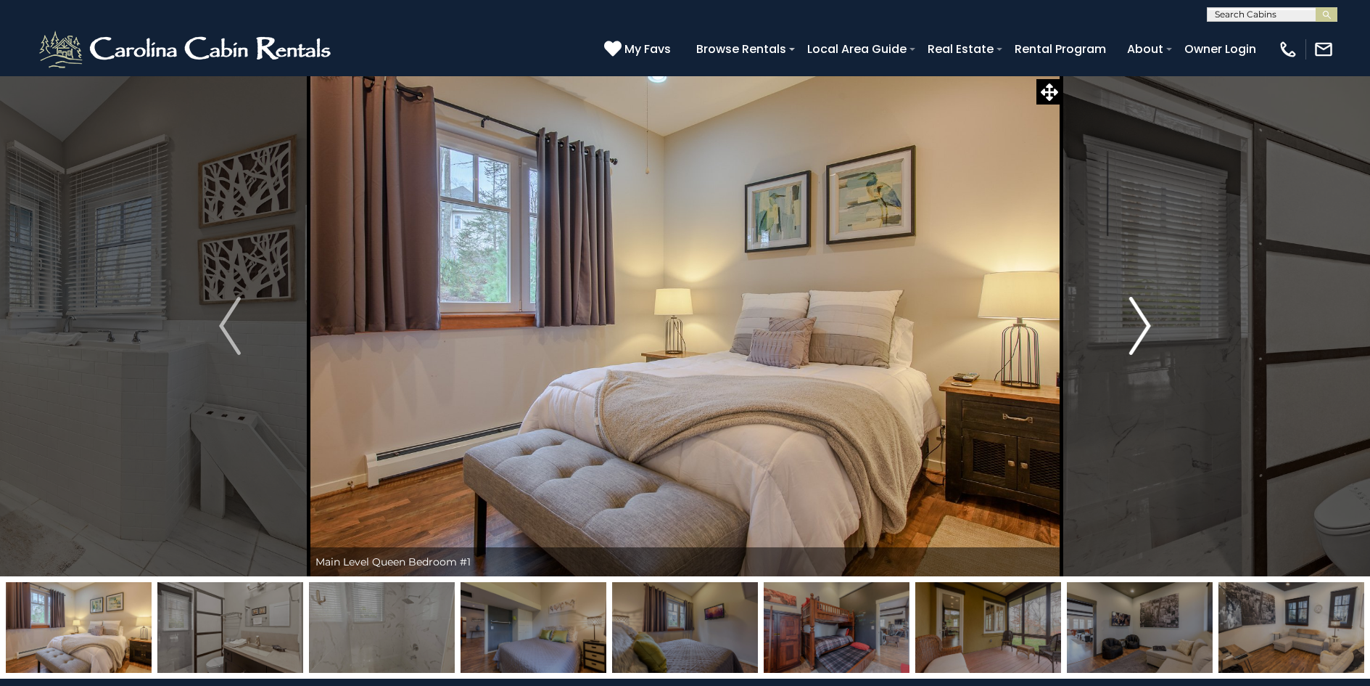
click at [1149, 328] on img "Next" at bounding box center [1141, 326] width 22 height 58
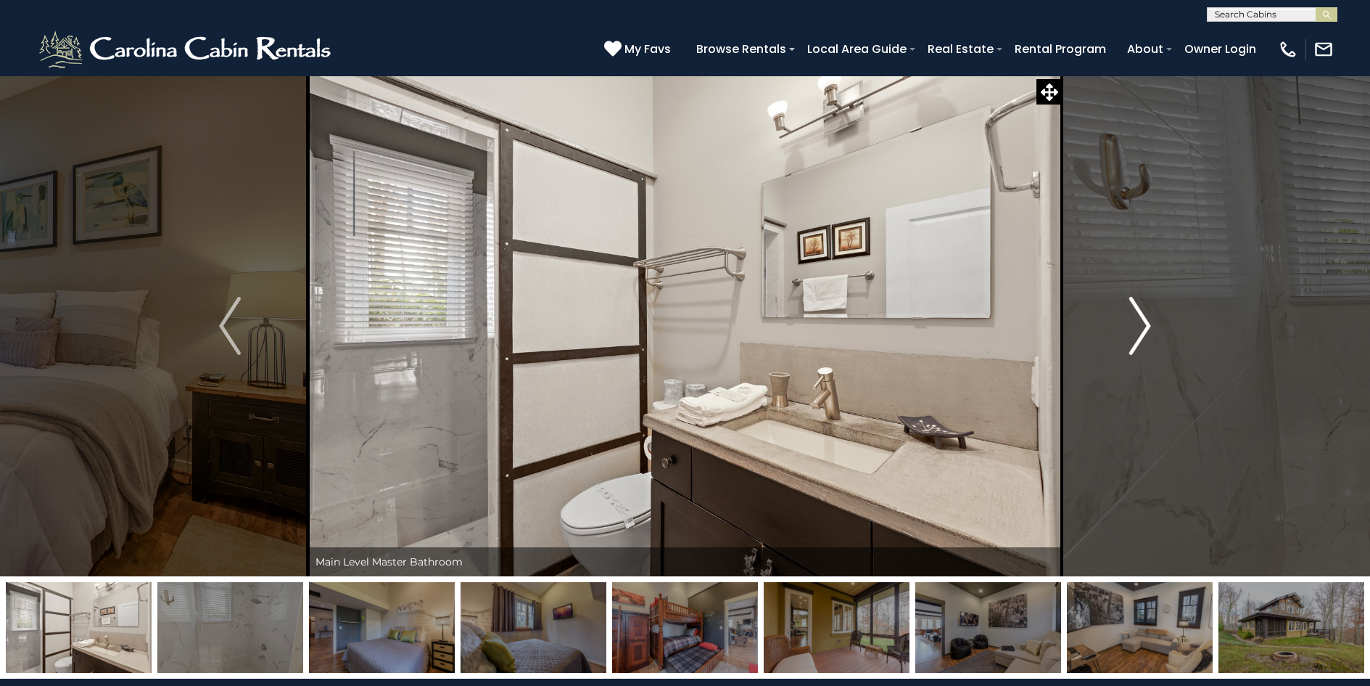
click at [1149, 328] on img "Next" at bounding box center [1141, 326] width 22 height 58
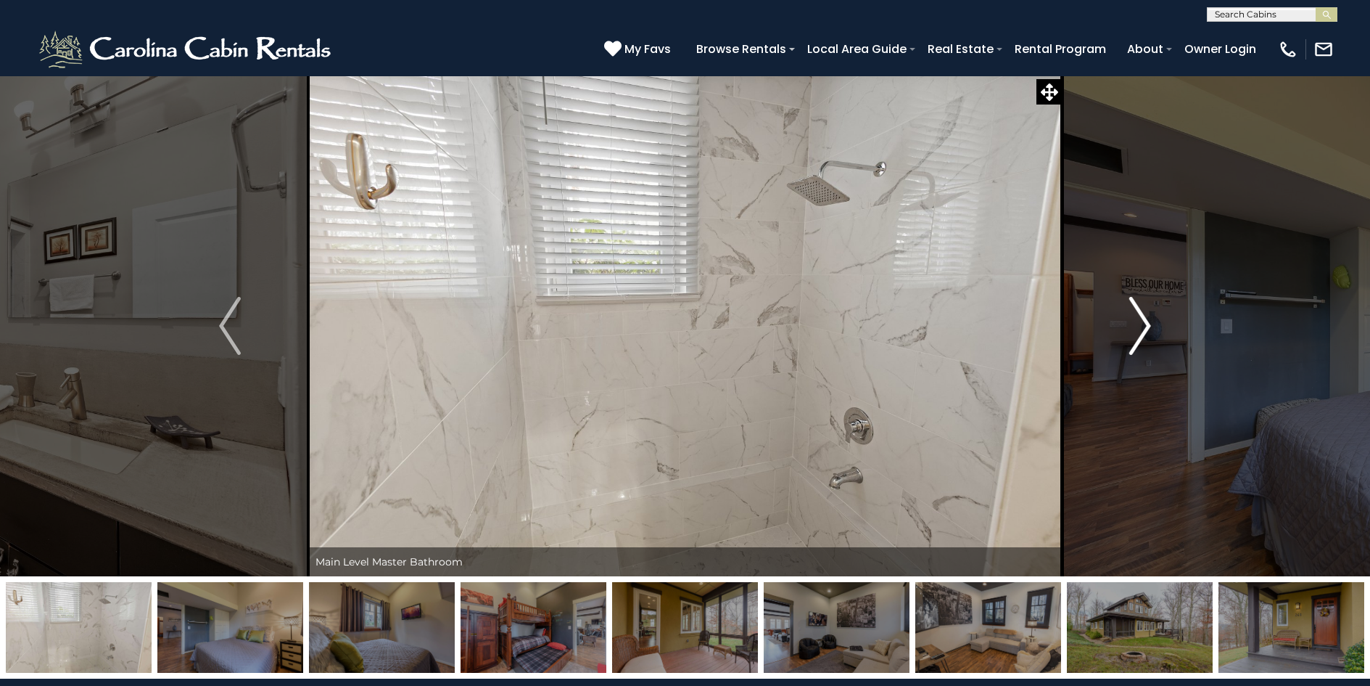
click at [1149, 328] on img "Next" at bounding box center [1141, 326] width 22 height 58
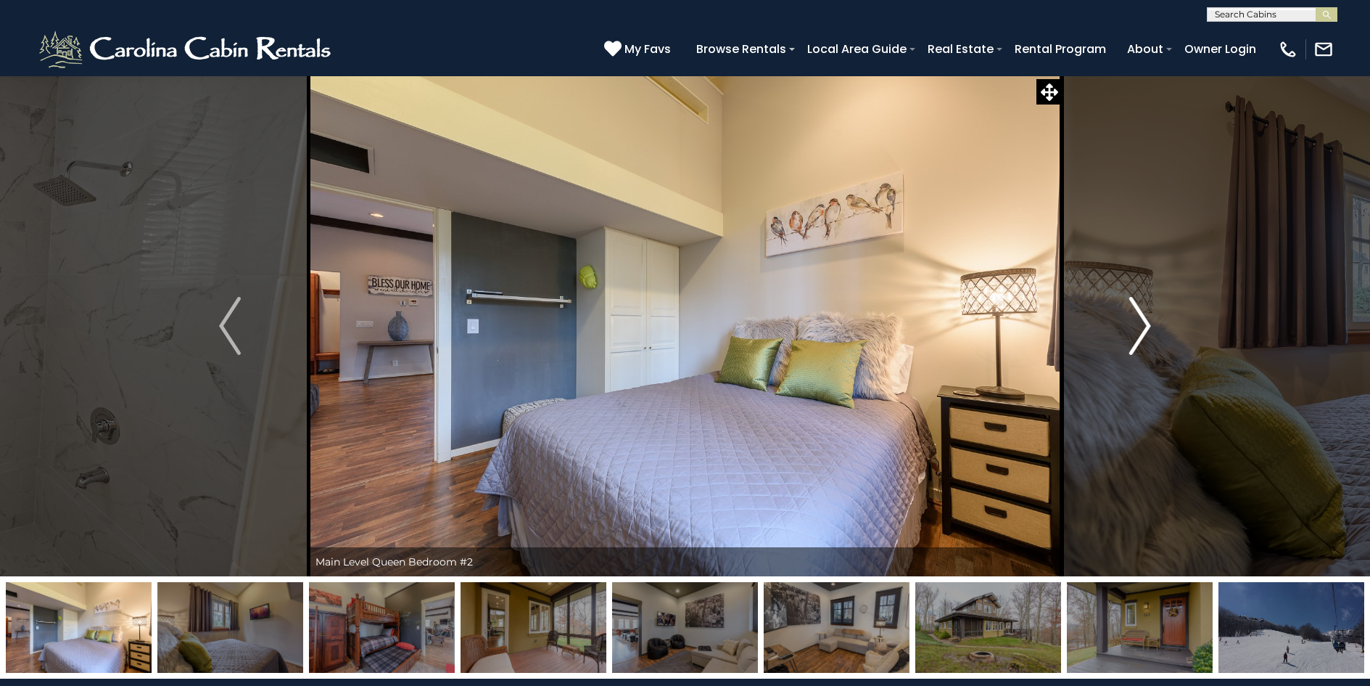
click at [1149, 328] on img "Next" at bounding box center [1141, 326] width 22 height 58
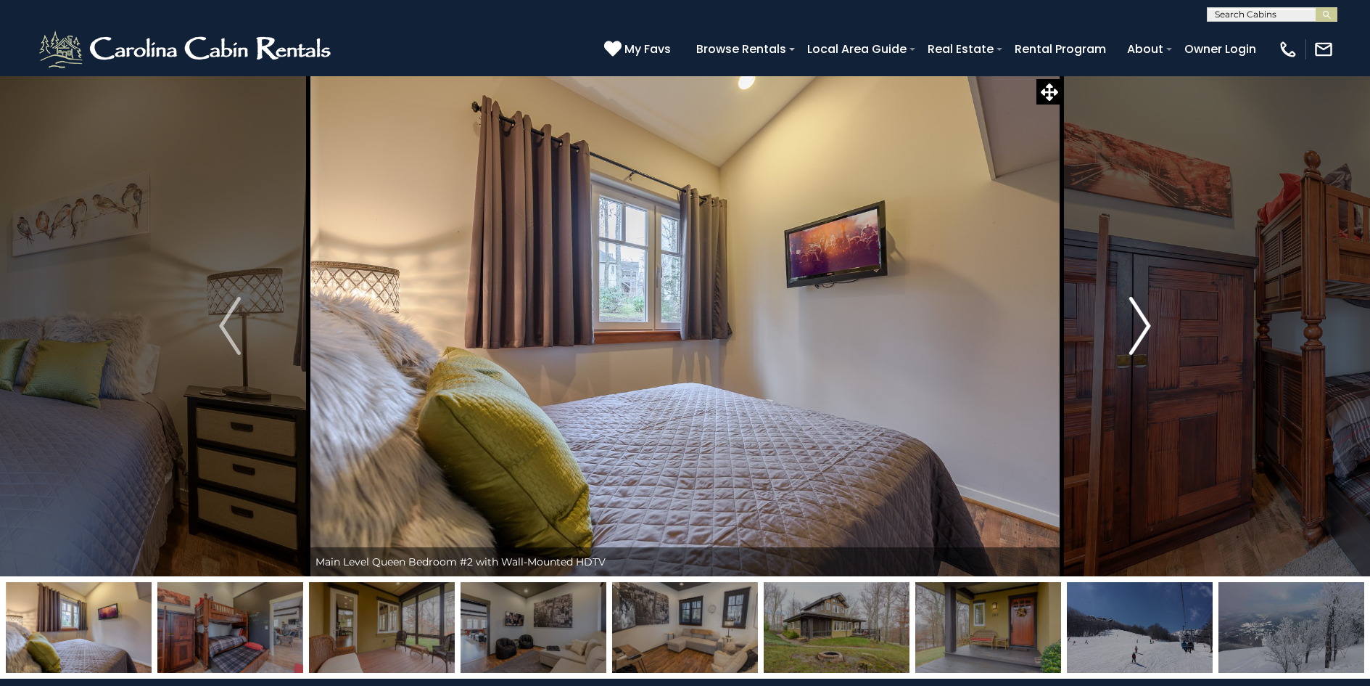
click at [1149, 328] on img "Next" at bounding box center [1141, 326] width 22 height 58
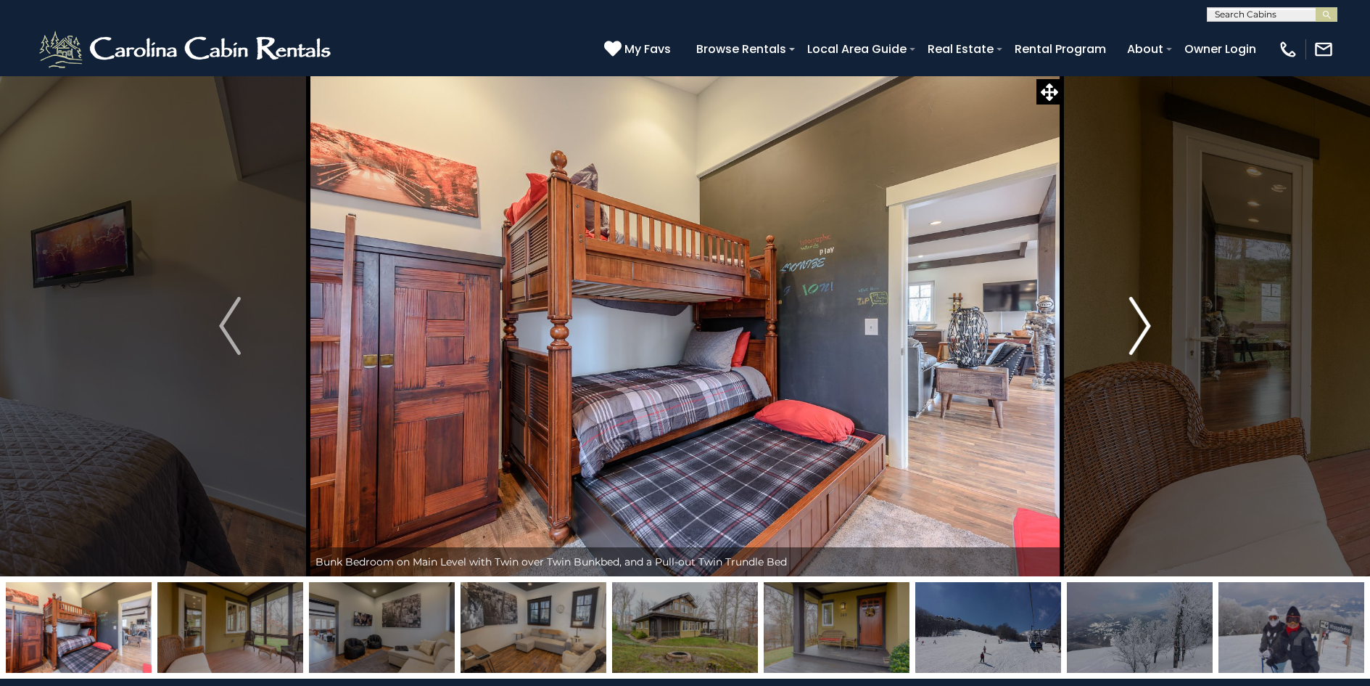
click at [1149, 328] on img "Next" at bounding box center [1141, 326] width 22 height 58
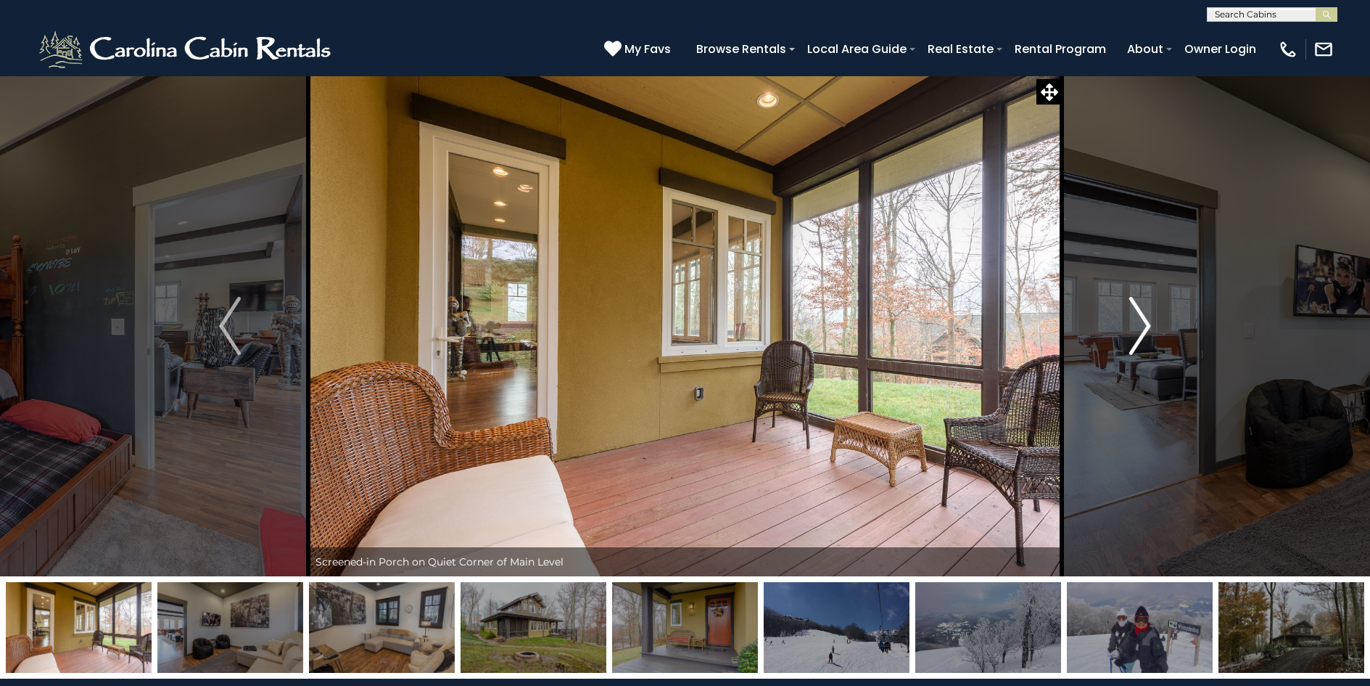
click at [1149, 328] on img "Next" at bounding box center [1141, 326] width 22 height 58
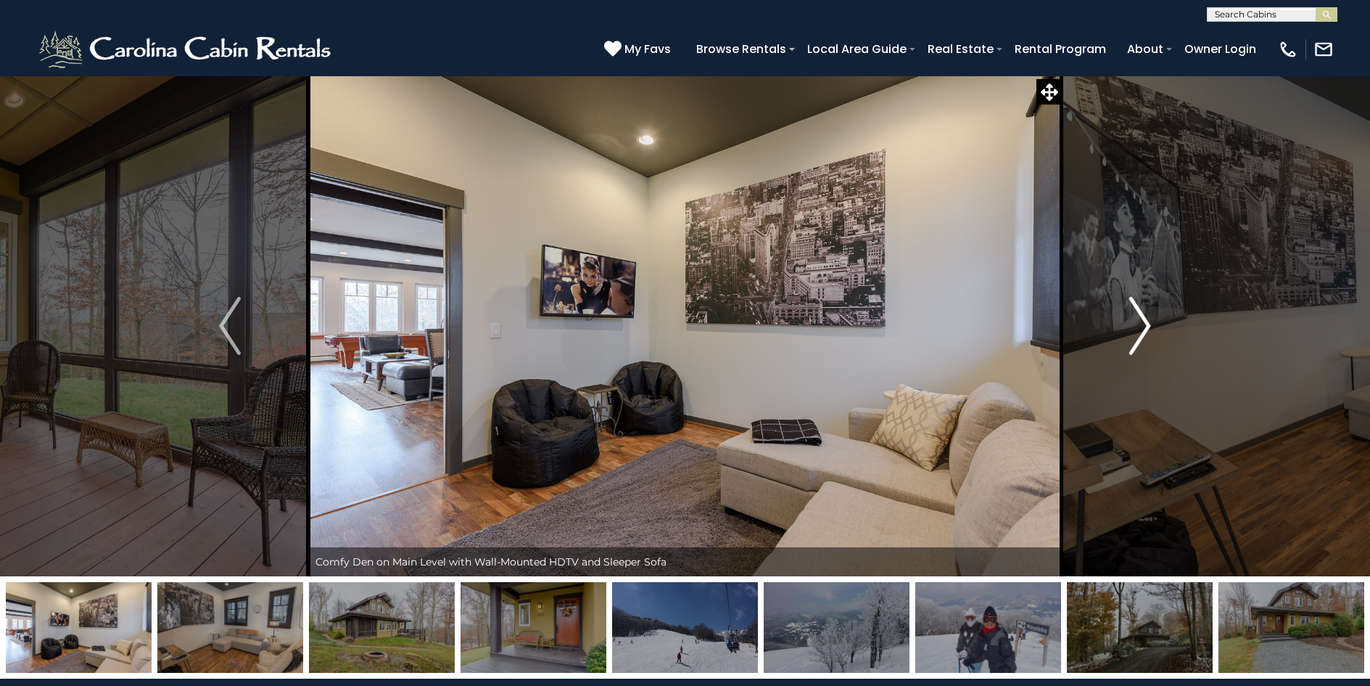
click at [1149, 328] on img "Next" at bounding box center [1141, 326] width 22 height 58
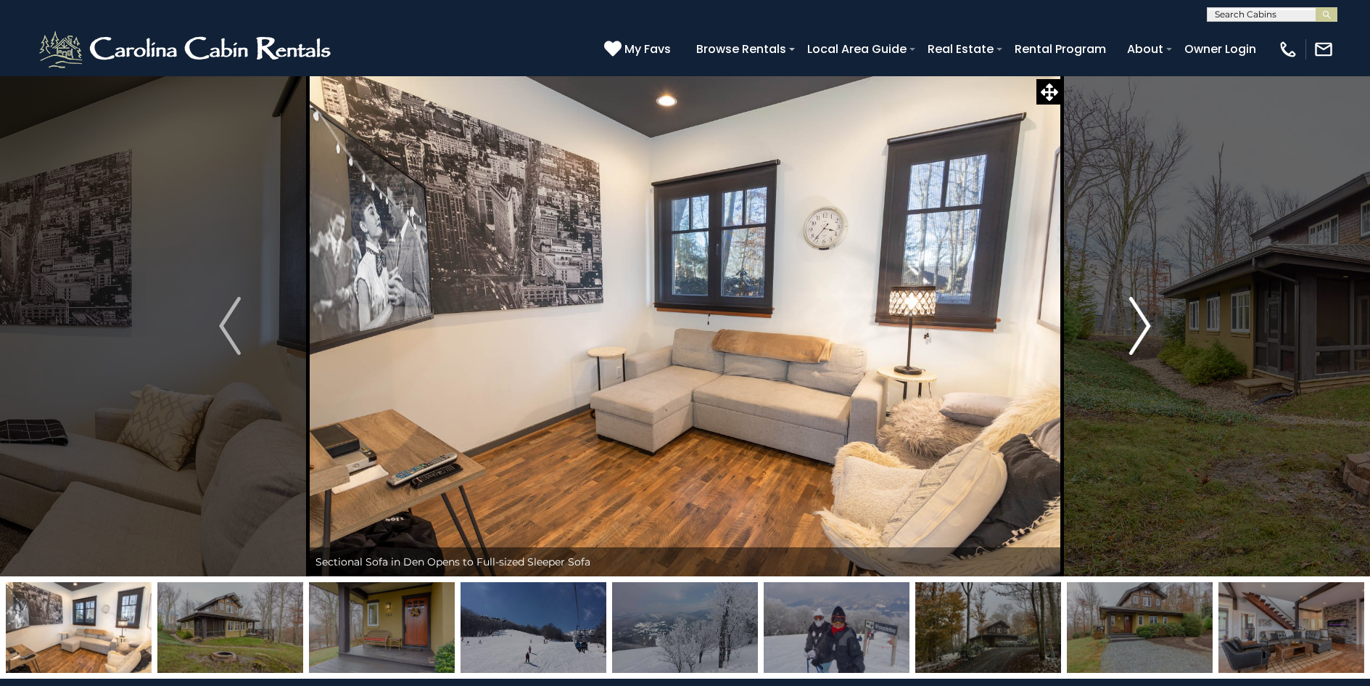
click at [1149, 328] on img "Next" at bounding box center [1141, 326] width 22 height 58
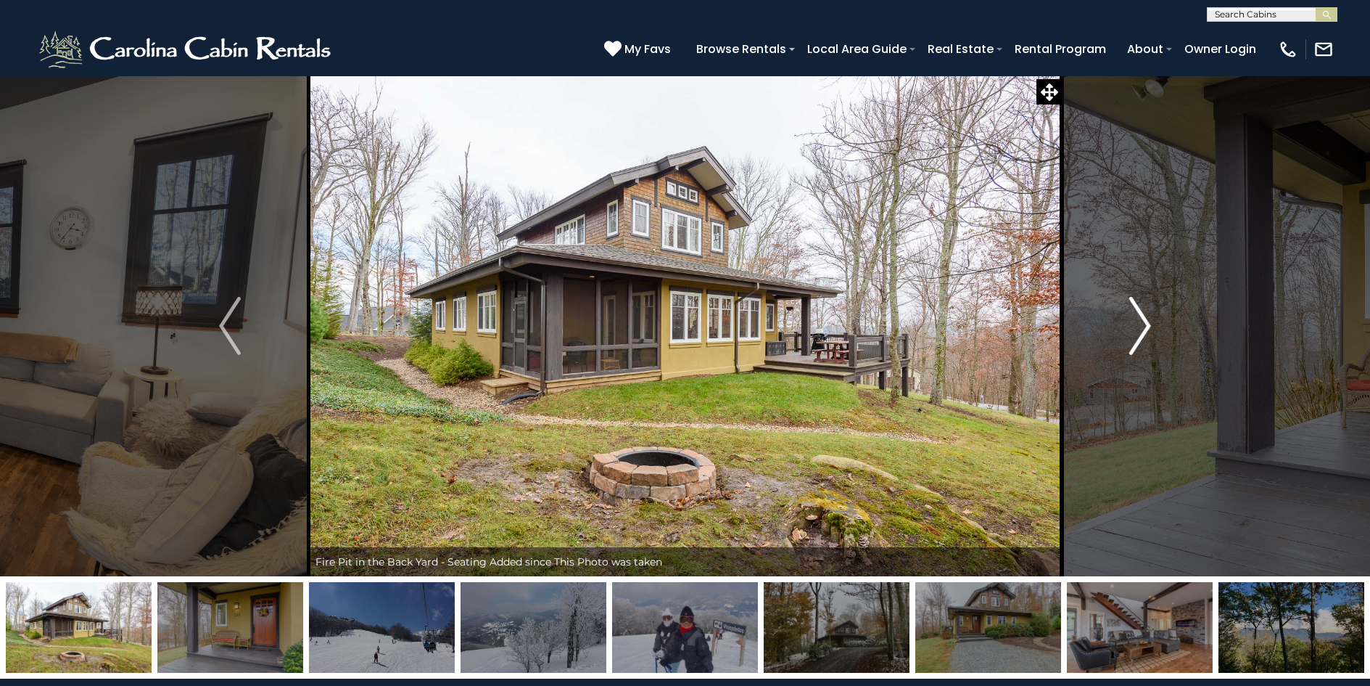
click at [1149, 328] on img "Next" at bounding box center [1141, 326] width 22 height 58
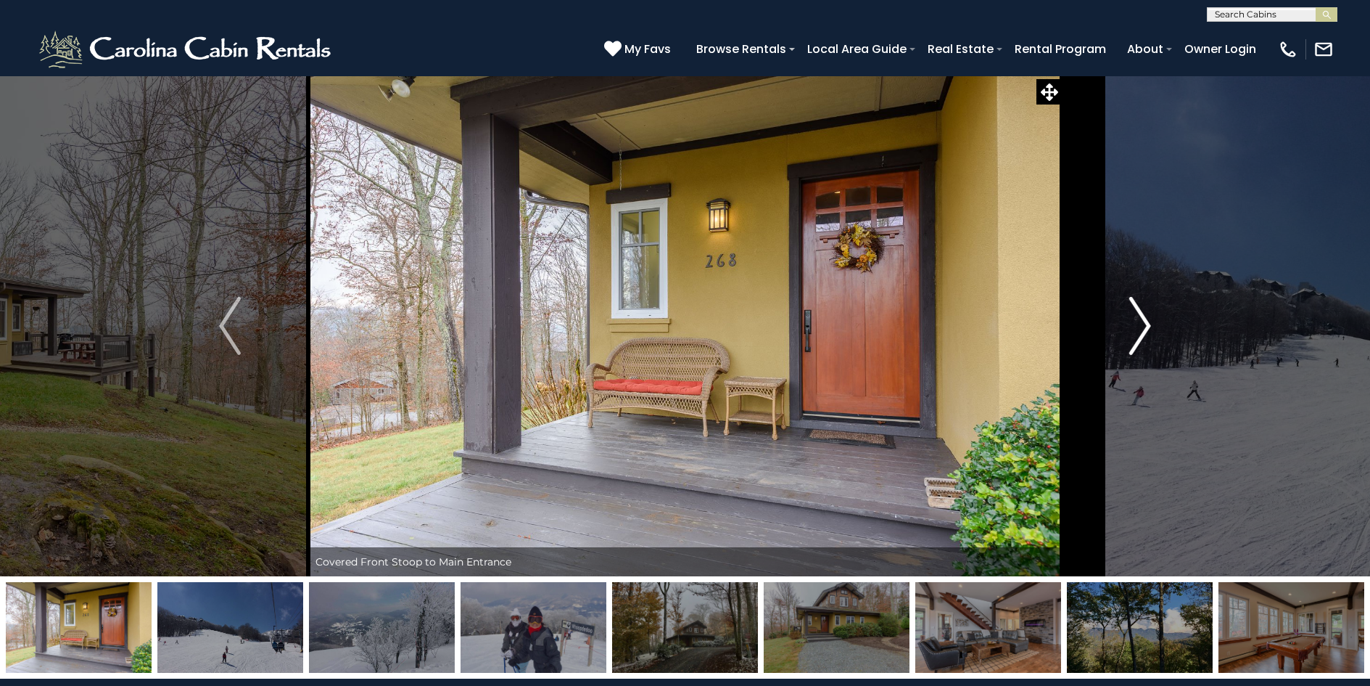
click at [1149, 328] on img "Next" at bounding box center [1141, 326] width 22 height 58
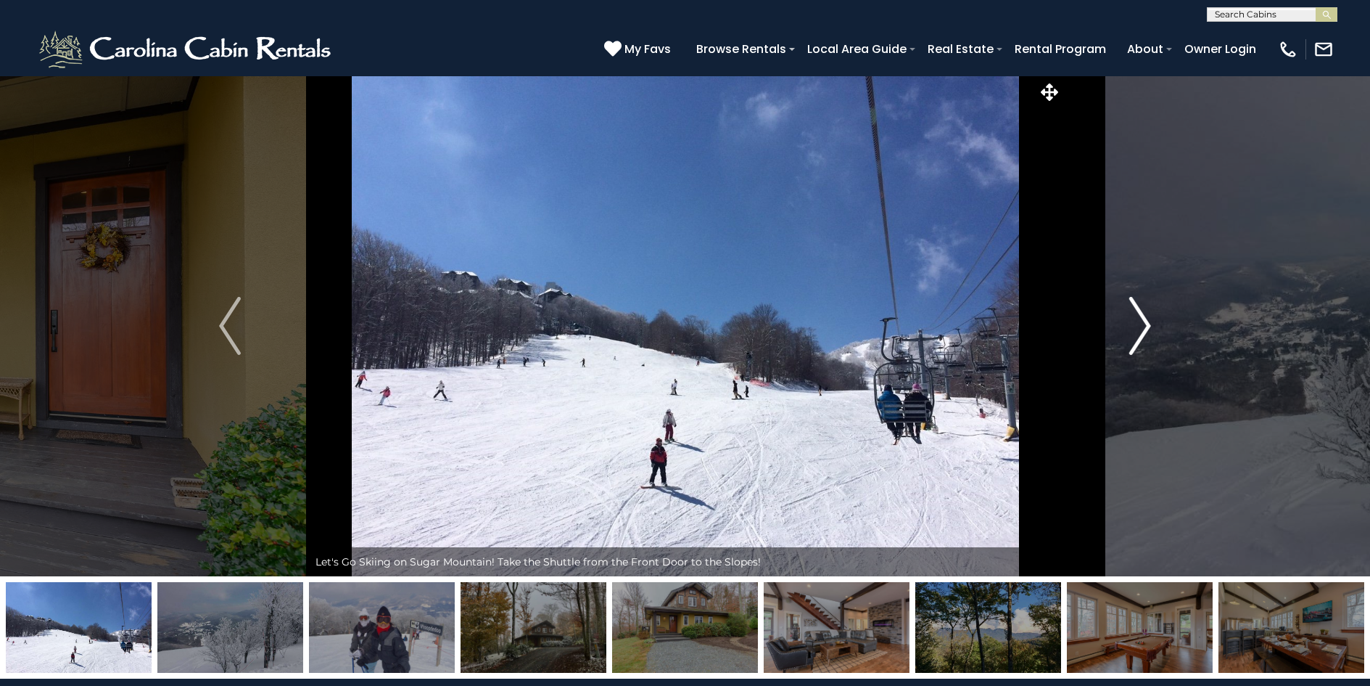
click at [1149, 328] on img "Next" at bounding box center [1141, 326] width 22 height 58
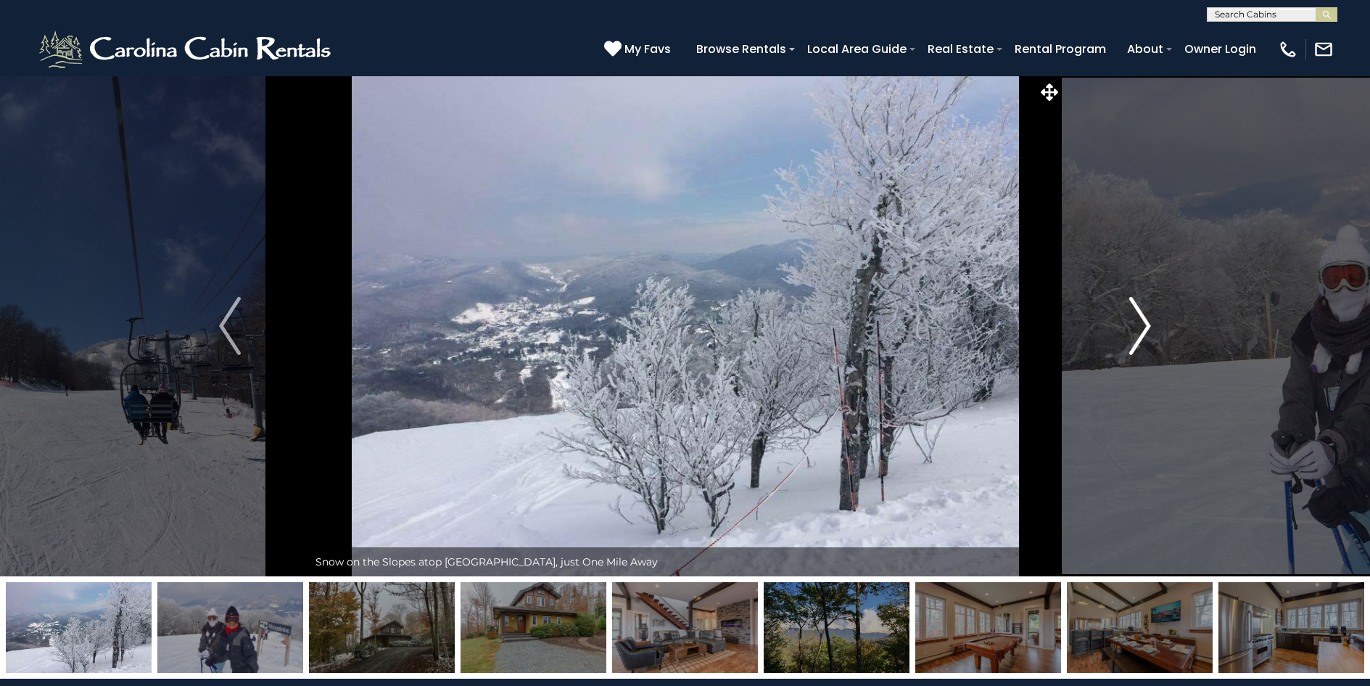
click at [1149, 328] on img "Next" at bounding box center [1141, 326] width 22 height 58
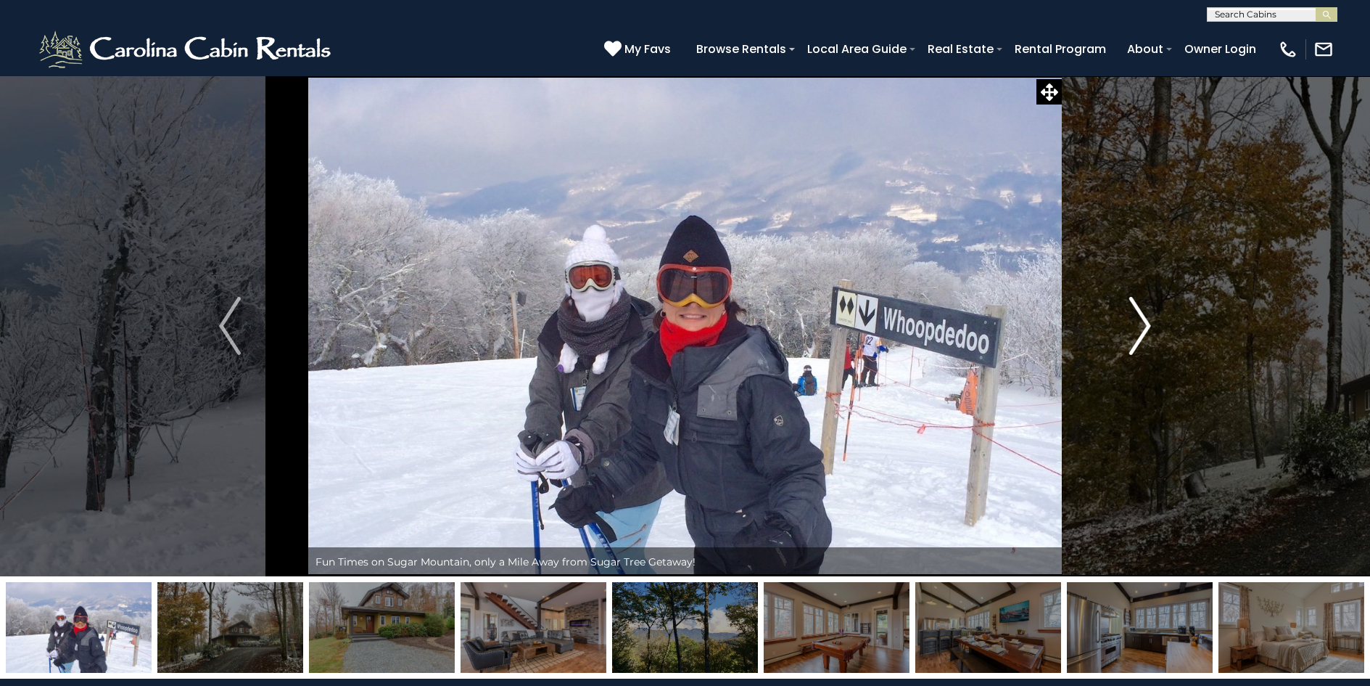
click at [1149, 328] on img "Next" at bounding box center [1141, 326] width 22 height 58
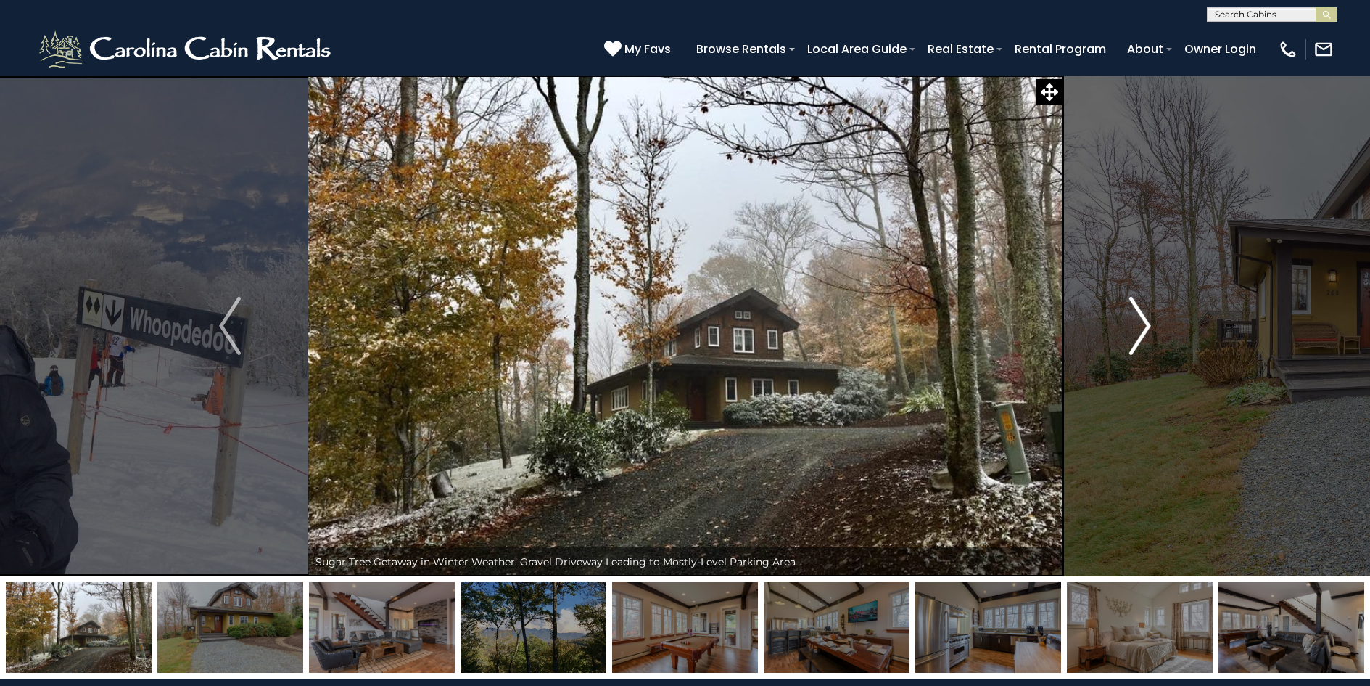
click at [1149, 328] on img "Next" at bounding box center [1141, 326] width 22 height 58
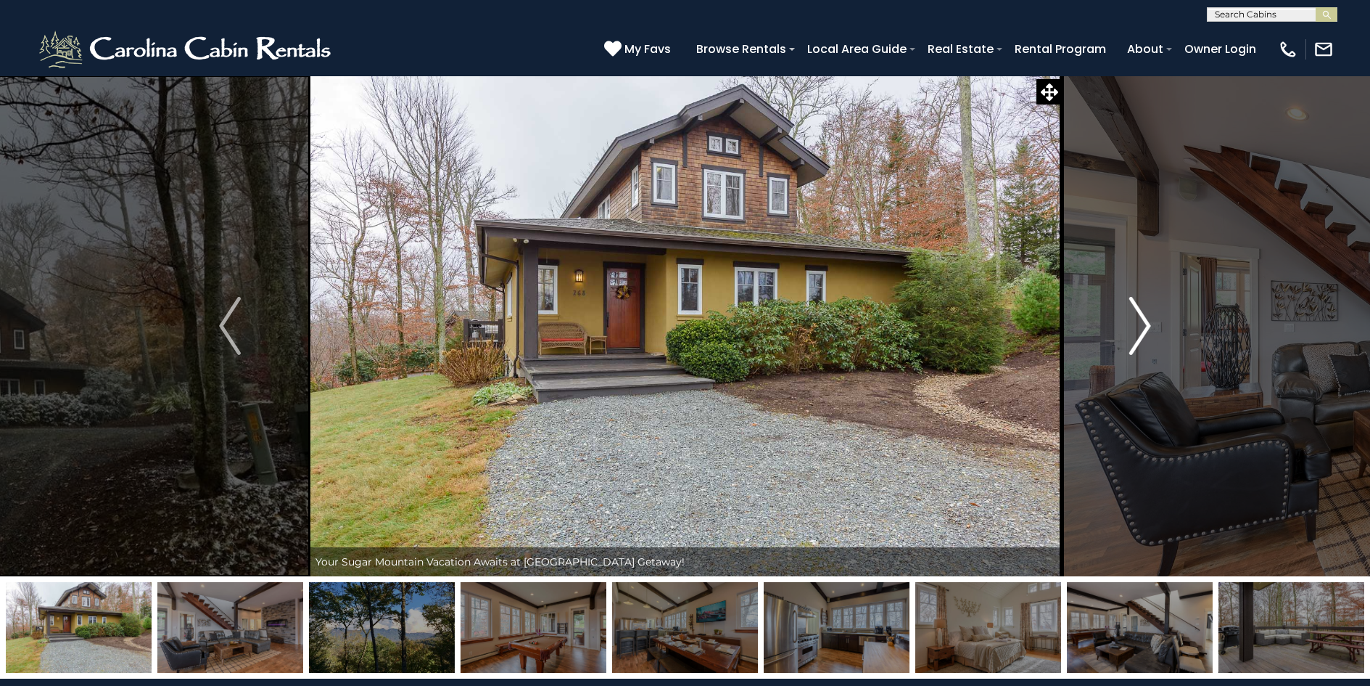
click at [1149, 328] on img "Next" at bounding box center [1141, 326] width 22 height 58
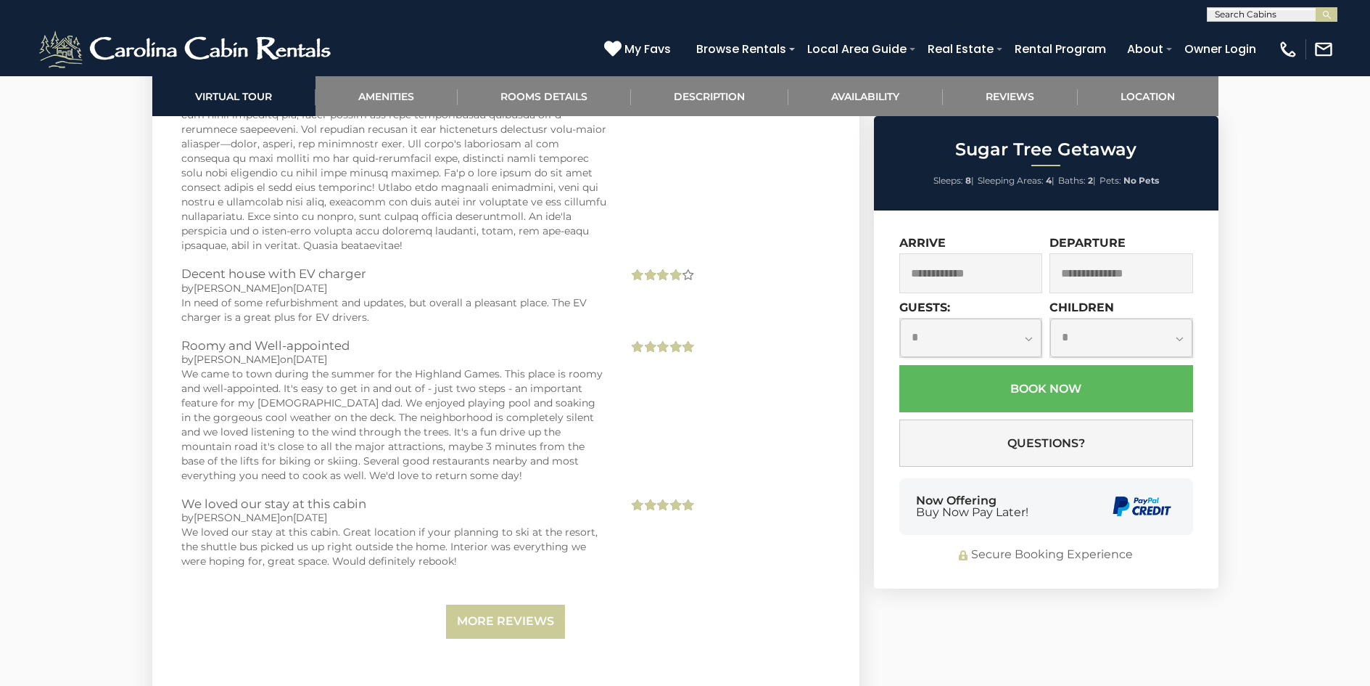
scroll to position [5151, 0]
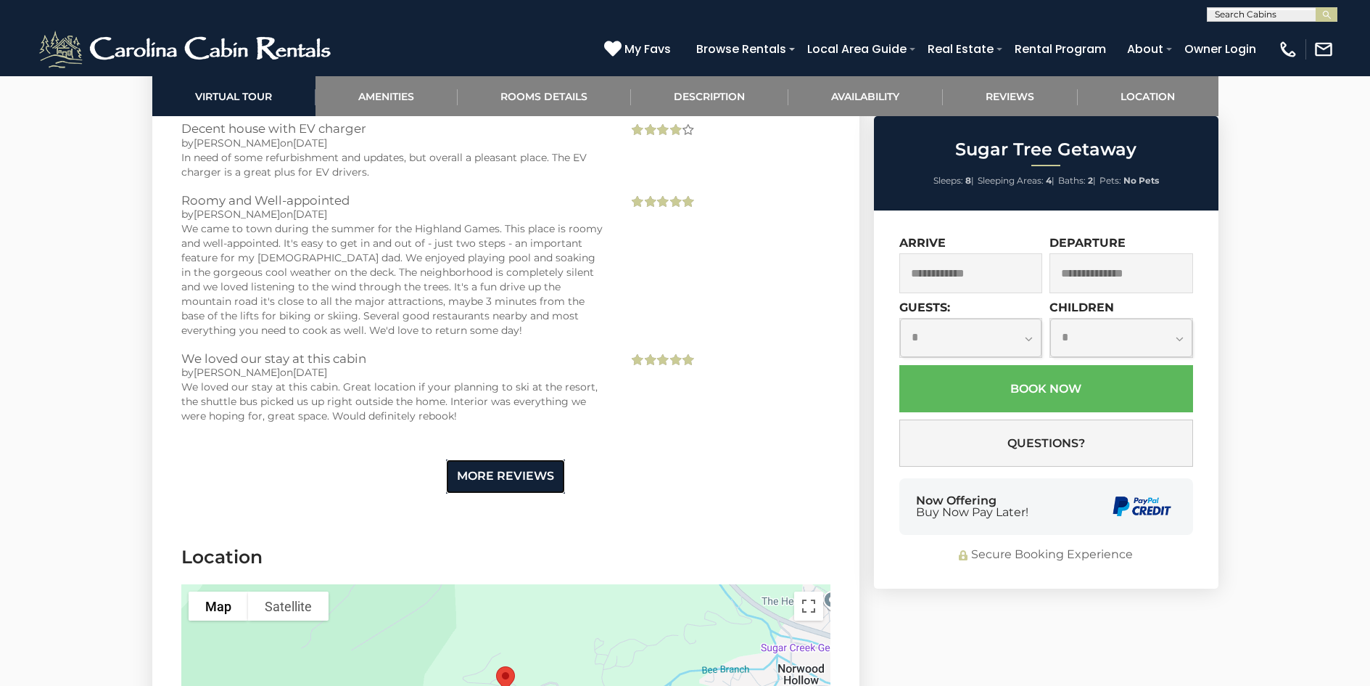
click at [544, 459] on link "More Reviews" at bounding box center [505, 476] width 119 height 34
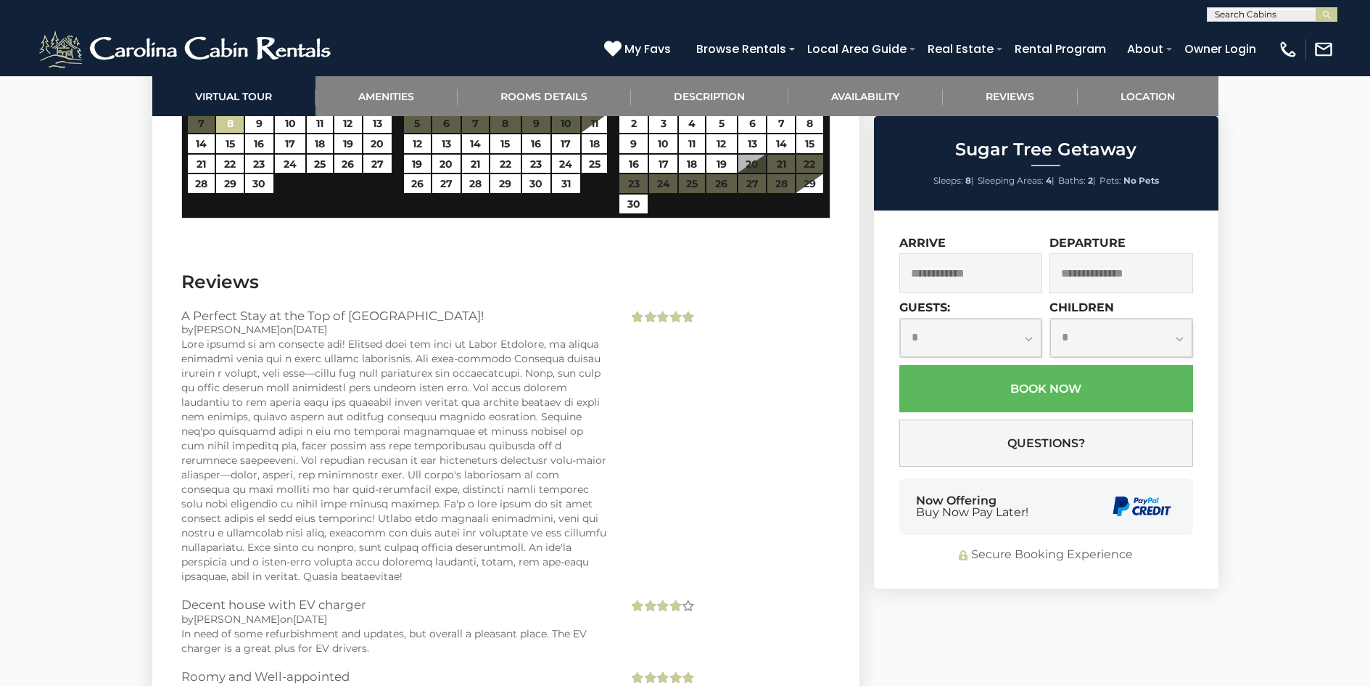
scroll to position [4643, 0]
